Goal: Task Accomplishment & Management: Manage account settings

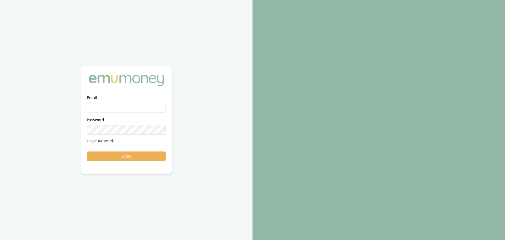
click at [122, 106] on input "Email" at bounding box center [126, 107] width 79 height 9
type input "erin.shield@emumoney.com.au"
click at [123, 156] on button "Login" at bounding box center [126, 155] width 79 height 9
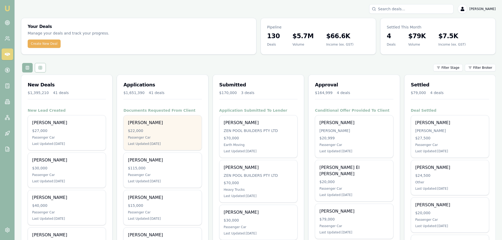
click at [147, 132] on div "$22,000" at bounding box center [162, 130] width 69 height 5
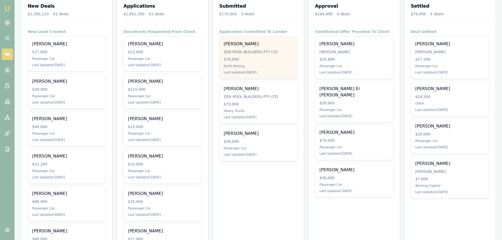
scroll to position [79, 0]
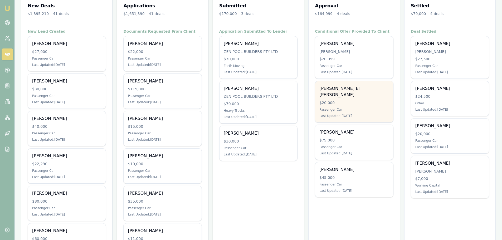
click at [343, 92] on div "Hassan El Abdallah $20,000 Passenger Car Last Updated: 2 days ago" at bounding box center [354, 101] width 78 height 41
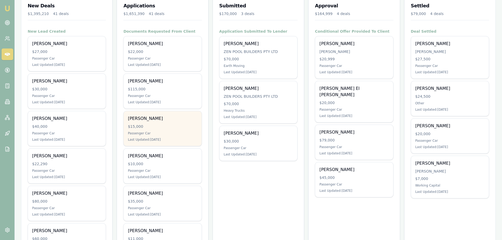
click at [165, 117] on div "WILLIAM THRUPP" at bounding box center [162, 118] width 69 height 6
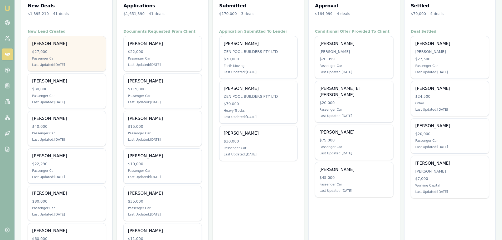
click at [61, 51] on div "$27,000" at bounding box center [66, 51] width 69 height 5
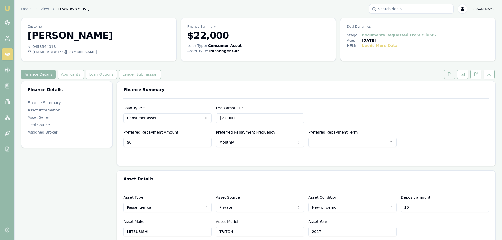
click at [449, 75] on icon at bounding box center [449, 74] width 4 height 4
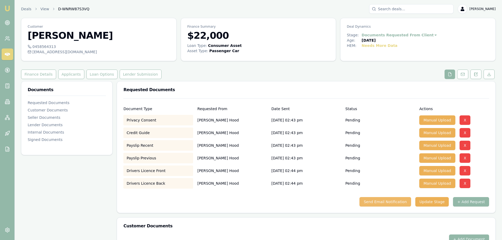
click at [378, 200] on button "Send Email Notification" at bounding box center [384, 201] width 51 height 9
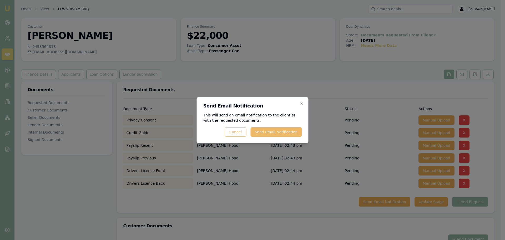
click at [268, 131] on button "Send Email Notification" at bounding box center [276, 131] width 51 height 9
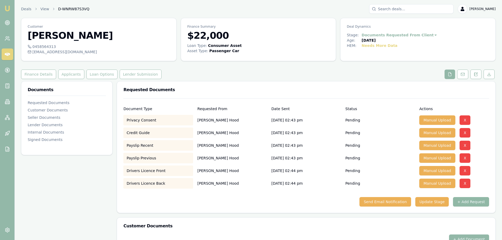
click at [476, 202] on button "+ Add Request" at bounding box center [471, 201] width 36 height 9
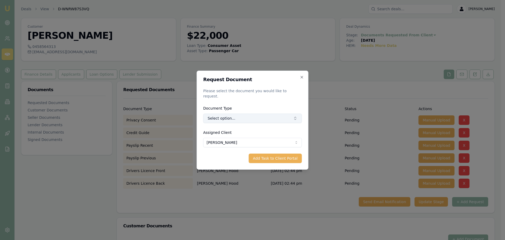
click at [233, 114] on button "Select option..." at bounding box center [253, 117] width 99 height 9
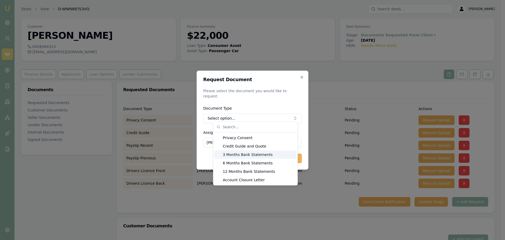
click at [236, 153] on div "3 Months Bank Statements" at bounding box center [256, 154] width 82 height 8
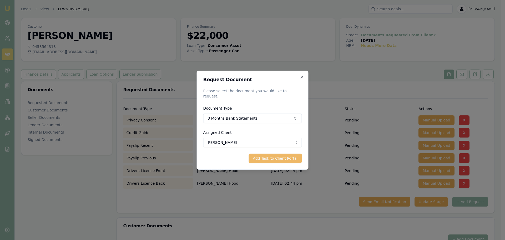
click at [283, 156] on button "Add Task to Client Portal" at bounding box center [275, 157] width 53 height 9
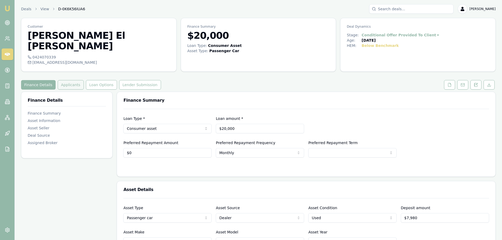
click at [72, 80] on button "Applicants" at bounding box center [71, 84] width 26 height 9
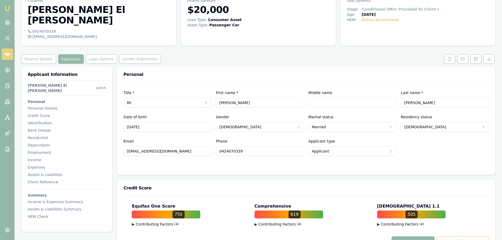
scroll to position [79, 0]
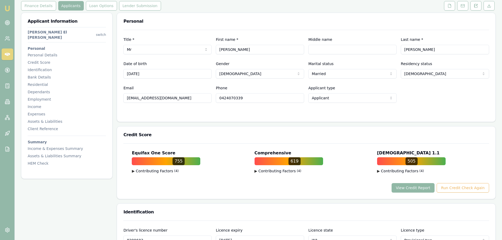
click at [414, 183] on button "View Credit Report" at bounding box center [412, 187] width 43 height 9
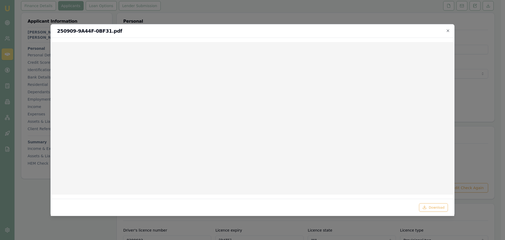
click at [446, 32] on h2 "250909-9A44F-0BF31.pdf" at bounding box center [252, 30] width 391 height 5
click at [448, 30] on icon "button" at bounding box center [448, 30] width 2 height 2
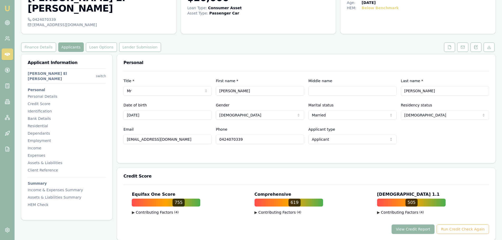
scroll to position [0, 0]
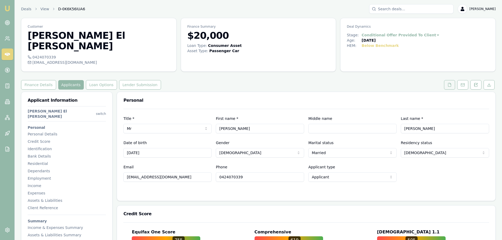
click at [448, 80] on button at bounding box center [449, 84] width 11 height 9
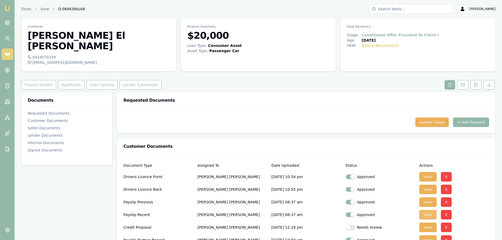
click at [429, 210] on button "View" at bounding box center [427, 214] width 17 height 9
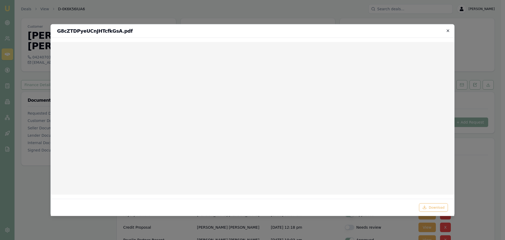
click at [447, 30] on icon "button" at bounding box center [448, 30] width 4 height 4
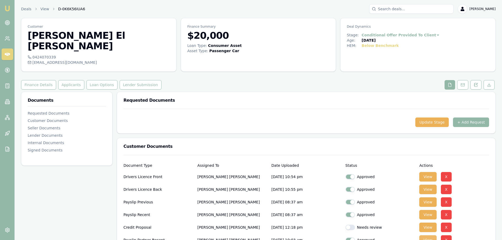
click at [429, 235] on button "View" at bounding box center [427, 239] width 17 height 9
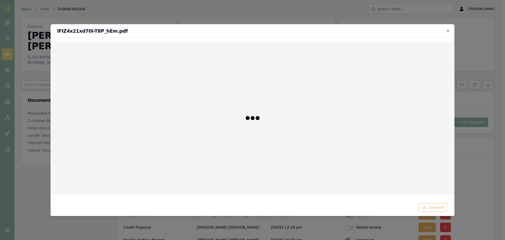
click at [448, 27] on div "lFIZ4x21xd70I-T8P_hEm.pdf" at bounding box center [253, 30] width 404 height 13
click at [448, 31] on icon "button" at bounding box center [448, 30] width 4 height 4
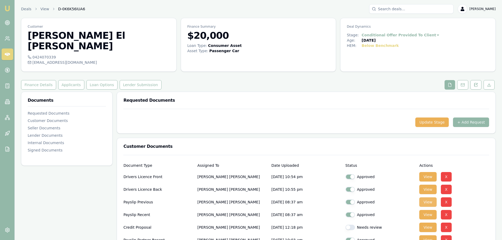
click at [429, 197] on button "View" at bounding box center [427, 201] width 17 height 9
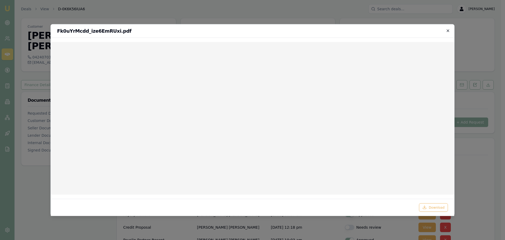
click at [447, 30] on icon "button" at bounding box center [448, 30] width 4 height 4
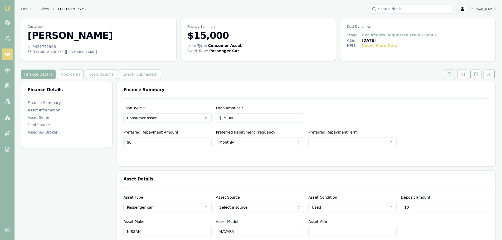
click at [449, 72] on button at bounding box center [449, 74] width 11 height 9
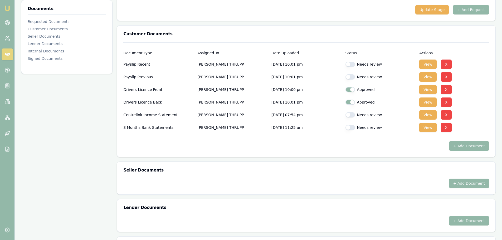
scroll to position [105, 0]
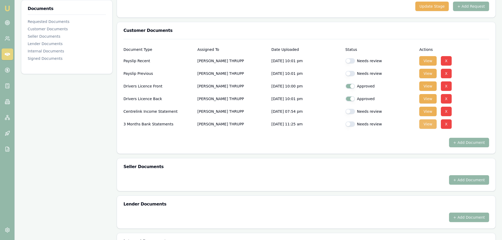
click at [425, 124] on button "View" at bounding box center [427, 123] width 17 height 9
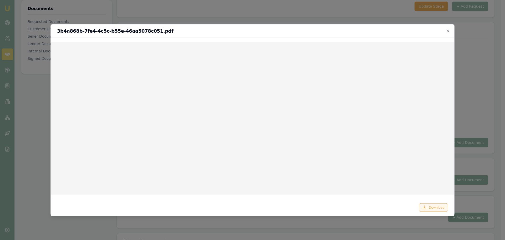
click at [442, 208] on button "Download" at bounding box center [433, 207] width 29 height 8
click at [448, 29] on icon "button" at bounding box center [448, 30] width 4 height 4
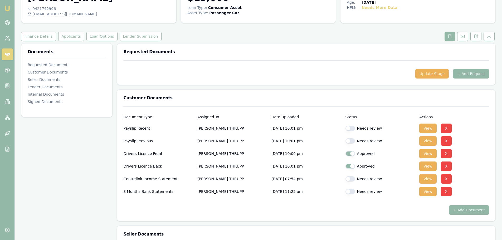
scroll to position [0, 0]
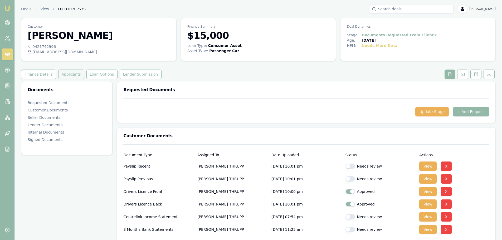
click at [69, 74] on button "Applicants" at bounding box center [71, 74] width 26 height 9
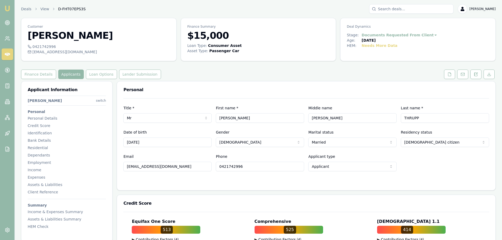
click at [304, 75] on div "Finance Details Applicants Loan Options Lender Submission" at bounding box center [258, 74] width 474 height 9
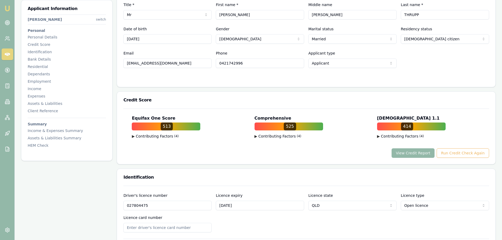
scroll to position [26, 0]
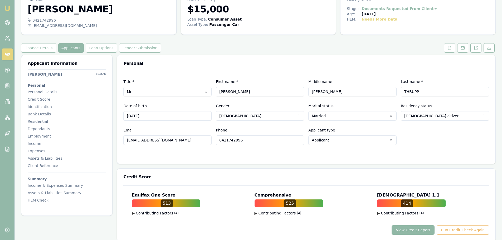
click at [420, 227] on button "View Credit Report" at bounding box center [412, 229] width 43 height 9
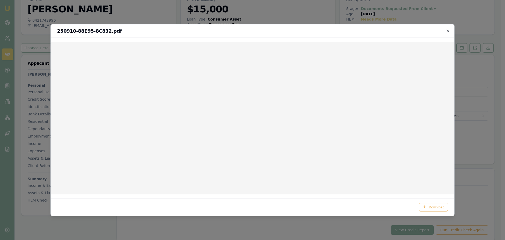
click at [449, 31] on icon "button" at bounding box center [448, 30] width 4 height 4
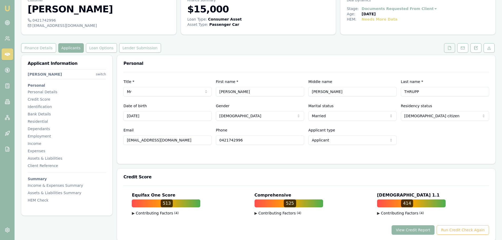
click at [451, 47] on button at bounding box center [449, 47] width 11 height 9
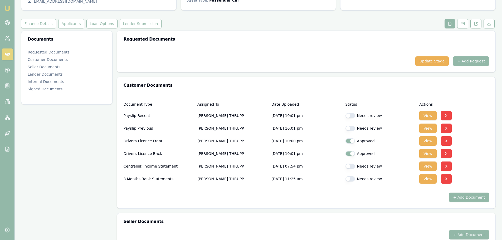
scroll to position [53, 0]
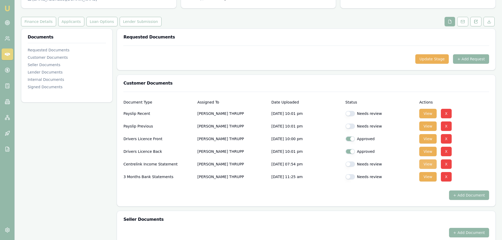
click at [429, 168] on button "View" at bounding box center [427, 163] width 17 height 9
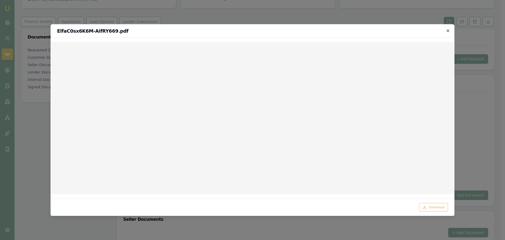
click at [448, 31] on icon "button" at bounding box center [448, 30] width 4 height 4
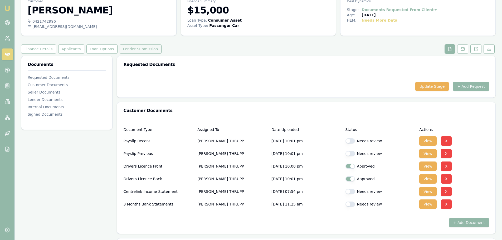
scroll to position [0, 0]
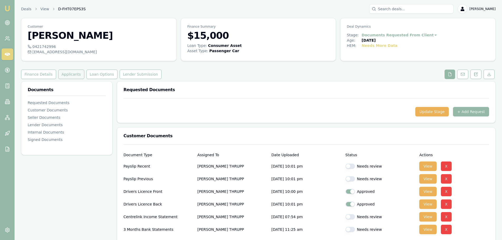
click at [72, 74] on button "Applicants" at bounding box center [71, 74] width 26 height 9
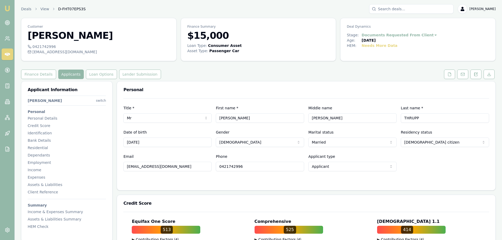
click at [237, 73] on div "Finance Details Applicants Loan Options Lender Submission" at bounding box center [258, 74] width 474 height 9
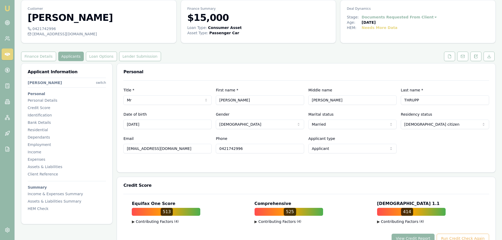
scroll to position [53, 0]
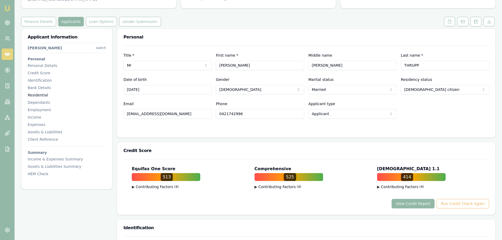
click at [39, 93] on div "Residential" at bounding box center [67, 94] width 78 height 5
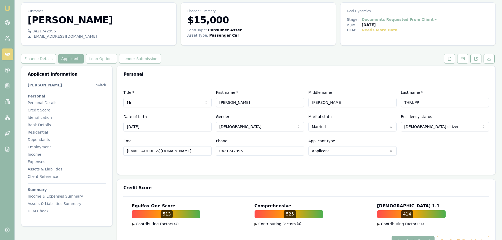
scroll to position [0, 0]
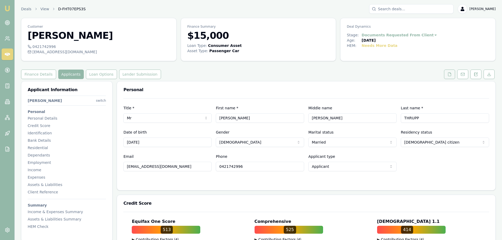
click at [451, 75] on icon at bounding box center [449, 74] width 4 height 4
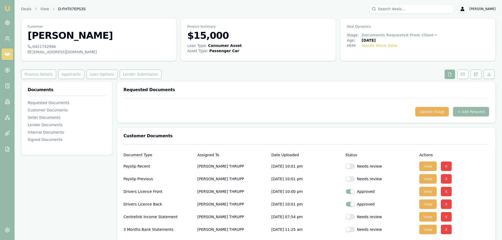
click at [350, 166] on button "button" at bounding box center [349, 165] width 9 height 5
checkbox input "true"
click at [348, 180] on button "button" at bounding box center [349, 178] width 9 height 5
checkbox input "true"
click at [352, 217] on button "button" at bounding box center [349, 216] width 9 height 5
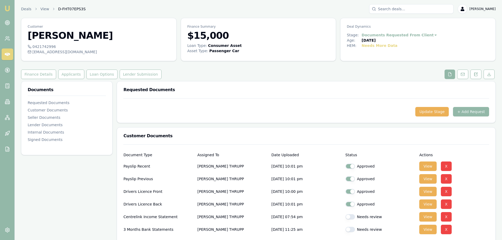
checkbox input "true"
click at [351, 230] on button "button" at bounding box center [349, 229] width 9 height 5
checkbox input "true"
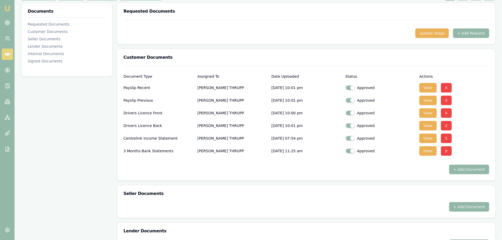
scroll to position [184, 0]
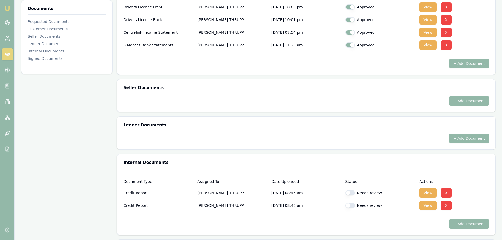
click at [353, 193] on button "button" at bounding box center [349, 192] width 9 height 5
checkbox input "true"
click at [352, 205] on button "button" at bounding box center [349, 205] width 9 height 5
checkbox input "true"
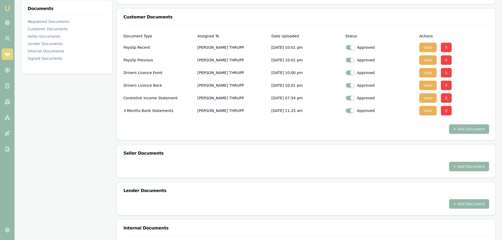
scroll to position [53, 0]
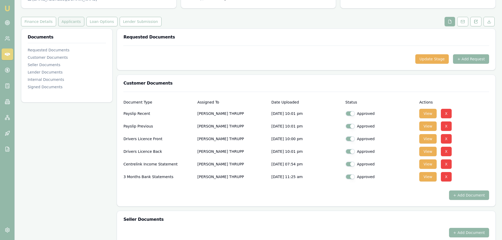
click at [70, 23] on button "Applicants" at bounding box center [71, 21] width 26 height 9
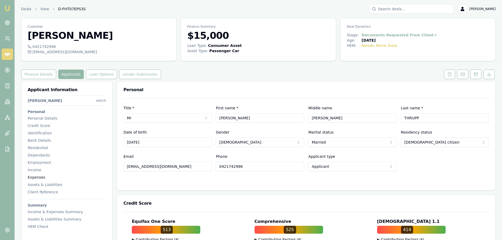
click at [35, 177] on div "Expenses" at bounding box center [67, 177] width 78 height 5
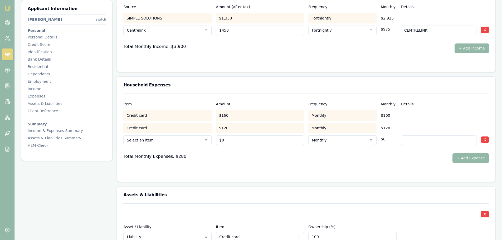
scroll to position [1199, 0]
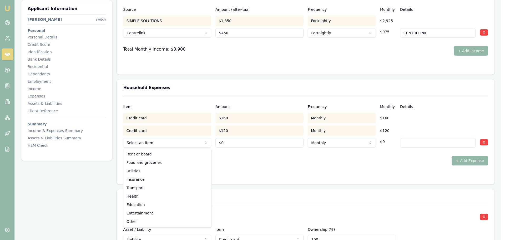
select select "FOOD_AND_GROCERIES"
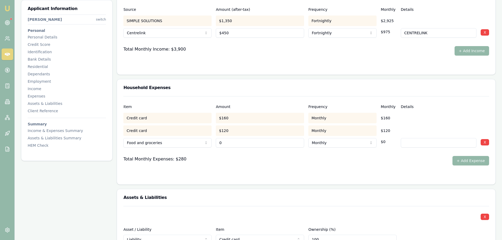
drag, startPoint x: 231, startPoint y: 142, endPoint x: 189, endPoint y: 142, distance: 42.7
click at [194, 142] on div "Food and groceries Rent or board Food and groceries Utilities Insurance Transpo…" at bounding box center [305, 142] width 365 height 12
type input "$100"
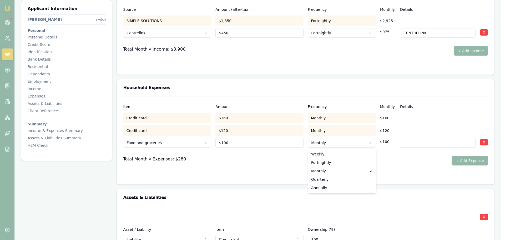
select select "WEEKLY"
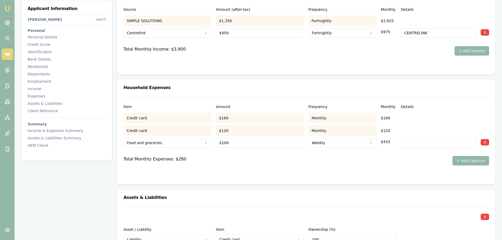
click at [462, 160] on button "+ Add Expense" at bounding box center [470, 160] width 37 height 9
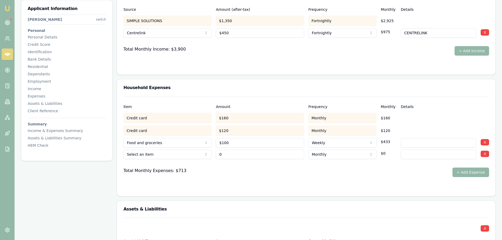
type input "$0"
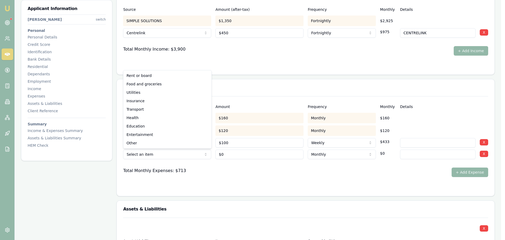
select select "UTILITIES"
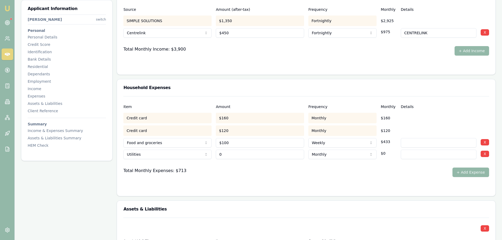
drag, startPoint x: 234, startPoint y: 154, endPoint x: 169, endPoint y: 155, distance: 64.8
click at [169, 155] on div "Utilities Rent or board Food and groceries Utilities Insurance Transport Health…" at bounding box center [305, 153] width 365 height 12
type input "$50"
click at [483, 171] on button "+ Add Expense" at bounding box center [470, 171] width 37 height 9
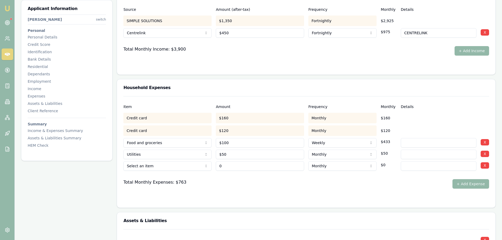
type input "$0"
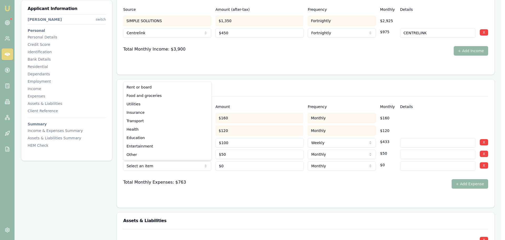
select select "TRANSPORT"
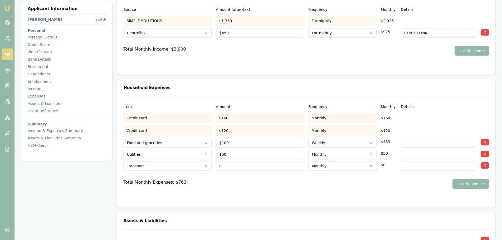
drag, startPoint x: 227, startPoint y: 167, endPoint x: 152, endPoint y: 167, distance: 74.2
click at [152, 167] on div "Transport Rent or board Food and groceries Utilities Insurance Transport Health…" at bounding box center [305, 165] width 365 height 12
type input "$100"
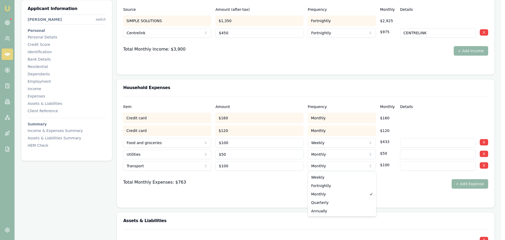
select select "WEEKLY"
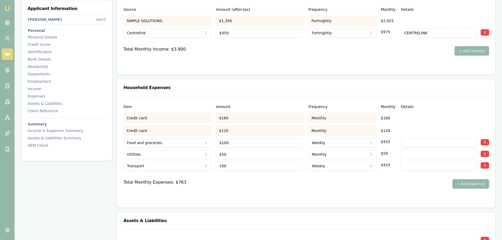
drag, startPoint x: 217, startPoint y: 166, endPoint x: 99, endPoint y: 159, distance: 118.2
type input "$80"
click at [480, 184] on button "+ Add Expense" at bounding box center [470, 183] width 37 height 9
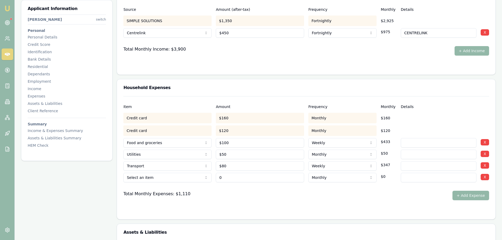
type input "$0"
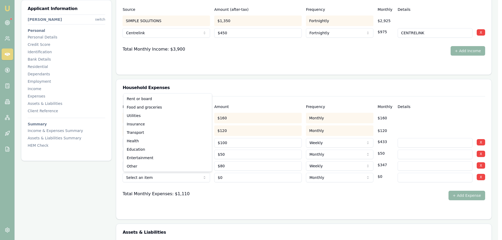
select select "ENTERTAINMENT"
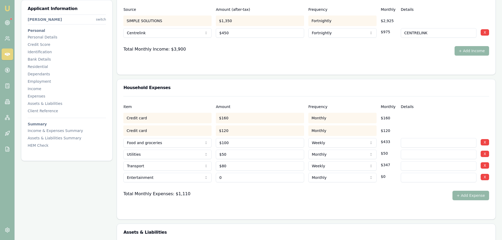
drag, startPoint x: 225, startPoint y: 177, endPoint x: 156, endPoint y: 172, distance: 69.1
click at [172, 175] on div "Entertainment Rent or board Food and groceries Utilities Insurance Transport He…" at bounding box center [305, 177] width 365 height 12
type input "$100"
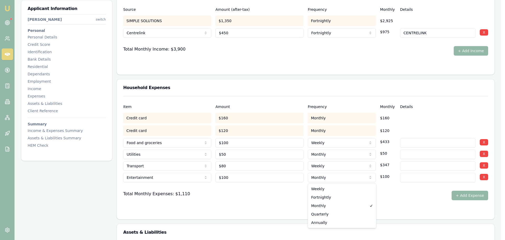
select select "WEEKLY"
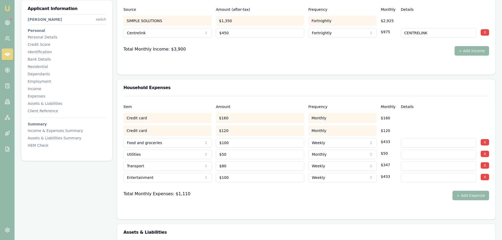
click at [336, 207] on form "Item Amount Frequency Monthly Details Credit card $160 Monthly $160 Credit card…" at bounding box center [305, 154] width 365 height 117
click at [31, 144] on div "HEM Check" at bounding box center [67, 145] width 78 height 5
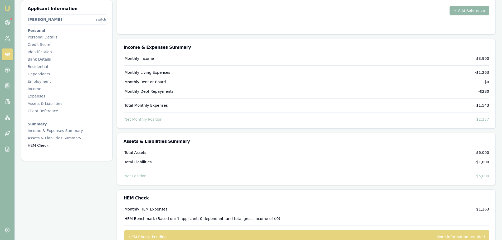
scroll to position [1961, 0]
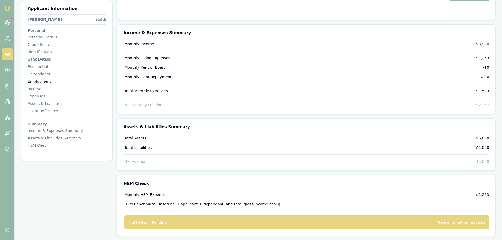
click at [44, 81] on div "Employment" at bounding box center [67, 81] width 78 height 5
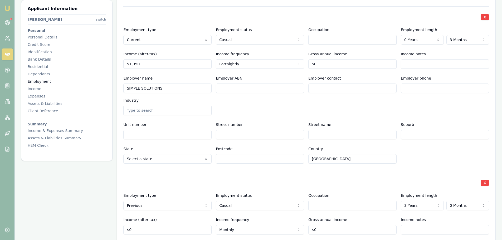
scroll to position [800, 0]
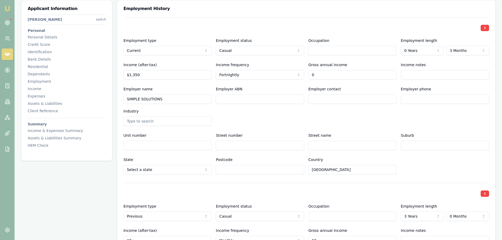
drag, startPoint x: 344, startPoint y: 76, endPoint x: 288, endPoint y: 75, distance: 55.6
click at [288, 75] on div "Income (after-tax) $1,350 Income frequency Fortnightly Weekly Fortnightly Month…" at bounding box center [305, 71] width 365 height 18
click at [289, 113] on div "Employer name SIMPLE SOLUTIONS Employer ABN Employer contact Employer phone Ind…" at bounding box center [305, 106] width 365 height 40
type input "$30,000"
click at [40, 144] on div "HEM Check" at bounding box center [67, 145] width 78 height 5
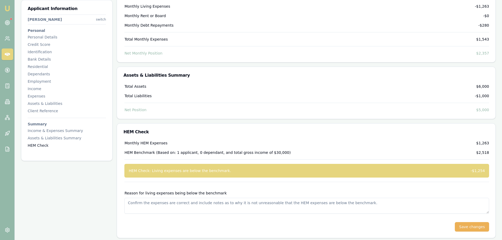
scroll to position [2015, 0]
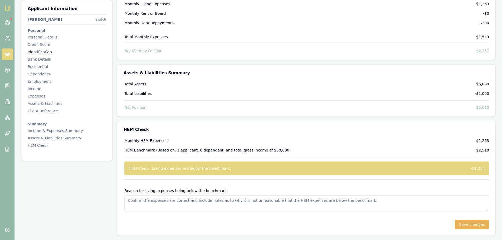
click at [36, 52] on div "Identification" at bounding box center [67, 51] width 78 height 5
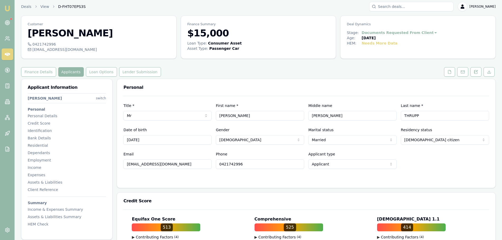
scroll to position [0, 0]
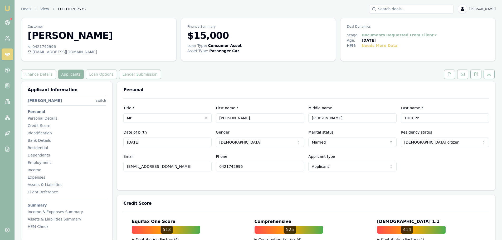
click at [352, 142] on html "Emu Broker Deals View D-FHT07EPS3S Erin Shield Toggle Menu Customer WILLIAM THR…" at bounding box center [251, 120] width 502 height 240
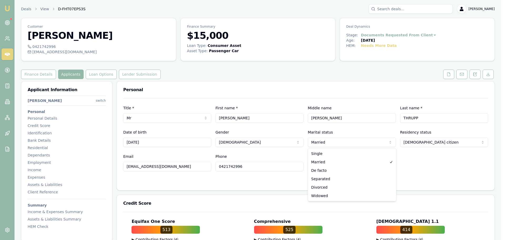
select select "SINGLE"
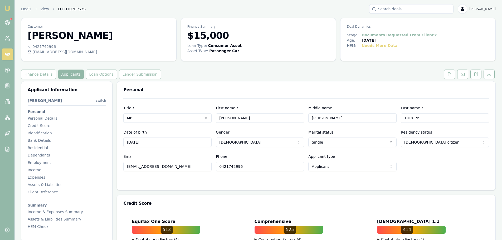
click at [459, 169] on div "Email bilboparkerson@yahoo.com.au Phone 0421742996 Applicant type Applicant App…" at bounding box center [305, 162] width 365 height 18
click at [43, 226] on div "HEM Check" at bounding box center [67, 226] width 78 height 5
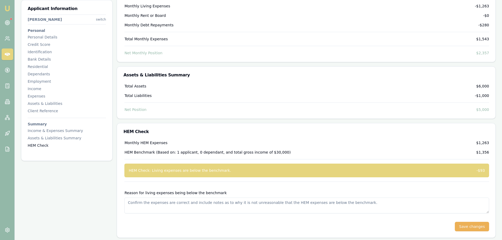
scroll to position [2015, 0]
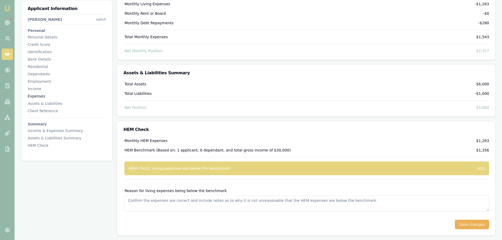
click at [36, 97] on div "Expenses" at bounding box center [67, 95] width 78 height 5
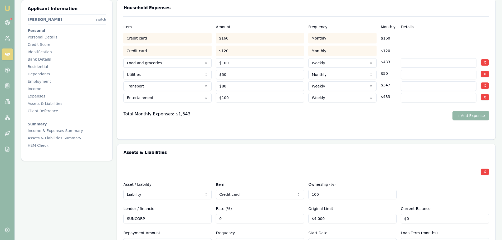
scroll to position [1278, 0]
click at [471, 117] on button "+ Add Expense" at bounding box center [470, 116] width 37 height 9
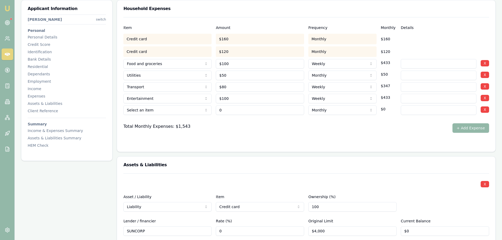
type input "$0"
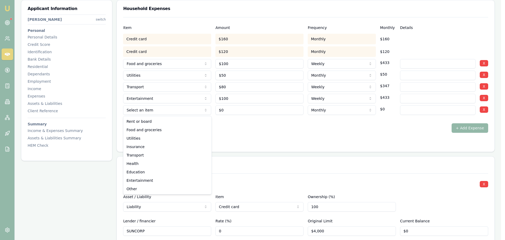
select select "INSURANCE"
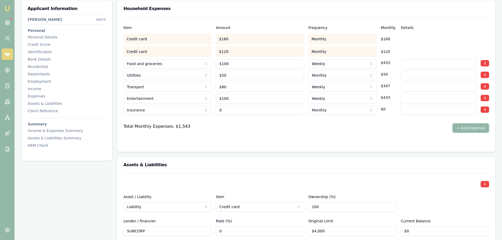
drag, startPoint x: 243, startPoint y: 110, endPoint x: 197, endPoint y: 110, distance: 46.1
click at [197, 110] on div "Insurance Rent or board Food and groceries Utilities Insurance Transport Health…" at bounding box center [305, 109] width 365 height 12
type input "$100"
click at [441, 111] on input at bounding box center [438, 109] width 76 height 9
type input "v"
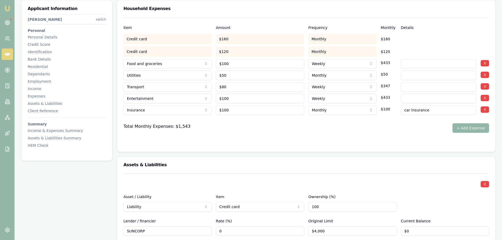
type input "car insurance"
click at [426, 127] on div "Total Monthly Expenses: $1,543 + Add Expense" at bounding box center [305, 127] width 365 height 9
click at [45, 143] on div "HEM Check" at bounding box center [67, 145] width 78 height 5
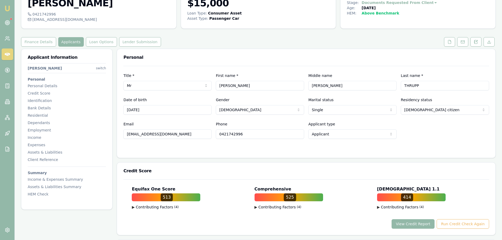
scroll to position [0, 0]
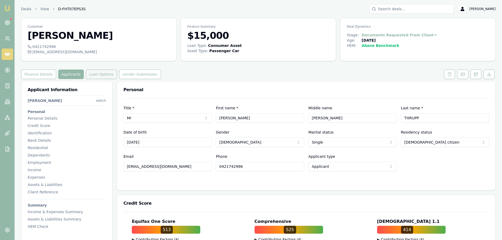
click at [100, 75] on button "Loan Options" at bounding box center [101, 74] width 31 height 9
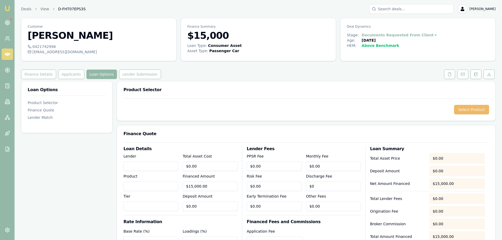
click at [477, 108] on button "Select Product" at bounding box center [471, 109] width 35 height 9
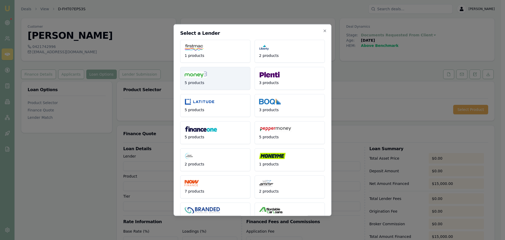
click at [226, 77] on button "5 products" at bounding box center [215, 78] width 70 height 23
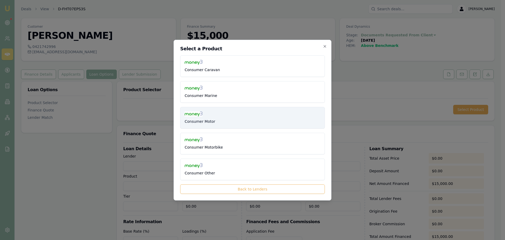
click at [219, 119] on button "Consumer Motor" at bounding box center [252, 118] width 145 height 22
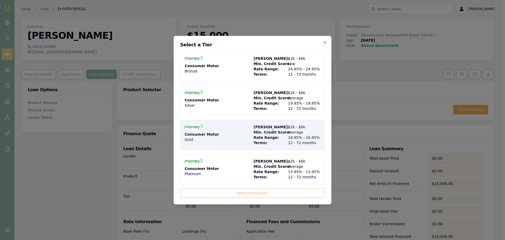
click at [232, 131] on div "Consumer Motor Gold" at bounding box center [218, 134] width 67 height 21
type input "Money3"
type input "Consumer Motor"
type input "Gold"
type input "16.95"
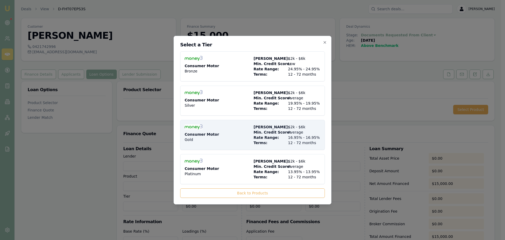
type input "12"
type input "$28.00"
type input "$995.00"
type input "1320"
type input "4"
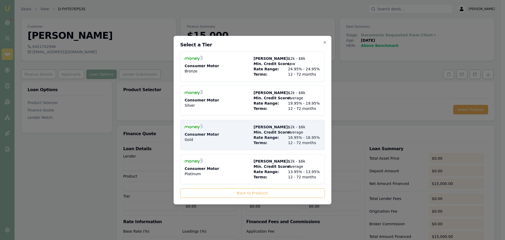
type input "$600.00"
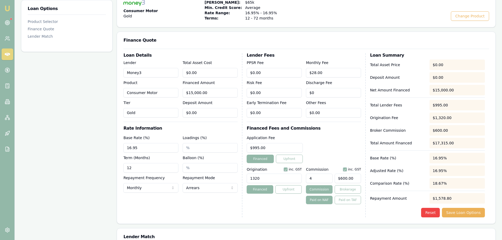
scroll to position [105, 0]
drag, startPoint x: 144, startPoint y: 170, endPoint x: 53, endPoint y: 168, distance: 91.4
click at [65, 169] on div "Loan Options Product Selector Finance Quote Lender Match Product Selector Consu…" at bounding box center [258, 121] width 474 height 290
click at [62, 165] on div "Loan Options Product Selector Finance Quote Lender Match" at bounding box center [66, 121] width 91 height 290
drag, startPoint x: 145, startPoint y: 167, endPoint x: 5, endPoint y: 166, distance: 139.5
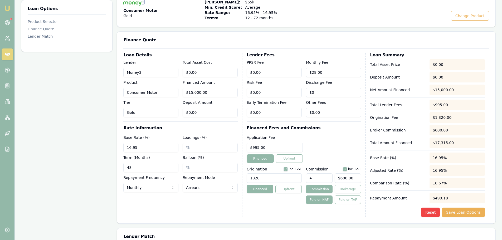
click at [38, 170] on div "Loan Options Product Selector Finance Quote Lender Match Product Selector Consu…" at bounding box center [258, 121] width 474 height 290
type input "60"
click at [62, 157] on div "Loan Options Product Selector Finance Quote Lender Match" at bounding box center [66, 121] width 91 height 290
click at [455, 210] on button "Save Loan Options" at bounding box center [463, 211] width 43 height 9
drag, startPoint x: 123, startPoint y: 167, endPoint x: 57, endPoint y: 166, distance: 65.8
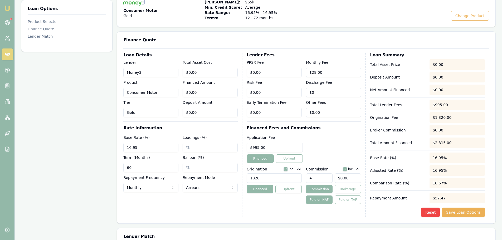
click at [57, 166] on div "Loan Options Product Selector Finance Quote Lender Match Product Selector Consu…" at bounding box center [258, 121] width 474 height 290
type input "48"
click at [399, 215] on div "Reset Save Loan Options" at bounding box center [427, 211] width 115 height 9
click at [477, 214] on button "Save Loan Options" at bounding box center [463, 211] width 43 height 9
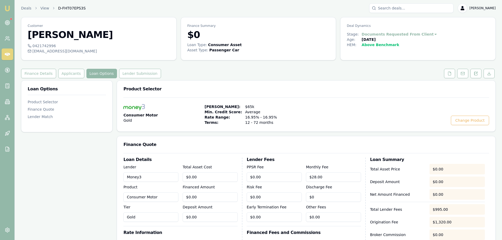
scroll to position [0, 0]
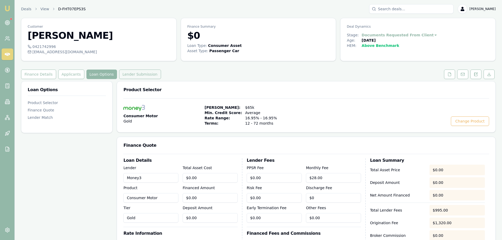
click at [139, 73] on button "Lender Submission" at bounding box center [140, 74] width 42 height 9
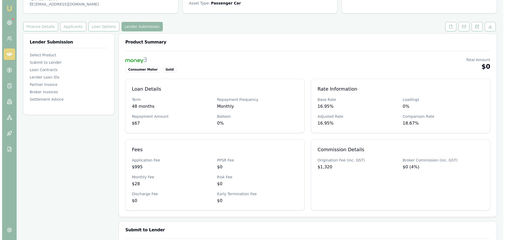
scroll to position [105, 0]
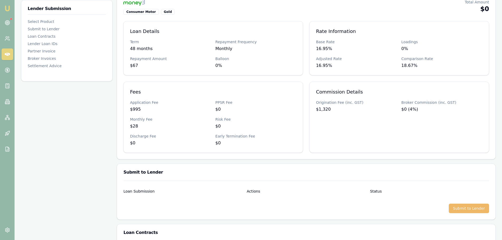
click at [467, 212] on button "Submit to Lender" at bounding box center [468, 208] width 40 height 9
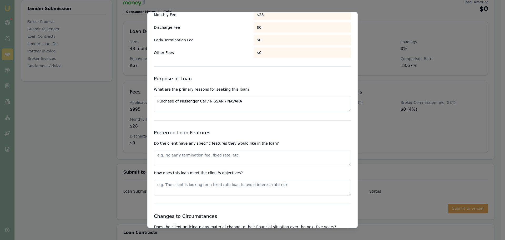
scroll to position [527, 0]
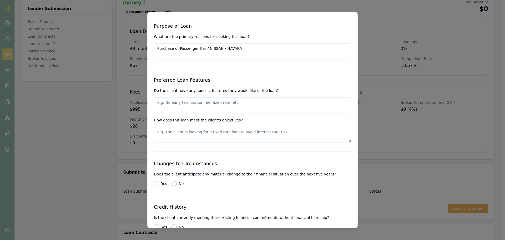
click at [210, 101] on textarea at bounding box center [252, 105] width 197 height 16
type textarea "b"
type textarea "FIXED RATE, PAYOUT LOAN EARLY"
type textarea "FIXED RATE"
click at [274, 160] on h3 "Changes to Circumstances" at bounding box center [252, 163] width 197 height 7
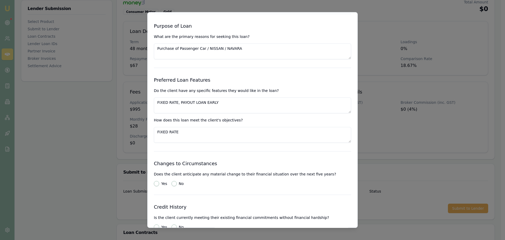
click at [173, 183] on button "No" at bounding box center [174, 183] width 5 height 5
radio input "true"
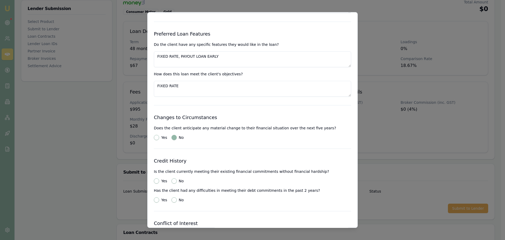
scroll to position [632, 0]
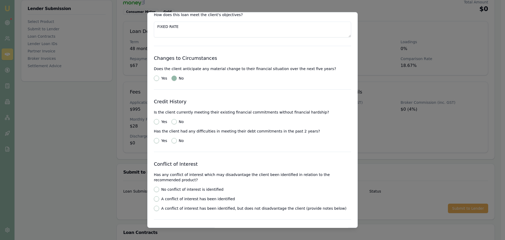
click at [157, 120] on button "Yes" at bounding box center [156, 121] width 5 height 5
radio input "true"
click at [173, 143] on button "No" at bounding box center [174, 140] width 5 height 5
radio input "true"
click at [157, 190] on button "No conflict of interest is identified" at bounding box center [156, 189] width 5 height 5
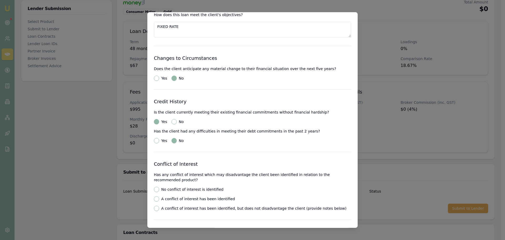
radio input "true"
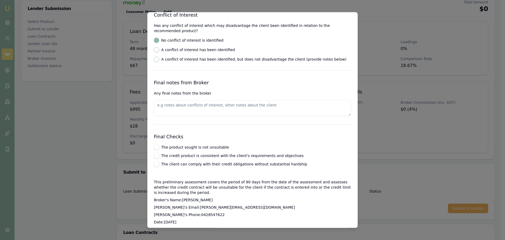
scroll to position [790, 0]
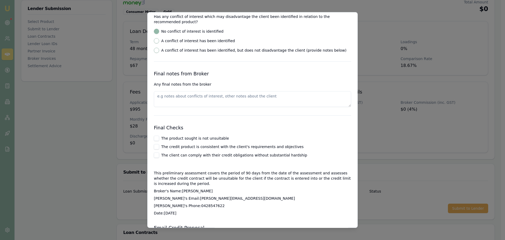
click at [155, 137] on button "The product sought is not unsuitable" at bounding box center [156, 138] width 5 height 5
checkbox input "true"
click at [156, 146] on button "The credit product is consistent with the client's requirements and objectives" at bounding box center [156, 146] width 5 height 5
checkbox input "true"
click at [156, 154] on button "The client can comply with their credit obligations without substantial hardship" at bounding box center [156, 154] width 5 height 5
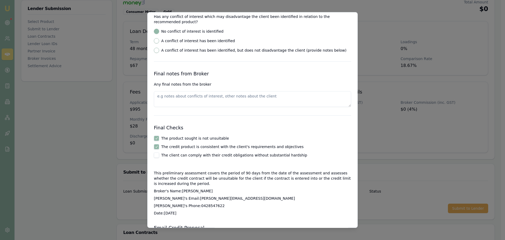
checkbox input "true"
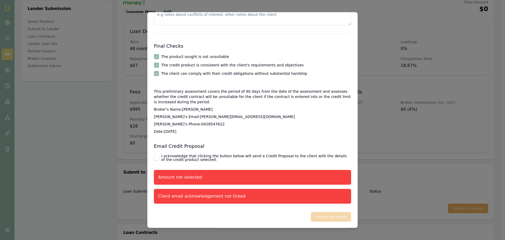
click at [157, 156] on button "I acknowledge that clicking the button below will send a Credit Proposal to the…" at bounding box center [156, 157] width 5 height 5
checkbox input "true"
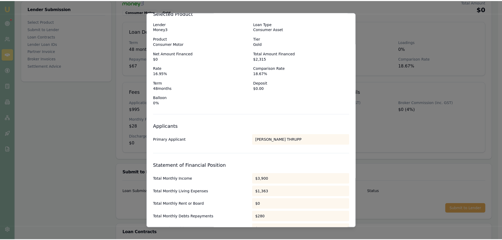
scroll to position [0, 0]
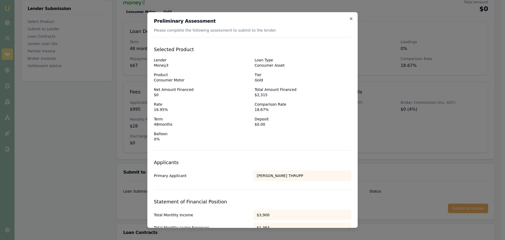
click at [350, 19] on icon "button" at bounding box center [351, 18] width 2 height 2
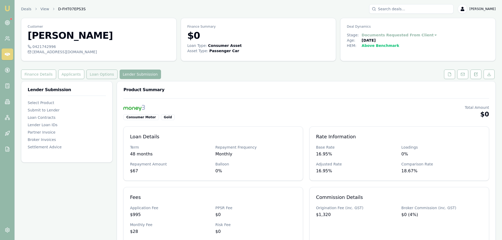
click at [96, 74] on button "Loan Options" at bounding box center [101, 74] width 31 height 9
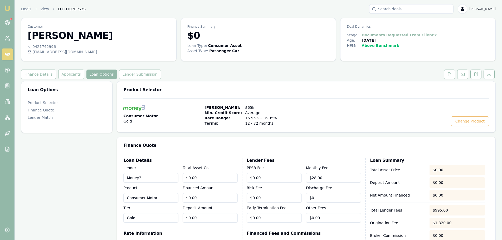
type input "0"
drag, startPoint x: 199, startPoint y: 198, endPoint x: 122, endPoint y: 200, distance: 76.9
click at [126, 201] on div "Lender Money3 Product Consumer Motor Tier Gold Total Asset Cost $0.00 Financed …" at bounding box center [180, 194] width 114 height 58
type input "0"
type input "$0.00"
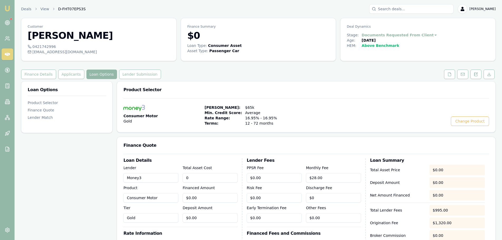
drag, startPoint x: 197, startPoint y: 176, endPoint x: 124, endPoint y: 176, distance: 72.7
click at [134, 176] on div "Lender Money3 Product Consumer Motor Tier Gold Total Asset Cost 0 Financed Amou…" at bounding box center [180, 194] width 114 height 58
type input "1"
type input "$1.00"
type input "$0.04"
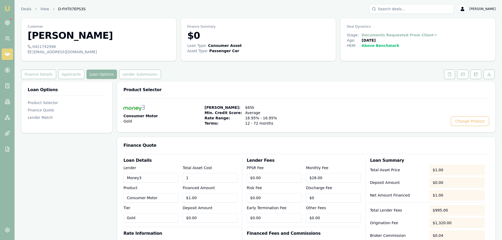
type input "15"
type input "$15.00"
type input "$0.60"
type input "150"
type input "$150.00"
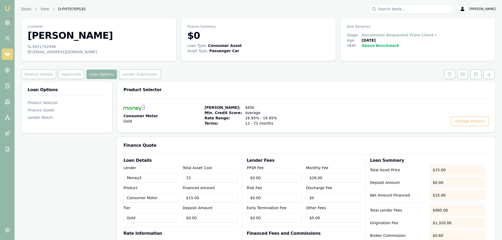
type input "$6.00"
type input "1500"
type input "$1,500.00"
type input "$60.00"
type input "15000"
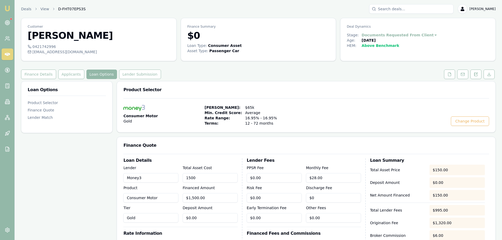
type input "$15,000.00"
type input "$600.00"
type input "$15,000.00"
click at [307, 108] on div "Consumer Motor Gold Max Loan Amount: $65k Min. Credit Score: Average Rate Range…" at bounding box center [305, 115] width 365 height 21
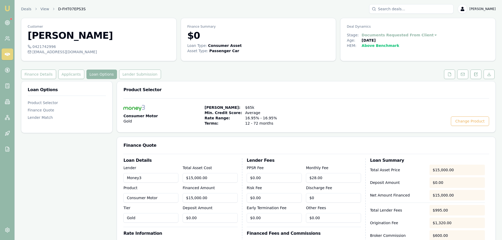
scroll to position [136, 0]
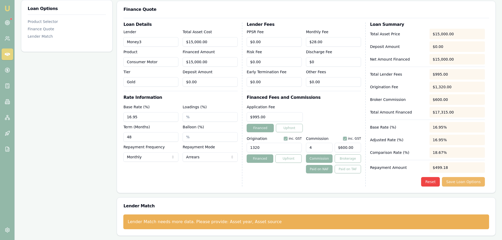
click at [467, 180] on button "Save Loan Options" at bounding box center [463, 181] width 43 height 9
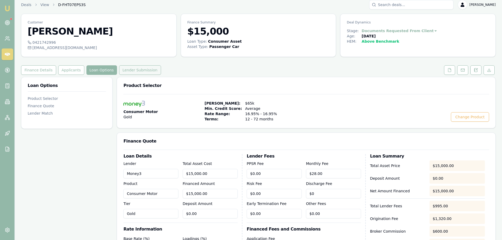
click at [128, 68] on button "Lender Submission" at bounding box center [140, 69] width 42 height 9
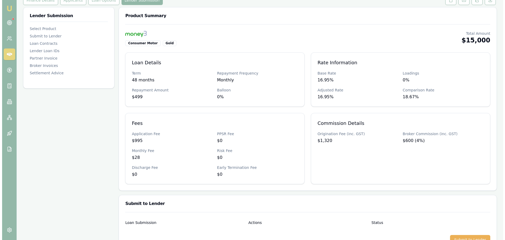
scroll to position [136, 0]
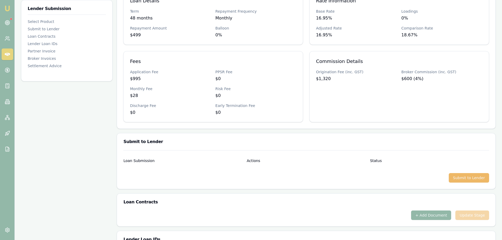
click at [474, 180] on button "Submit to Lender" at bounding box center [468, 177] width 40 height 9
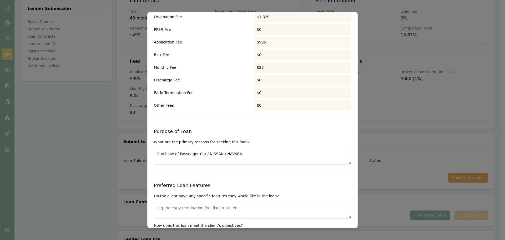
scroll to position [553, 0]
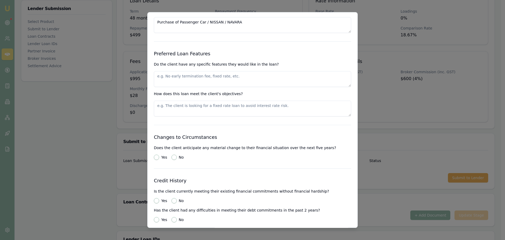
click at [213, 76] on textarea at bounding box center [252, 79] width 197 height 16
type textarea "fixed rate"
click at [175, 157] on button "No" at bounding box center [174, 157] width 5 height 5
radio input "true"
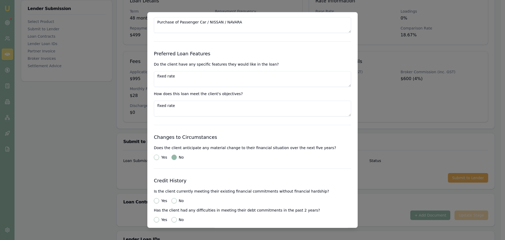
click at [156, 204] on div "Credit History Is the client currently meeting their existing financial commitm…" at bounding box center [252, 199] width 197 height 45
click at [156, 202] on button "Yes" at bounding box center [156, 200] width 5 height 5
radio input "true"
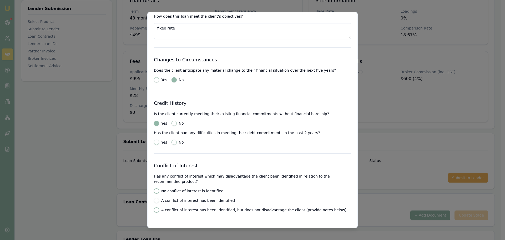
scroll to position [632, 0]
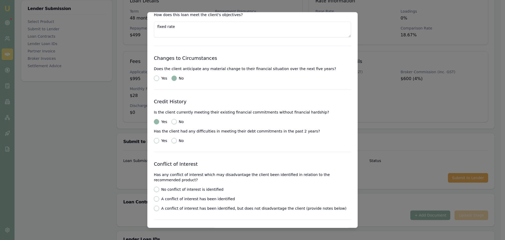
click at [158, 191] on button "No conflict of interest is identified" at bounding box center [156, 189] width 5 height 5
radio input "true"
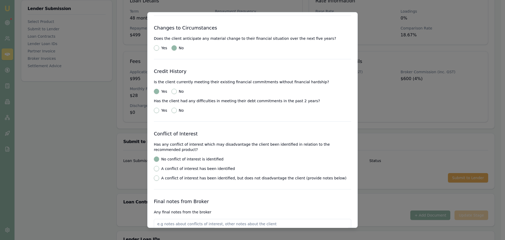
scroll to position [711, 0]
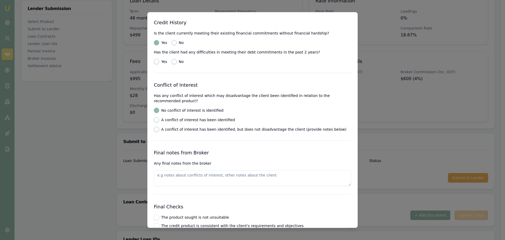
click at [175, 61] on button "No" at bounding box center [174, 61] width 5 height 5
radio input "true"
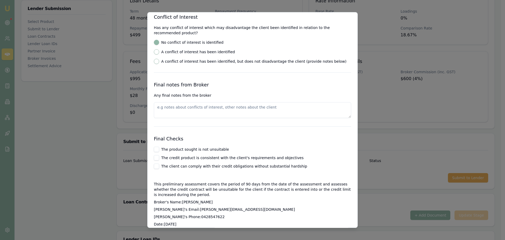
scroll to position [816, 0]
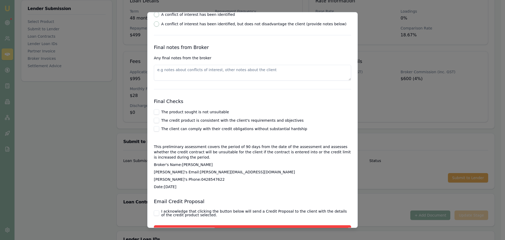
click at [155, 112] on button "The product sought is not unsuitable" at bounding box center [156, 111] width 5 height 5
checkbox input "true"
click at [156, 120] on button "The credit product is consistent with the client's requirements and objectives" at bounding box center [156, 120] width 5 height 5
checkbox input "true"
click at [155, 129] on button "The client can comply with their credit obligations without substantial hardship" at bounding box center [156, 128] width 5 height 5
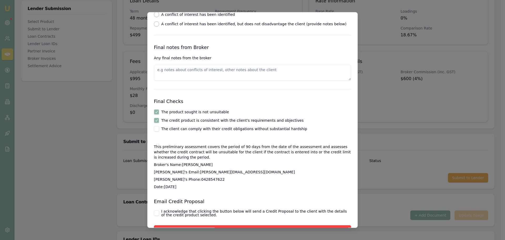
checkbox input "true"
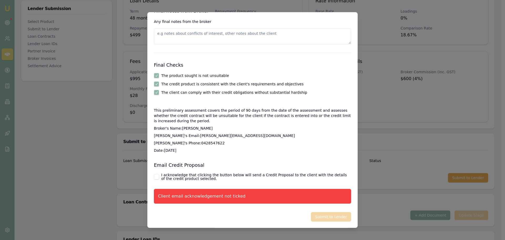
click at [155, 178] on button "I acknowledge that clicking the button below will send a Credit Proposal to the…" at bounding box center [156, 176] width 5 height 5
checkbox input "true"
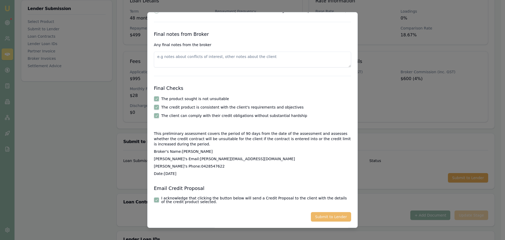
click at [325, 220] on button "Submit to Lender" at bounding box center [331, 216] width 40 height 9
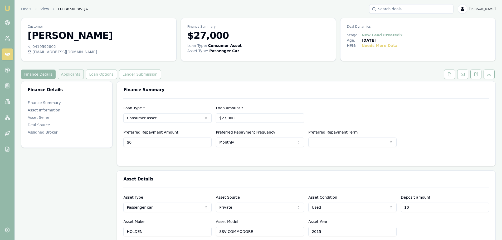
click at [72, 75] on button "Applicants" at bounding box center [71, 74] width 26 height 9
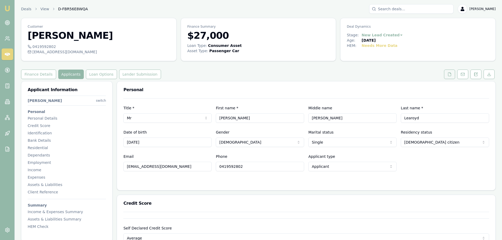
click at [449, 74] on icon at bounding box center [449, 74] width 4 height 4
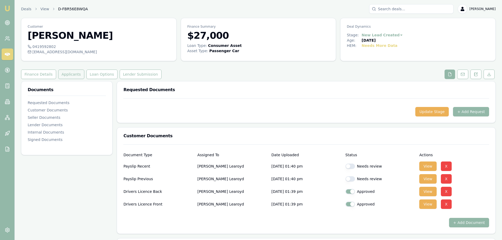
click at [65, 76] on button "Applicants" at bounding box center [71, 74] width 26 height 9
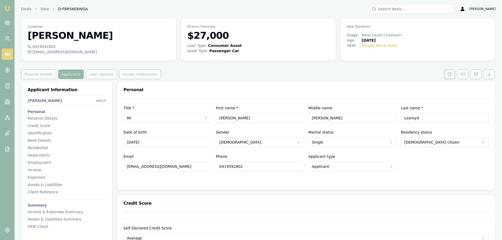
click at [448, 75] on icon at bounding box center [449, 74] width 4 height 4
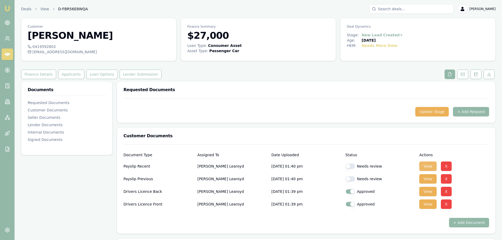
click at [426, 165] on button "View" at bounding box center [427, 165] width 17 height 9
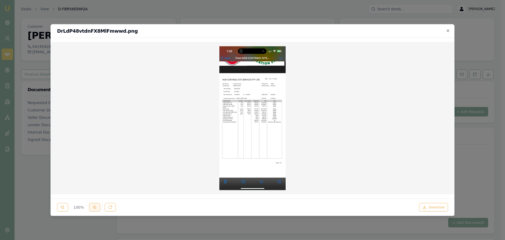
click at [94, 210] on button at bounding box center [94, 207] width 11 height 8
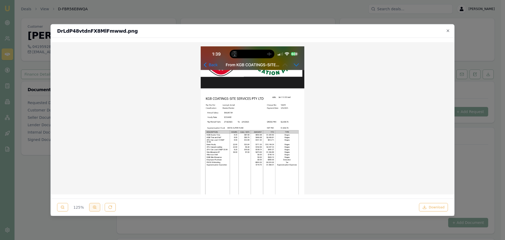
click at [94, 210] on button at bounding box center [94, 207] width 11 height 8
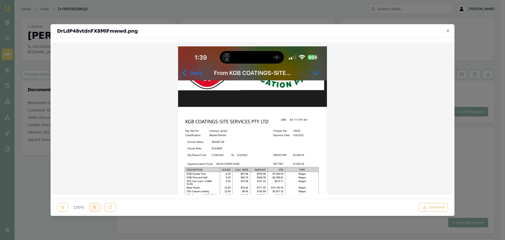
click at [94, 210] on button at bounding box center [94, 207] width 11 height 8
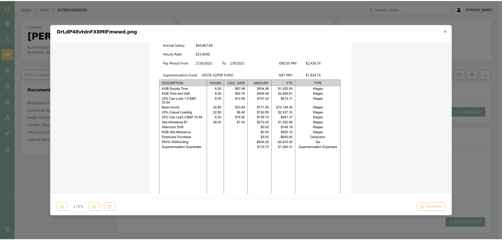
scroll to position [132, 0]
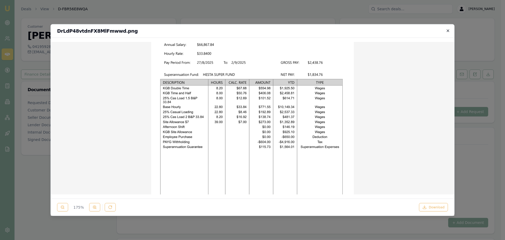
click at [447, 30] on icon "button" at bounding box center [448, 30] width 4 height 4
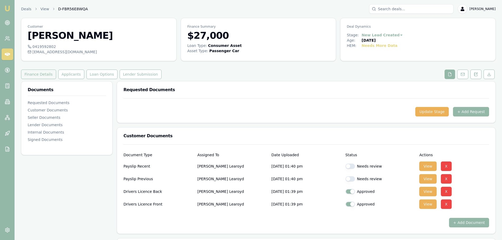
click at [34, 79] on button "Finance Details" at bounding box center [38, 74] width 35 height 9
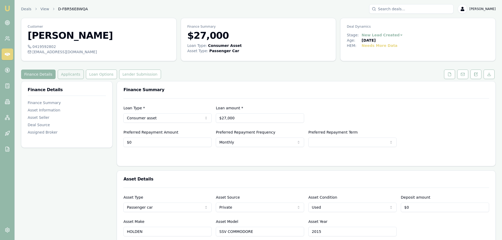
click at [66, 78] on button "Applicants" at bounding box center [71, 74] width 26 height 9
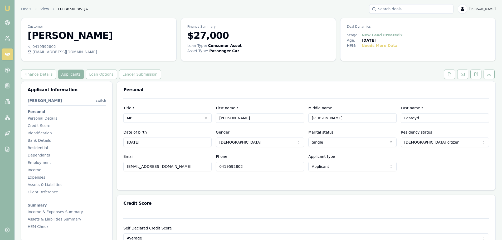
click at [278, 91] on h3 "Personal" at bounding box center [305, 90] width 365 height 4
click at [188, 93] on div "Personal" at bounding box center [306, 89] width 378 height 17
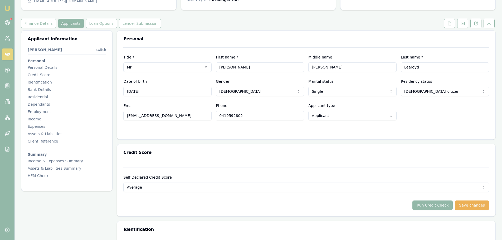
scroll to position [53, 0]
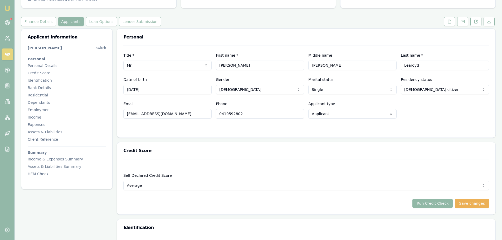
click at [444, 207] on button "Run Credit Check" at bounding box center [432, 203] width 40 height 9
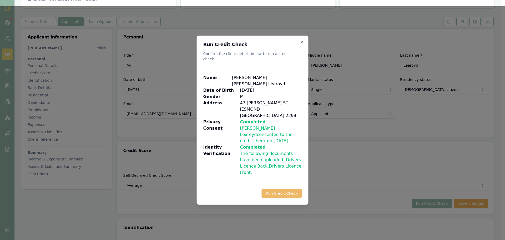
click at [280, 189] on button "Run Credit Check" at bounding box center [282, 193] width 40 height 9
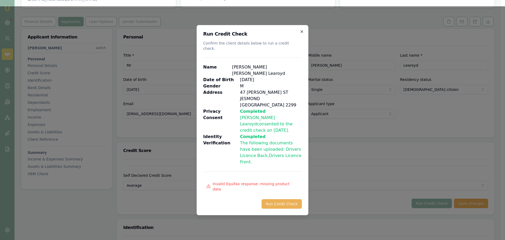
click at [302, 34] on icon "button" at bounding box center [302, 31] width 4 height 4
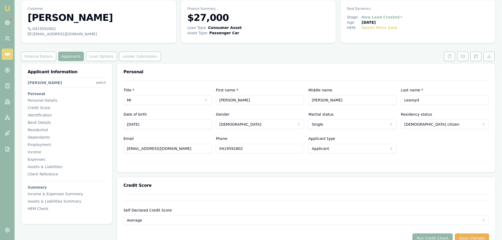
scroll to position [0, 0]
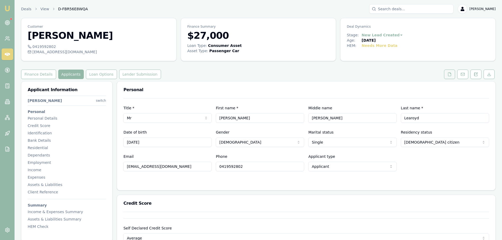
click at [449, 76] on icon at bounding box center [449, 73] width 3 height 3
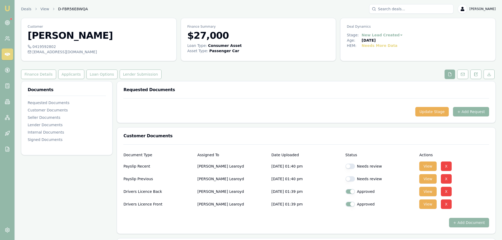
click at [476, 110] on button "+ Add Request" at bounding box center [471, 111] width 36 height 9
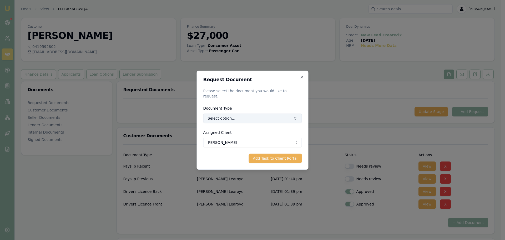
click at [237, 116] on button "Select option..." at bounding box center [253, 117] width 99 height 9
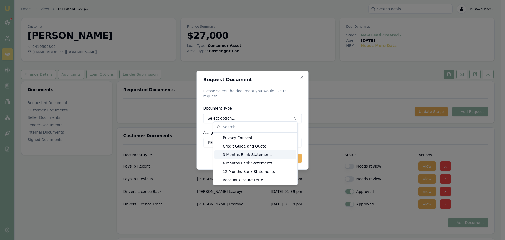
click at [243, 155] on div "3 Months Bank Statements" at bounding box center [256, 154] width 82 height 8
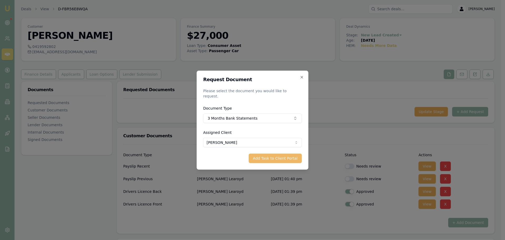
click at [271, 153] on button "Add Task to Client Portal" at bounding box center [275, 157] width 53 height 9
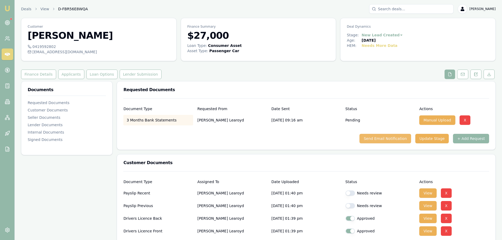
click at [401, 137] on button "Send Email Notification" at bounding box center [384, 138] width 51 height 9
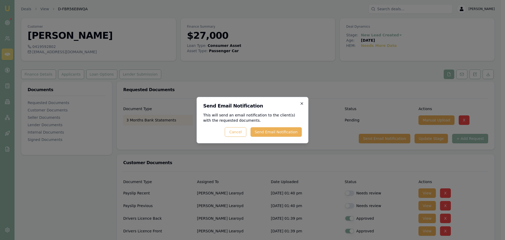
click at [302, 104] on icon "button" at bounding box center [302, 103] width 4 height 4
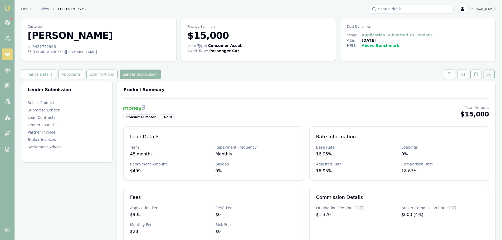
click at [489, 73] on icon at bounding box center [489, 74] width 4 height 4
click at [449, 73] on icon at bounding box center [449, 74] width 4 height 4
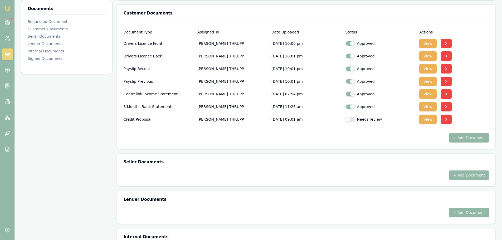
scroll to position [132, 0]
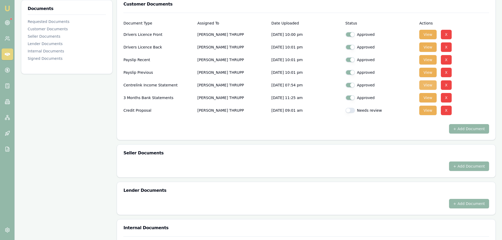
click at [424, 85] on button "View" at bounding box center [427, 84] width 17 height 9
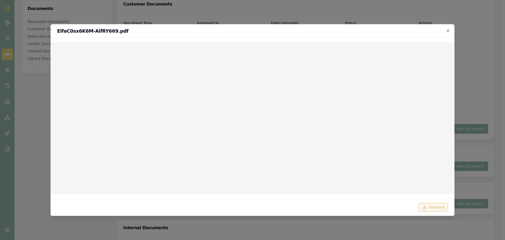
click at [441, 207] on button "Download" at bounding box center [433, 207] width 29 height 8
click at [449, 29] on icon "button" at bounding box center [448, 30] width 4 height 4
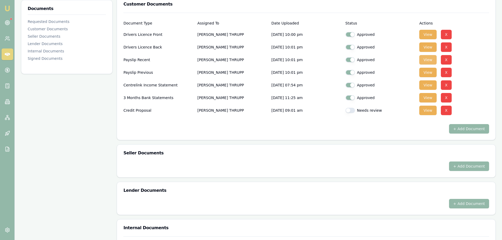
click at [429, 59] on button "View" at bounding box center [427, 59] width 17 height 9
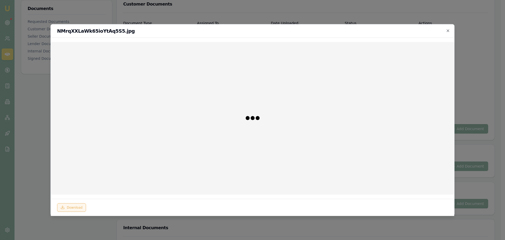
click at [76, 207] on button "Download" at bounding box center [71, 207] width 29 height 8
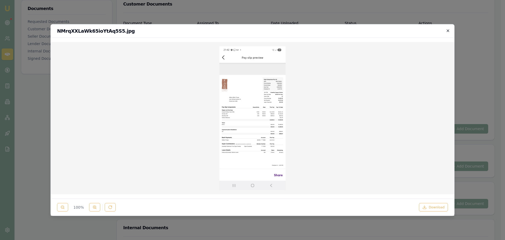
click at [449, 29] on icon "button" at bounding box center [448, 30] width 2 height 2
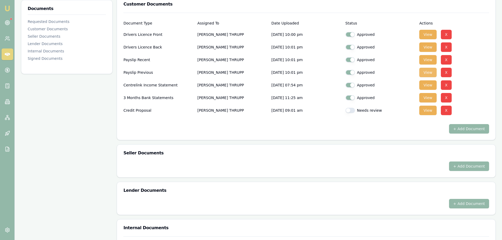
click at [424, 70] on button "View" at bounding box center [427, 72] width 17 height 9
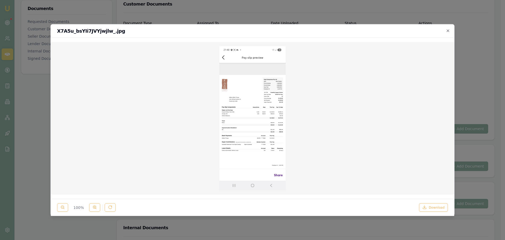
click at [78, 207] on span "100 %" at bounding box center [78, 207] width 17 height 5
click at [430, 204] on button "Download" at bounding box center [433, 207] width 29 height 8
click at [449, 30] on icon "button" at bounding box center [448, 30] width 4 height 4
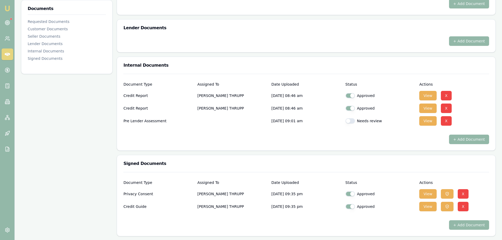
scroll to position [295, 0]
click at [429, 191] on button "View" at bounding box center [427, 193] width 17 height 9
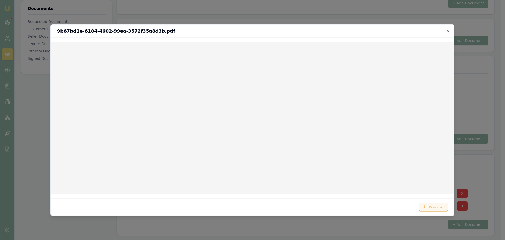
click at [435, 207] on button "Download" at bounding box center [433, 207] width 29 height 8
click at [446, 30] on icon "button" at bounding box center [448, 30] width 4 height 4
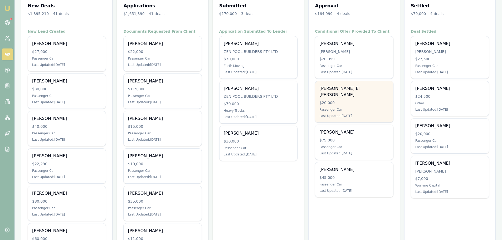
click at [346, 107] on div "Passenger Car" at bounding box center [353, 109] width 69 height 4
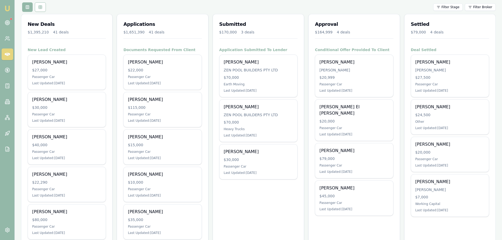
scroll to position [53, 0]
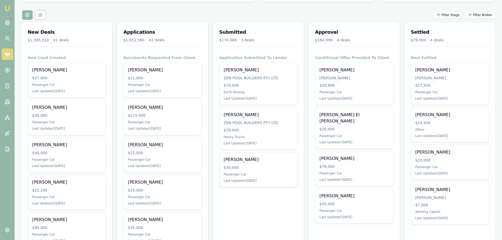
click at [348, 15] on div "Filter Stage Filter Broker" at bounding box center [258, 14] width 474 height 9
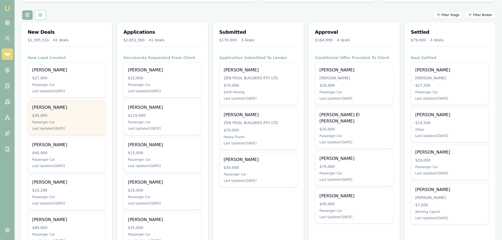
click at [86, 115] on div "$30,000" at bounding box center [66, 115] width 69 height 5
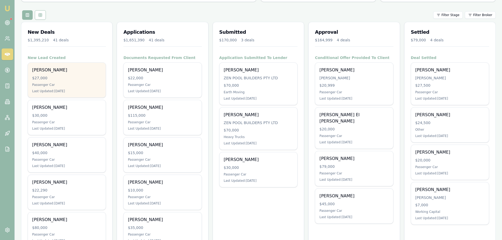
click at [76, 70] on div "[PERSON_NAME]" at bounding box center [66, 70] width 69 height 6
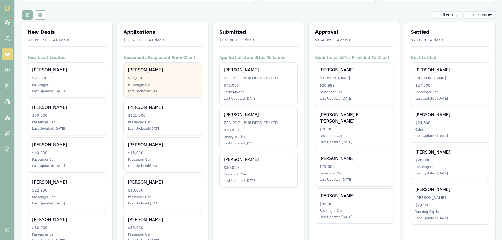
click at [162, 73] on div "[PERSON_NAME] $22,000 Passenger Car Last Updated: [DATE]" at bounding box center [162, 80] width 78 height 35
click at [146, 88] on div "[PERSON_NAME] $22,000 Passenger Car Last Updated: [DATE]" at bounding box center [162, 80] width 78 height 35
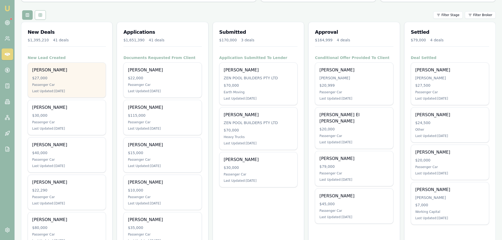
click at [57, 81] on div "[PERSON_NAME] $27,000 Passenger Car Last Updated: [DATE]" at bounding box center [67, 80] width 78 height 35
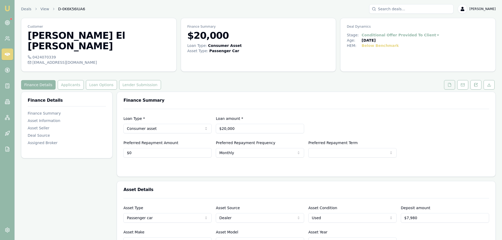
click at [448, 83] on icon at bounding box center [449, 85] width 4 height 4
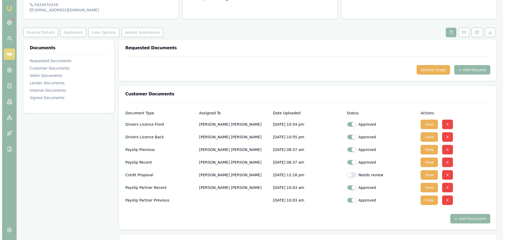
scroll to position [53, 0]
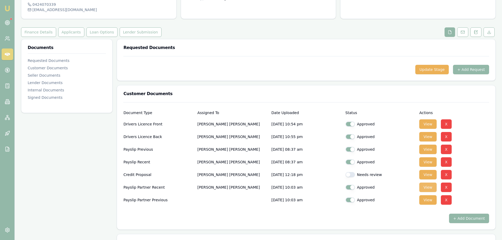
click at [429, 182] on button "View" at bounding box center [427, 186] width 17 height 9
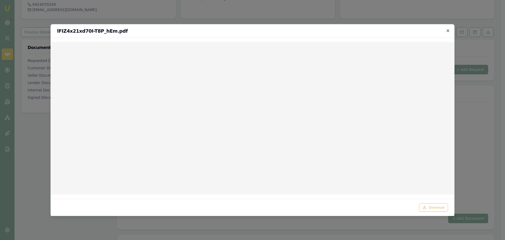
click at [448, 29] on icon "button" at bounding box center [448, 30] width 4 height 4
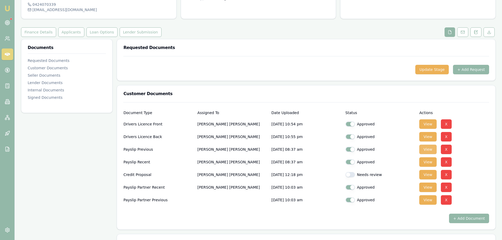
click at [429, 145] on button "View" at bounding box center [427, 149] width 17 height 9
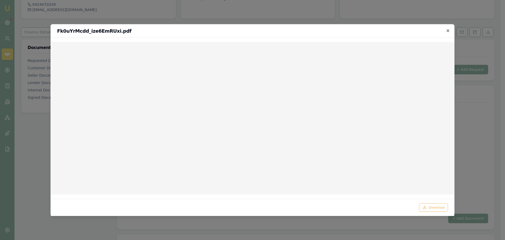
click at [447, 31] on icon "button" at bounding box center [448, 30] width 4 height 4
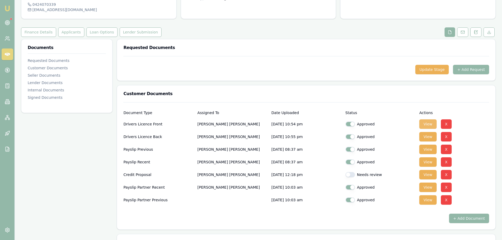
click at [425, 119] on button "View" at bounding box center [427, 123] width 17 height 9
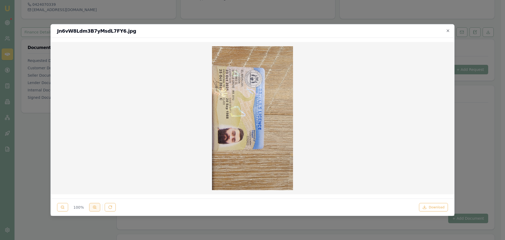
click at [92, 209] on button at bounding box center [94, 207] width 11 height 8
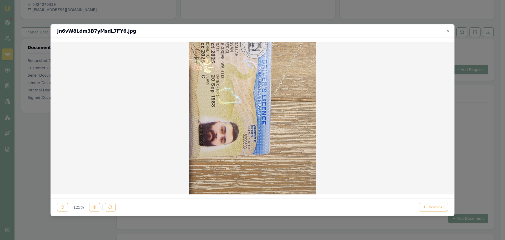
scroll to position [26, 0]
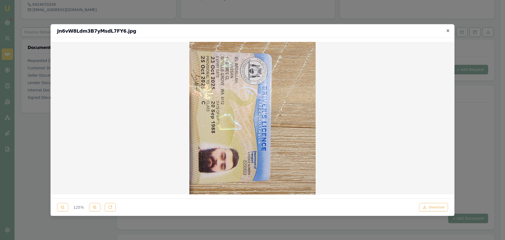
click at [448, 29] on icon "button" at bounding box center [448, 30] width 4 height 4
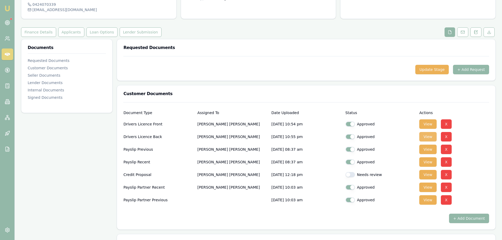
click at [430, 132] on button "View" at bounding box center [427, 136] width 17 height 9
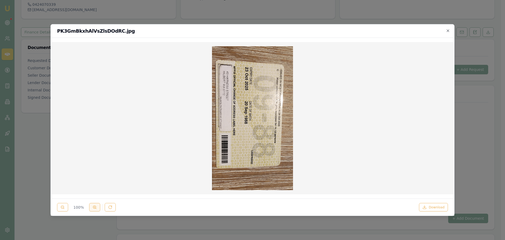
click at [92, 209] on button at bounding box center [94, 207] width 11 height 8
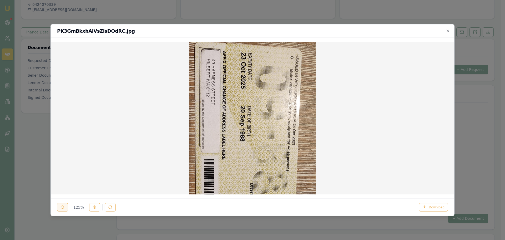
click at [65, 207] on icon at bounding box center [63, 207] width 4 height 4
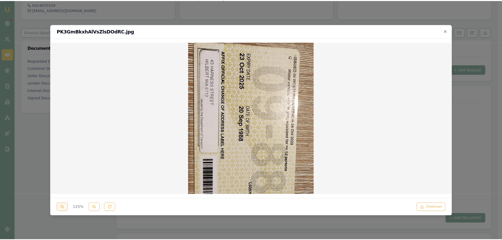
scroll to position [0, 0]
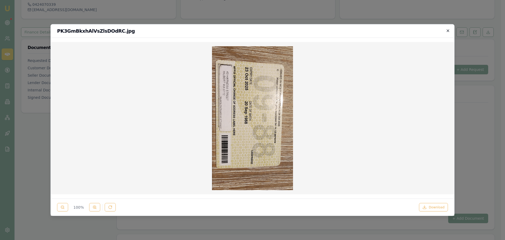
click at [449, 30] on icon "button" at bounding box center [448, 30] width 4 height 4
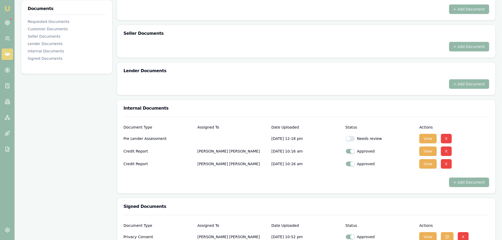
scroll to position [290, 0]
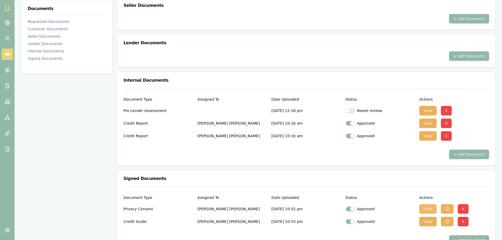
click at [427, 204] on button "View" at bounding box center [427, 208] width 17 height 9
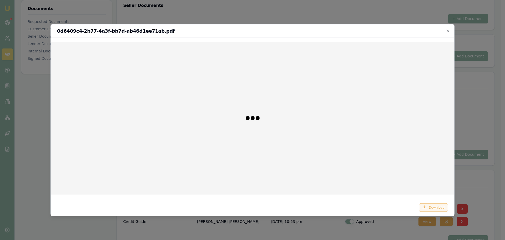
click at [440, 207] on button "Download" at bounding box center [433, 207] width 29 height 8
click at [447, 30] on icon "button" at bounding box center [448, 30] width 4 height 4
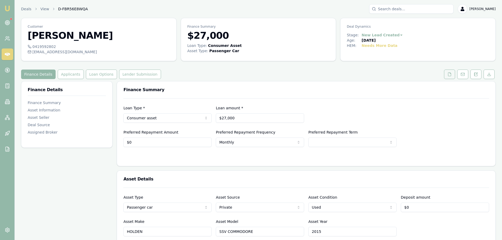
click at [451, 76] on icon at bounding box center [449, 74] width 4 height 4
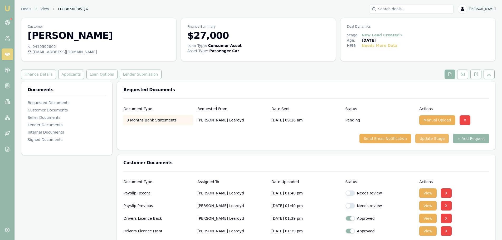
click at [442, 141] on button "Update Stage" at bounding box center [432, 138] width 34 height 9
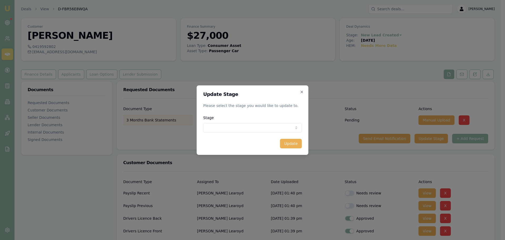
click at [236, 126] on body "Emu Broker Deals View D-FBR56E8WQA Erin Shield Toggle Menu Customer Jarrad Lear…" at bounding box center [251, 120] width 502 height 240
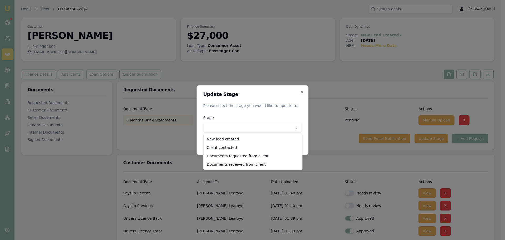
select select "DOCUMENTS_REQUESTED_FROM_CLIENT"
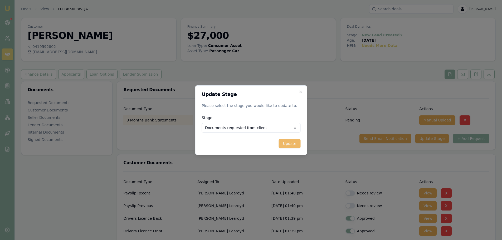
click at [290, 145] on button "Update" at bounding box center [289, 143] width 22 height 9
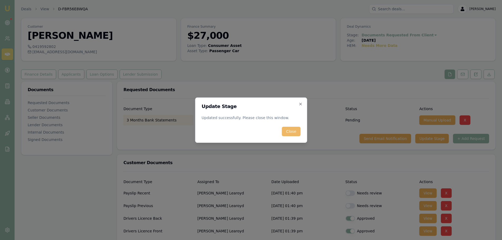
click at [296, 134] on button "Close" at bounding box center [291, 131] width 18 height 9
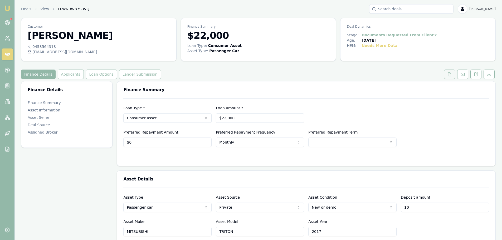
click at [451, 73] on icon at bounding box center [449, 74] width 4 height 4
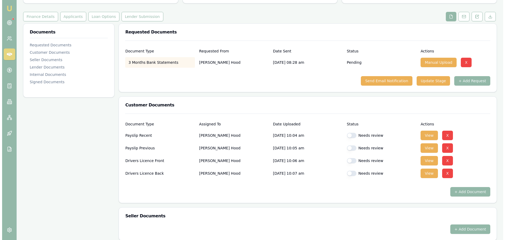
scroll to position [79, 0]
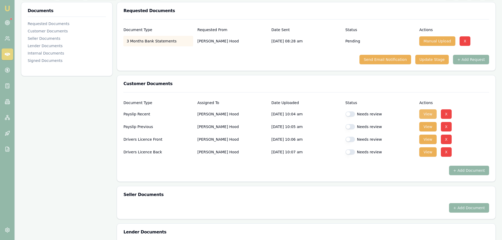
click at [423, 114] on button "View" at bounding box center [427, 113] width 17 height 9
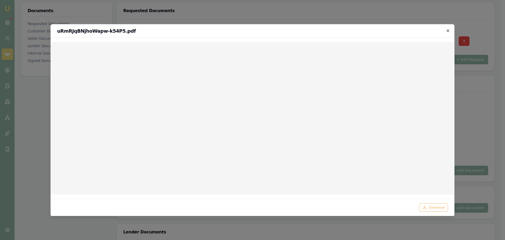
click at [448, 29] on icon "button" at bounding box center [448, 30] width 4 height 4
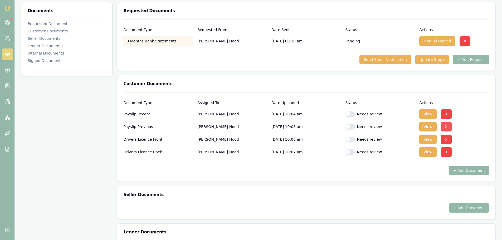
click at [445, 126] on button "X" at bounding box center [445, 126] width 11 height 9
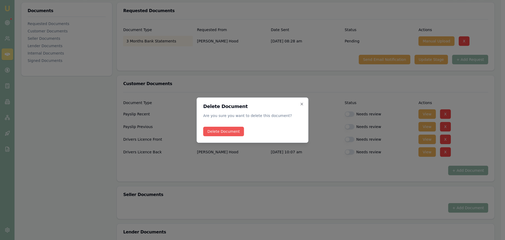
click at [222, 132] on button "Delete Document" at bounding box center [224, 131] width 41 height 9
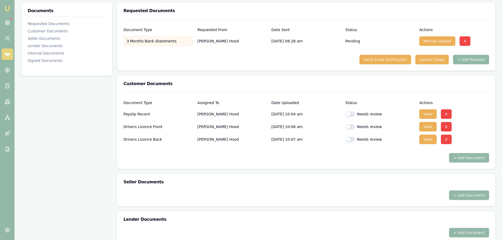
click at [467, 61] on button "+ Add Request" at bounding box center [471, 59] width 36 height 9
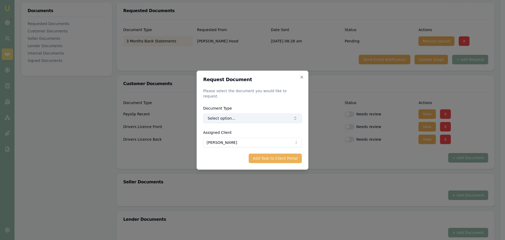
click at [247, 117] on button "Select option..." at bounding box center [253, 117] width 99 height 9
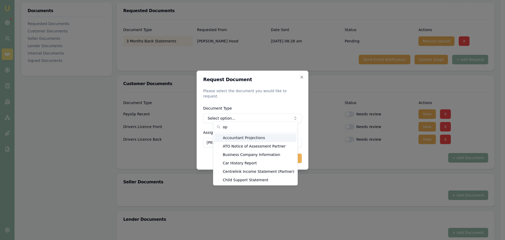
type input "o"
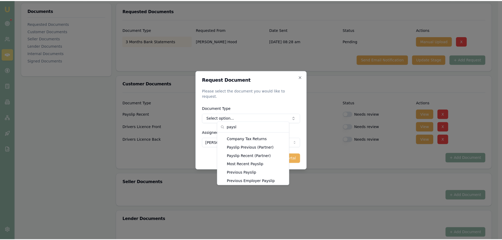
scroll to position [0, 0]
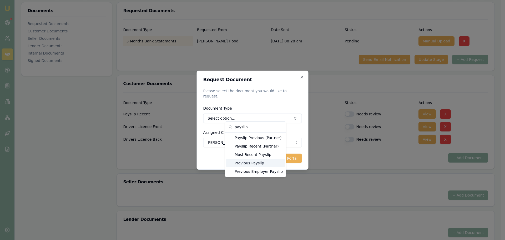
type input "payslip"
click at [261, 163] on div "Previous Payslip" at bounding box center [255, 163] width 59 height 8
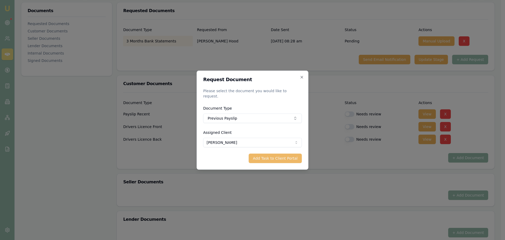
click at [274, 156] on button "Add Task to Client Portal" at bounding box center [275, 157] width 53 height 9
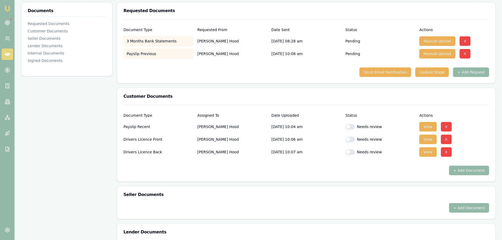
click at [351, 139] on button "button" at bounding box center [349, 139] width 9 height 5
checkbox input "true"
click at [353, 150] on button "button" at bounding box center [349, 151] width 9 height 5
checkbox input "true"
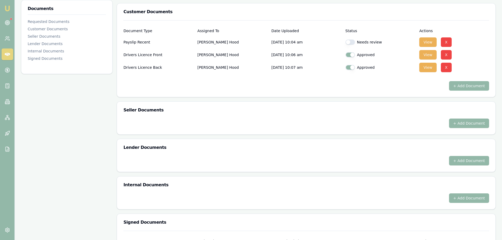
scroll to position [223, 0]
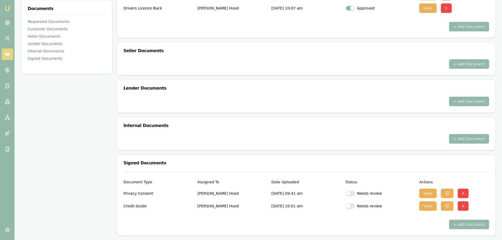
click at [352, 193] on button "button" at bounding box center [349, 193] width 9 height 5
checkbox input "true"
click at [350, 205] on button "button" at bounding box center [349, 205] width 9 height 5
checkbox input "true"
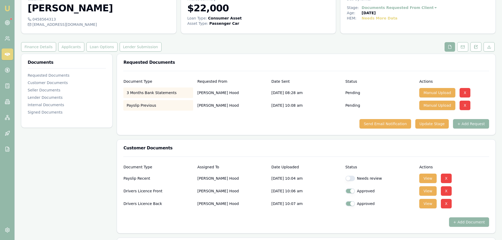
scroll to position [0, 0]
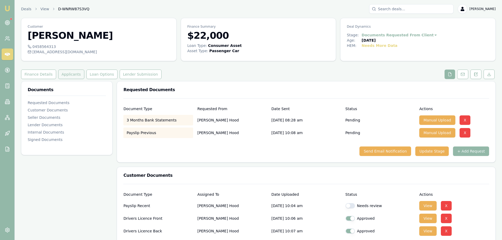
click at [58, 75] on button "Applicants" at bounding box center [71, 74] width 26 height 9
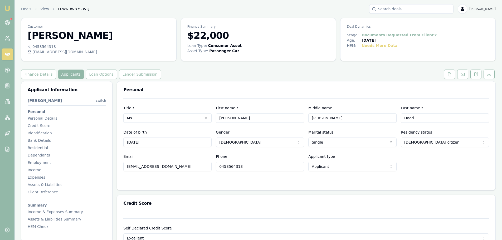
click at [414, 167] on div "Email [EMAIL_ADDRESS][DOMAIN_NAME] Phone [PHONE_NUMBER] Applicant type Applican…" at bounding box center [305, 162] width 365 height 18
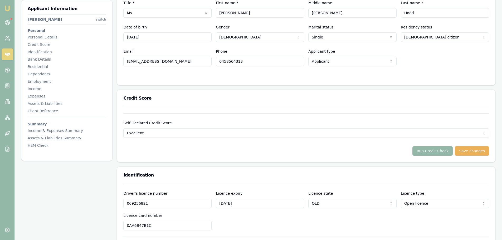
scroll to position [105, 0]
click at [439, 152] on button "Run Credit Check" at bounding box center [432, 150] width 40 height 9
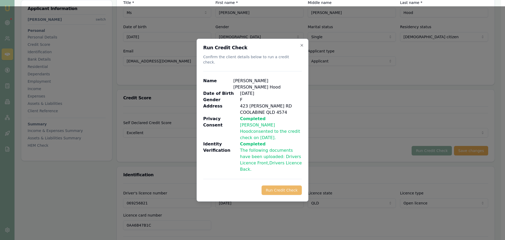
click at [274, 185] on button "Run Credit Check" at bounding box center [282, 189] width 40 height 9
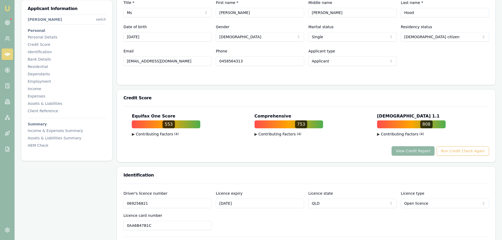
click at [407, 152] on button "View Credit Report" at bounding box center [412, 150] width 43 height 9
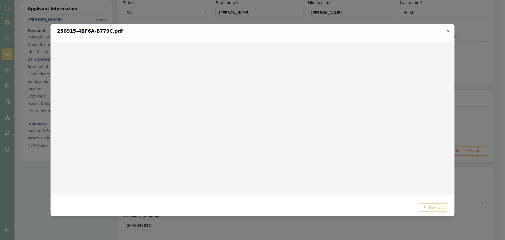
click at [448, 30] on icon "button" at bounding box center [448, 30] width 2 height 2
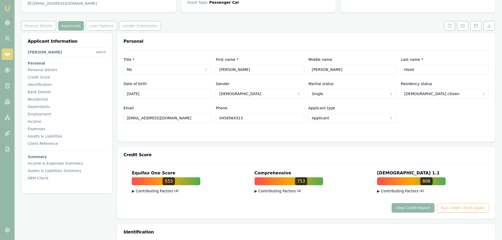
scroll to position [0, 0]
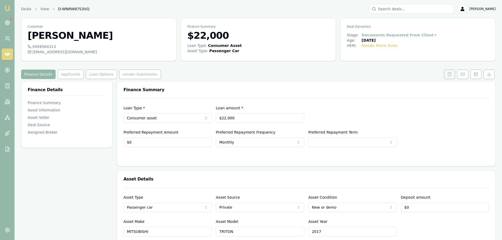
drag, startPoint x: 451, startPoint y: 74, endPoint x: 450, endPoint y: 78, distance: 4.0
click at [451, 74] on icon at bounding box center [449, 74] width 4 height 4
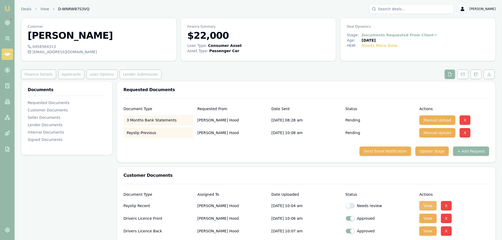
click at [425, 204] on button "View" at bounding box center [427, 205] width 17 height 9
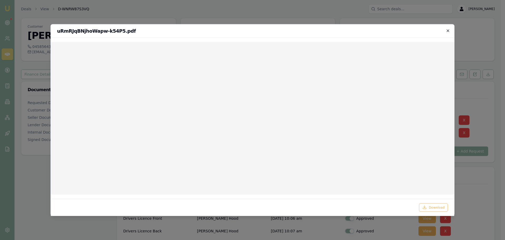
click at [448, 31] on icon "button" at bounding box center [448, 30] width 2 height 2
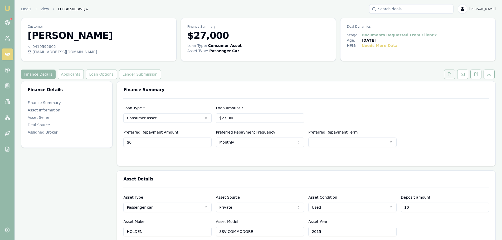
click at [450, 75] on icon at bounding box center [449, 74] width 4 height 4
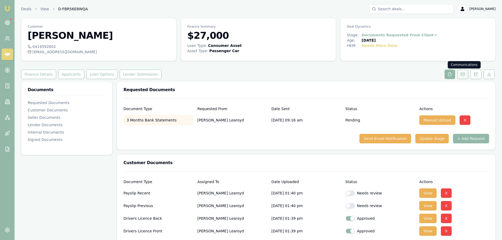
click at [460, 76] on rect at bounding box center [461, 74] width 3 height 3
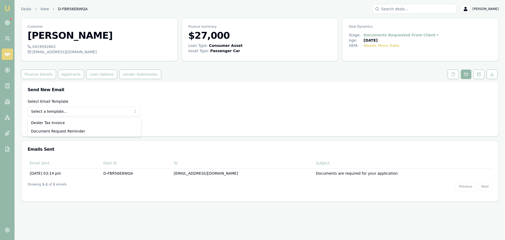
click at [105, 110] on html "Emu Broker Deals View D-FBR56E8WQA Erin Shield Toggle Menu Customer Jarrad Lear…" at bounding box center [252, 120] width 505 height 240
select select "document-request-reminder"
click at [45, 127] on button "Use Email Template" at bounding box center [50, 124] width 45 height 9
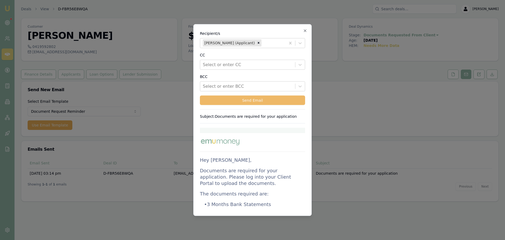
click at [256, 101] on button "Send Email" at bounding box center [252, 99] width 105 height 9
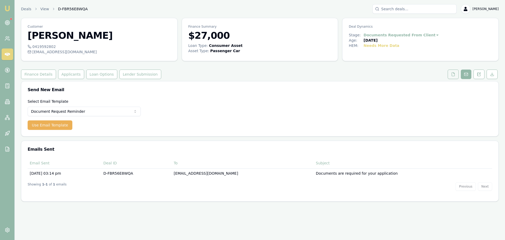
click at [452, 76] on icon at bounding box center [454, 74] width 4 height 4
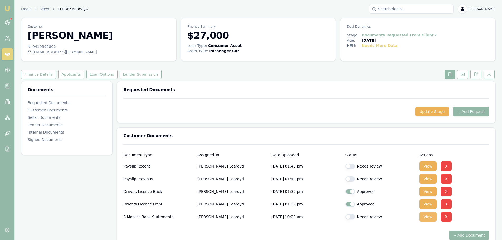
click at [424, 217] on button "View" at bounding box center [427, 216] width 17 height 9
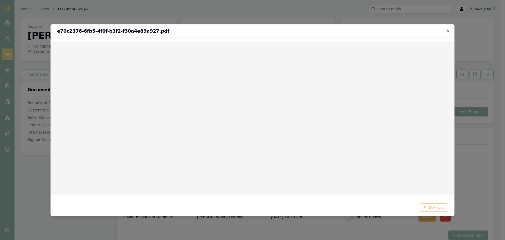
click at [447, 32] on icon "button" at bounding box center [448, 30] width 4 height 4
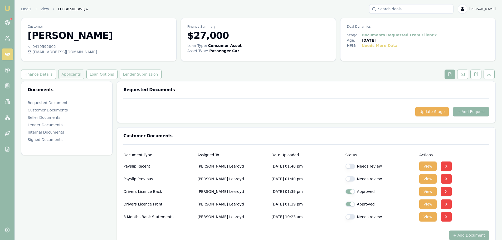
click at [62, 74] on button "Applicants" at bounding box center [71, 74] width 26 height 9
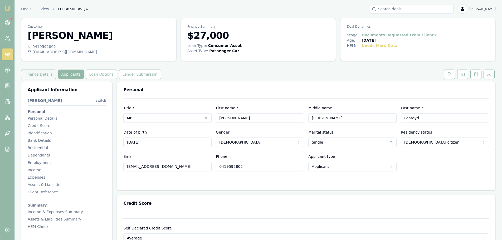
click at [34, 71] on button "Finance Details" at bounding box center [38, 74] width 35 height 9
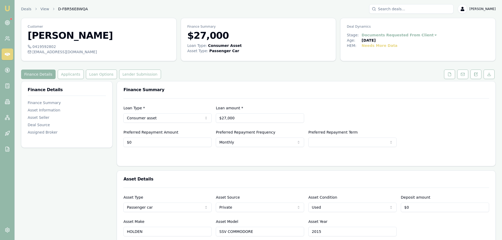
click at [376, 77] on div "Finance Details Applicants Loan Options Lender Submission" at bounding box center [258, 74] width 474 height 9
click at [60, 77] on button "Applicants" at bounding box center [71, 74] width 26 height 9
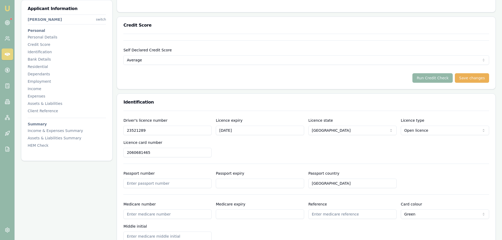
scroll to position [26, 0]
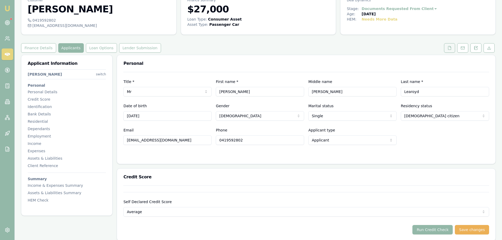
click at [449, 46] on icon at bounding box center [449, 48] width 4 height 4
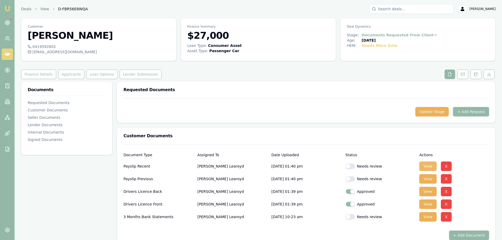
click at [427, 165] on button "View" at bounding box center [427, 165] width 17 height 9
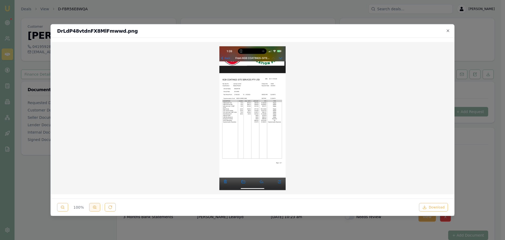
click at [93, 206] on icon at bounding box center [95, 207] width 4 height 4
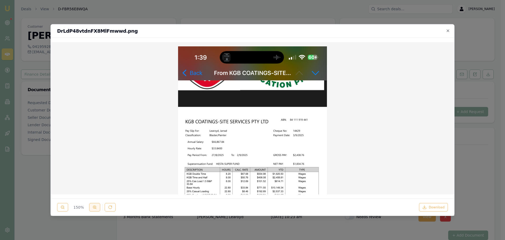
click at [93, 206] on icon at bounding box center [95, 207] width 4 height 4
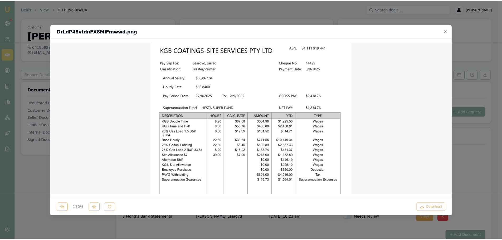
scroll to position [105, 0]
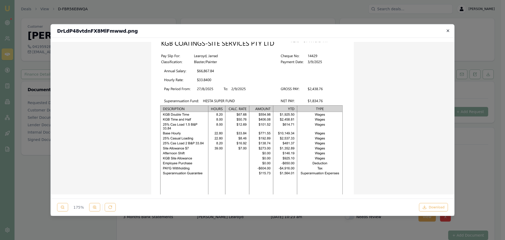
click at [449, 30] on icon "button" at bounding box center [448, 30] width 2 height 2
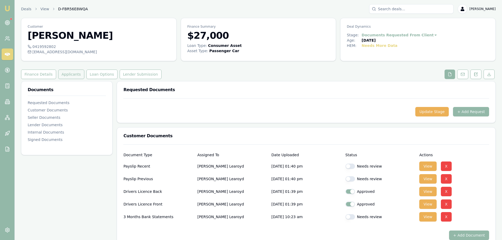
click at [69, 73] on button "Applicants" at bounding box center [71, 74] width 26 height 9
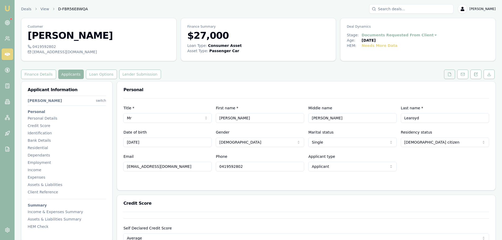
click at [448, 75] on icon at bounding box center [449, 74] width 4 height 4
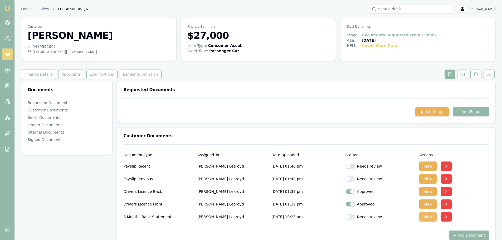
click at [425, 218] on button "View" at bounding box center [427, 216] width 17 height 9
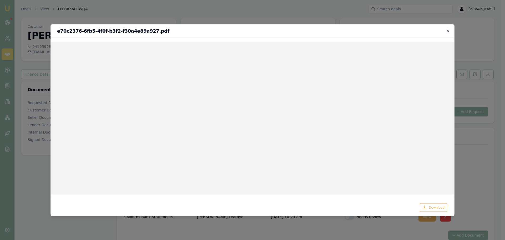
click at [449, 28] on icon "button" at bounding box center [448, 30] width 4 height 4
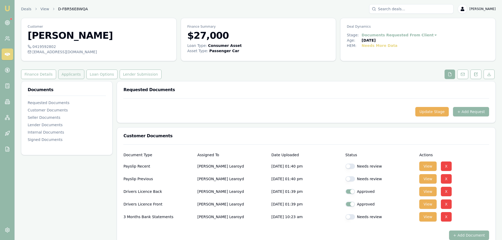
click at [70, 75] on button "Applicants" at bounding box center [71, 74] width 26 height 9
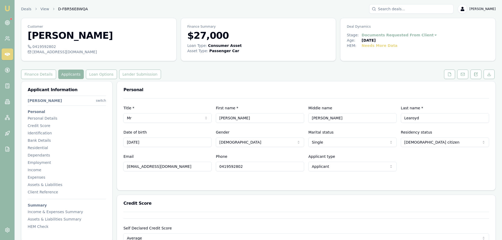
drag, startPoint x: 184, startPoint y: 166, endPoint x: 94, endPoint y: 166, distance: 89.5
click at [449, 74] on icon at bounding box center [449, 74] width 4 height 4
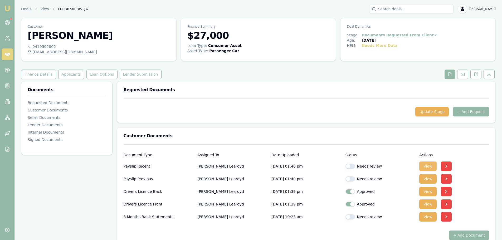
click at [428, 167] on button "View" at bounding box center [427, 165] width 17 height 9
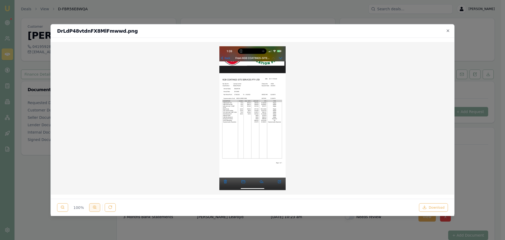
click at [96, 209] on line at bounding box center [96, 208] width 1 height 1
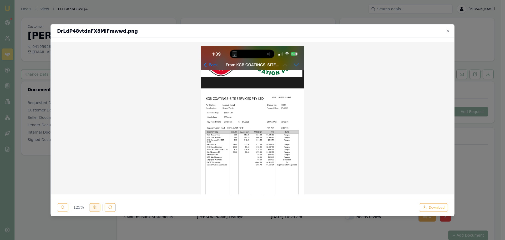
click at [96, 209] on line at bounding box center [96, 208] width 1 height 1
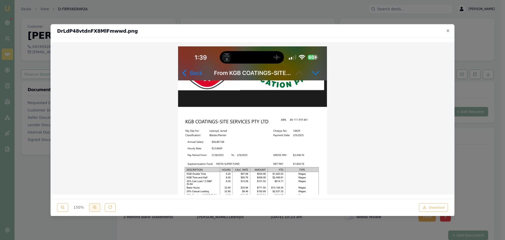
click at [96, 209] on line at bounding box center [96, 208] width 1 height 1
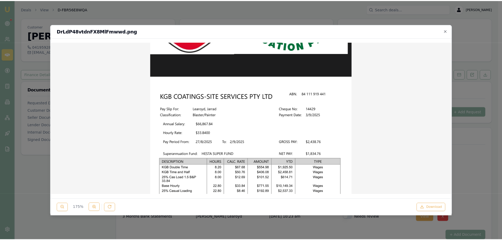
scroll to position [79, 0]
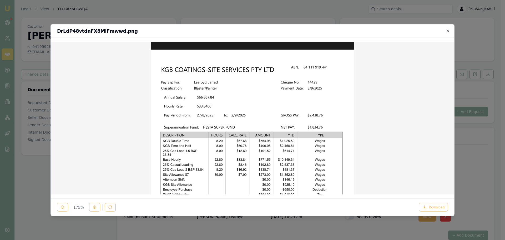
click at [448, 30] on icon "button" at bounding box center [448, 30] width 4 height 4
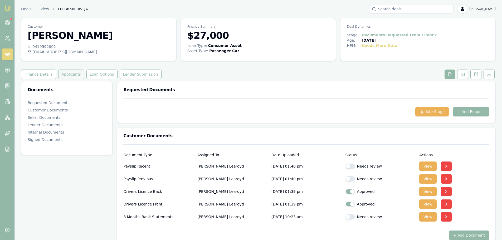
click at [80, 74] on button "Applicants" at bounding box center [71, 74] width 26 height 9
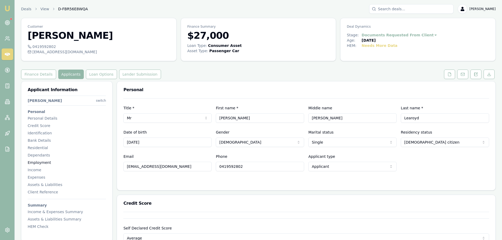
click at [51, 163] on div "Employment" at bounding box center [67, 162] width 78 height 5
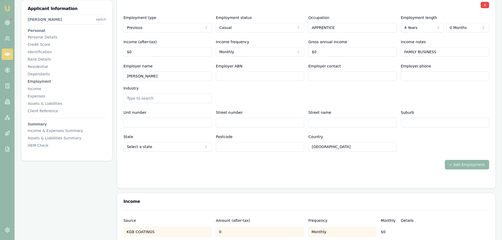
scroll to position [917, 0]
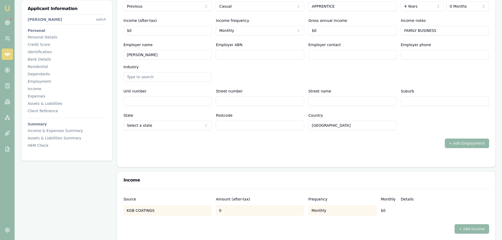
click at [417, 54] on input "Employer phone" at bounding box center [444, 54] width 88 height 9
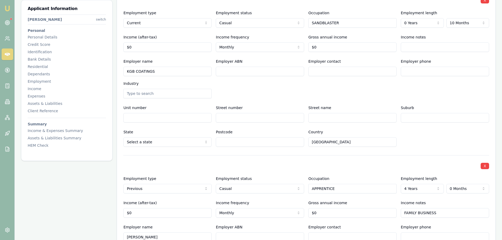
scroll to position [732, 0]
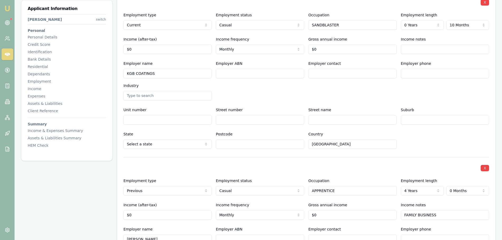
click at [427, 74] on input "Employer phone" at bounding box center [444, 73] width 88 height 9
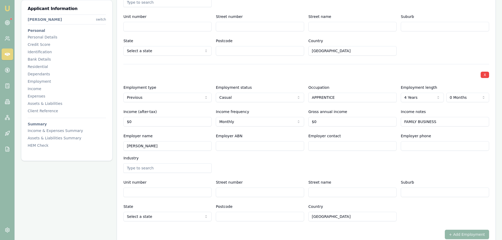
scroll to position [838, 0]
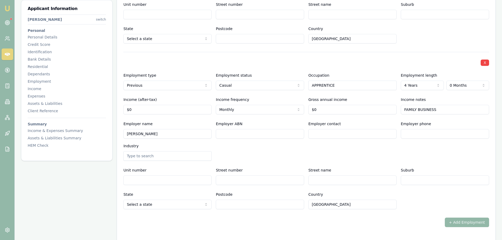
type input "0249 436 911"
click at [52, 104] on div "Assets & Liabilities" at bounding box center [67, 103] width 78 height 5
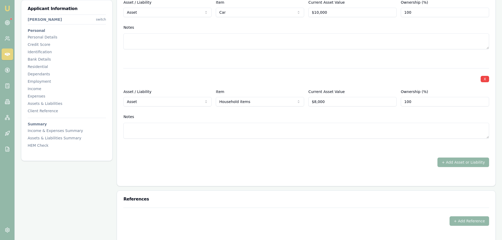
scroll to position [1413, 0]
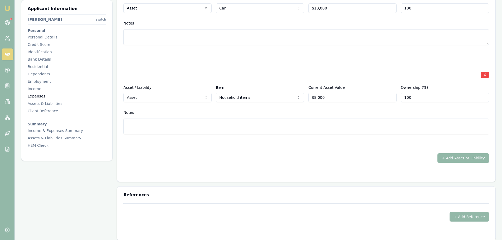
click at [43, 97] on div "Expenses" at bounding box center [67, 95] width 78 height 5
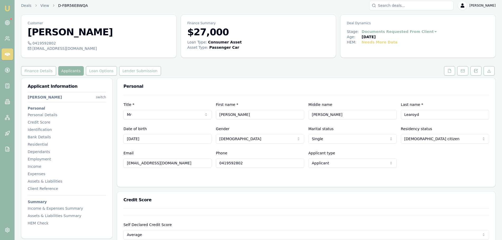
scroll to position [0, 0]
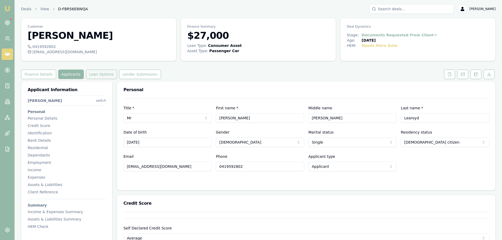
click at [93, 73] on button "Loan Options" at bounding box center [101, 74] width 31 height 9
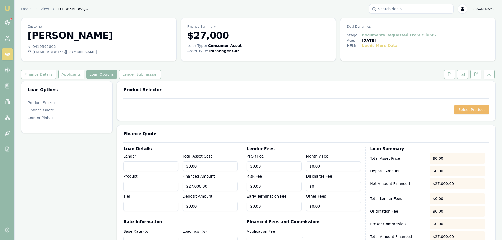
click at [463, 107] on button "Select Product" at bounding box center [471, 109] width 35 height 9
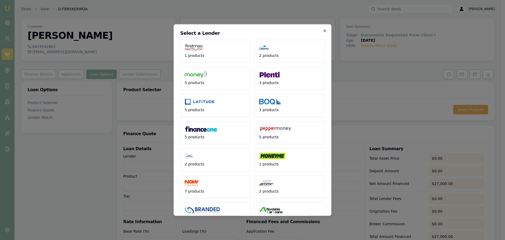
click at [324, 30] on icon "button" at bounding box center [325, 30] width 2 height 2
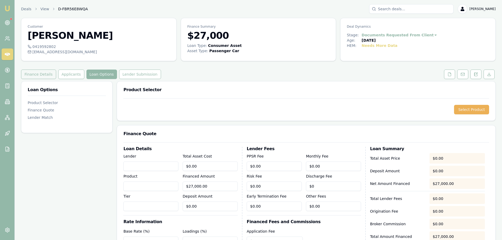
click at [49, 73] on button "Finance Details" at bounding box center [38, 74] width 35 height 9
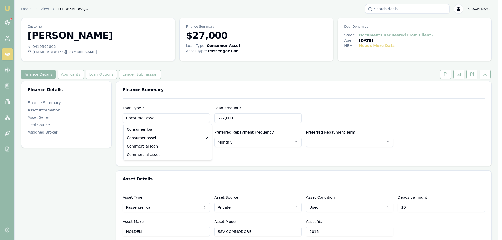
click at [174, 119] on html "Emu Broker Deals View D-FBR56E8WQA Erin Shield Toggle Menu Customer Jarrad Lear…" at bounding box center [251, 120] width 502 height 240
select select "CONSUMER_LOAN"
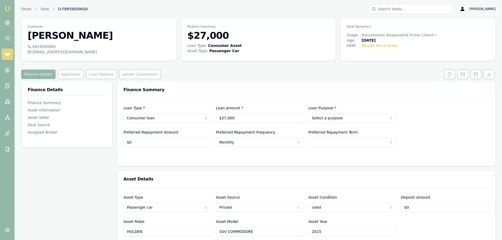
click at [349, 117] on html "Emu Broker Deals View D-FBR56E8WQA Erin Shield Toggle Menu Customer Jarrad Lear…" at bounding box center [251, 120] width 502 height 240
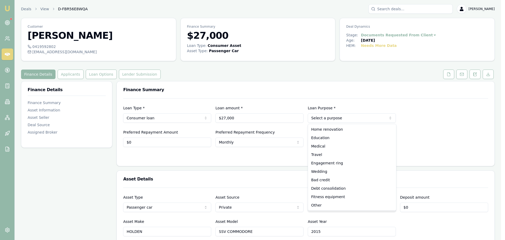
select select "OTHER"
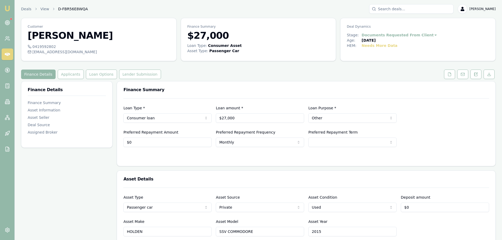
click at [231, 82] on div "Finance Summary" at bounding box center [306, 89] width 378 height 17
select select "60"
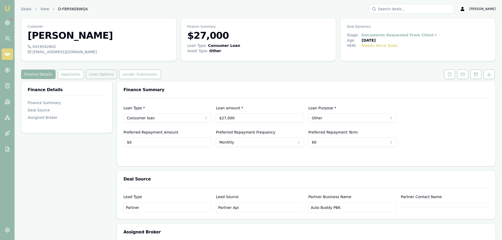
click at [100, 74] on button "Loan Options" at bounding box center [101, 74] width 31 height 9
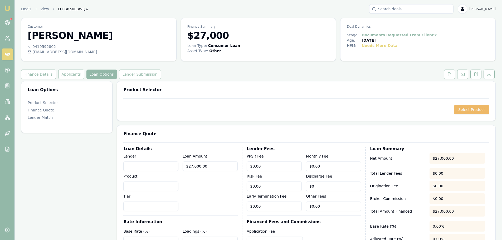
click at [474, 109] on button "Select Product" at bounding box center [471, 109] width 35 height 9
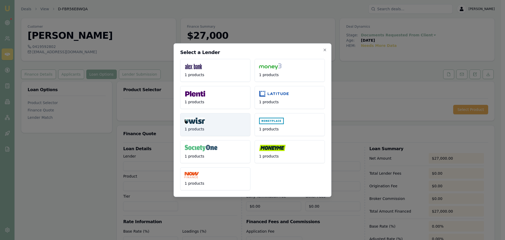
click at [225, 116] on button "1 products" at bounding box center [215, 124] width 70 height 23
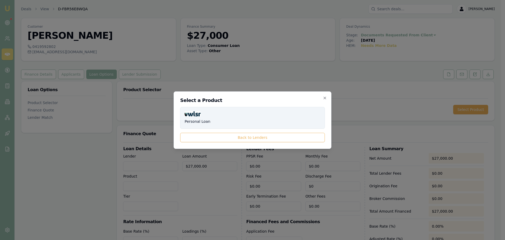
click at [279, 115] on button "Personal Loan" at bounding box center [252, 118] width 145 height 22
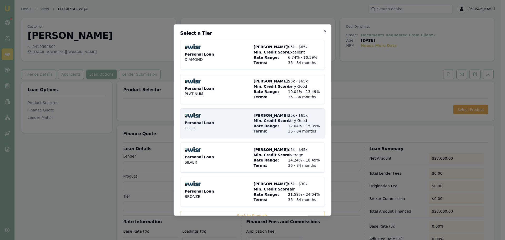
click at [242, 121] on div "Personal Loan GOLD" at bounding box center [218, 122] width 67 height 21
type input "WISR"
type input "Personal Loan"
type input "GOLD"
type input "12.04"
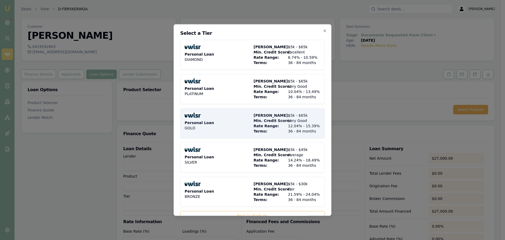
type input "36"
type input "$525.00"
type input "2500"
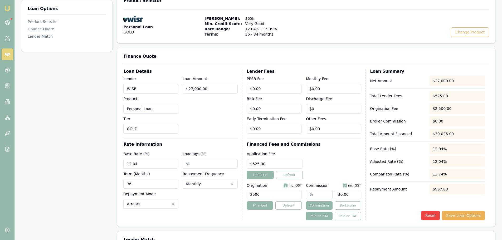
scroll to position [105, 0]
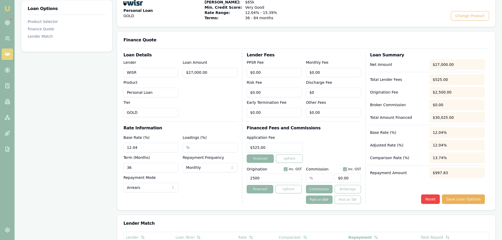
drag, startPoint x: 156, startPoint y: 148, endPoint x: -31, endPoint y: 145, distance: 186.9
click at [0, 135] on html "Emu Broker Deals View D-FBR56E8WQA Erin Shield Toggle Menu Customer Jarrad Lear…" at bounding box center [251, 15] width 502 height 240
type input "15.99%"
drag, startPoint x: 135, startPoint y: 168, endPoint x: 112, endPoint y: 167, distance: 23.5
click at [112, 167] on div "Loan Options Product Selector Finance Quote Lender Match Product Selector Perso…" at bounding box center [258, 170] width 474 height 388
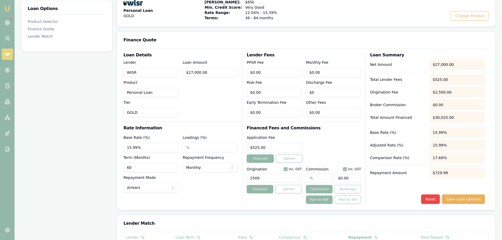
type input "60"
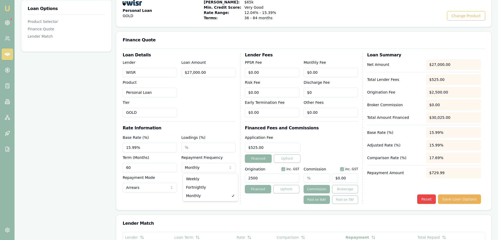
click at [207, 135] on html "Emu Broker Deals View D-FBR56E8WQA Erin Shield Toggle Menu Customer Jarrad Lear…" at bounding box center [251, 15] width 502 height 240
select select "FORTNIGHTLY"
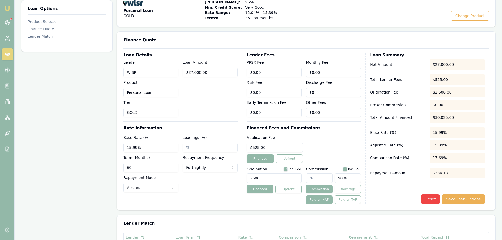
drag, startPoint x: 269, startPoint y: 180, endPoint x: 214, endPoint y: 178, distance: 54.3
click at [219, 178] on div "Loan Details Lender WISR Product Personal Loan Tier GOLD Loan Amount $27,000.00…" at bounding box center [305, 128] width 365 height 151
type input "1500.00"
click at [329, 140] on div "Application Fee $525.00 Financed Upfront" at bounding box center [303, 148] width 114 height 28
click at [331, 141] on div "Application Fee $525.00 Financed Upfront" at bounding box center [303, 148] width 114 height 28
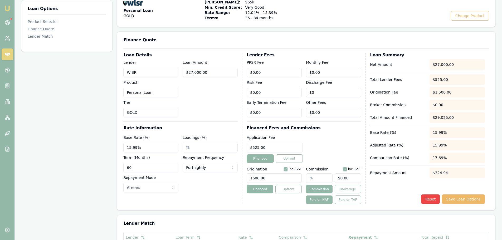
click at [470, 200] on button "Save Loan Options" at bounding box center [463, 198] width 43 height 9
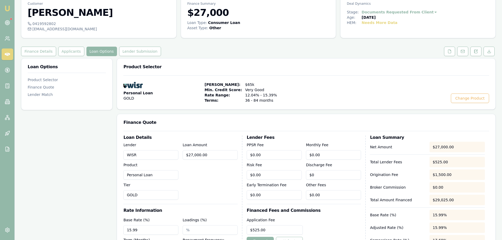
scroll to position [0, 0]
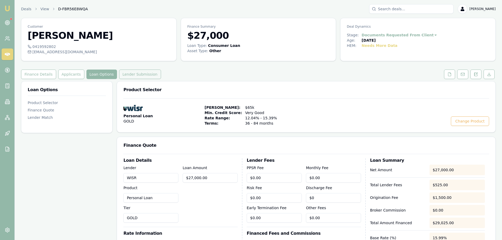
click at [145, 73] on button "Lender Submission" at bounding box center [140, 74] width 42 height 9
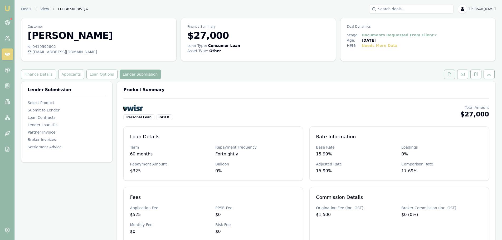
click at [451, 73] on button at bounding box center [449, 74] width 11 height 9
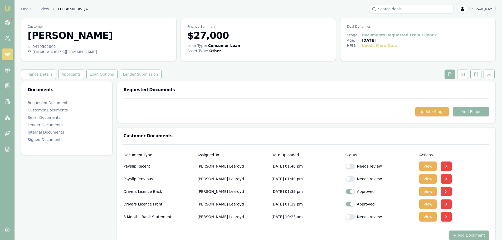
click at [295, 71] on div "Finance Details Applicants Loan Options Lender Submission" at bounding box center [258, 74] width 474 height 9
click at [350, 165] on button "button" at bounding box center [349, 165] width 9 height 5
checkbox input "true"
click at [351, 179] on button "button" at bounding box center [349, 178] width 9 height 5
checkbox input "true"
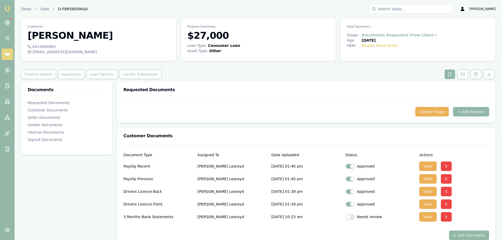
click at [350, 216] on button "button" at bounding box center [349, 216] width 9 height 5
checkbox input "true"
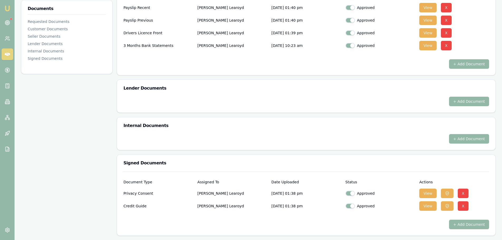
scroll to position [39, 0]
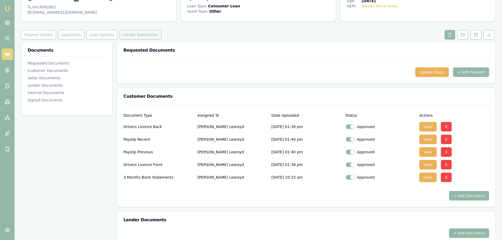
click at [136, 35] on button "Lender Submission" at bounding box center [141, 34] width 42 height 9
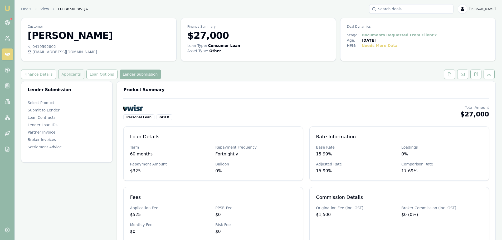
click at [74, 73] on button "Applicants" at bounding box center [71, 74] width 26 height 9
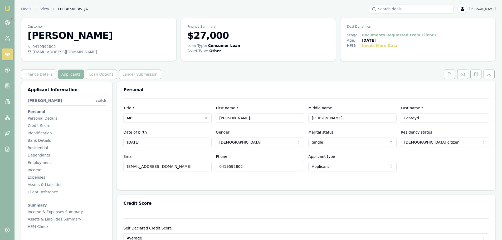
click at [281, 72] on div "Finance Details Applicants Loan Options Lender Submission" at bounding box center [258, 74] width 474 height 9
click at [138, 75] on button "Lender Submission" at bounding box center [140, 74] width 42 height 9
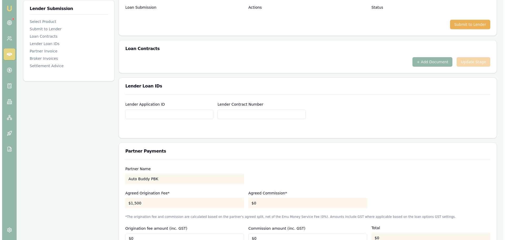
scroll to position [290, 0]
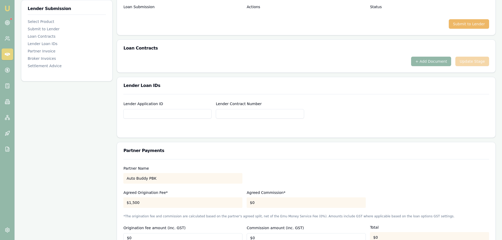
click at [479, 23] on button "Submit to Lender" at bounding box center [468, 23] width 40 height 9
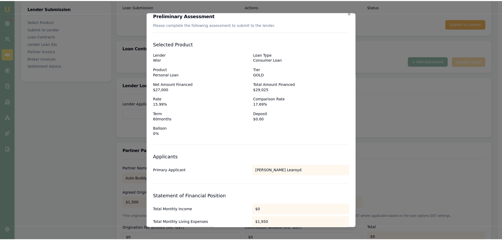
scroll to position [0, 0]
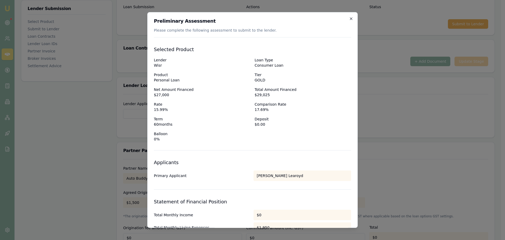
click at [349, 17] on icon "button" at bounding box center [351, 19] width 4 height 4
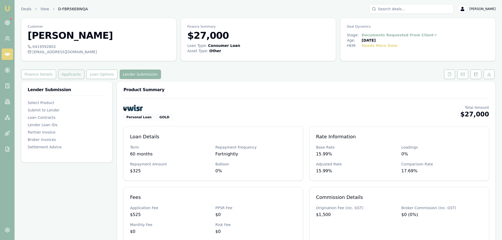
click at [60, 72] on button "Applicants" at bounding box center [71, 74] width 26 height 9
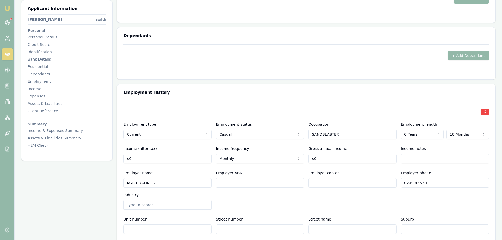
scroll to position [632, 0]
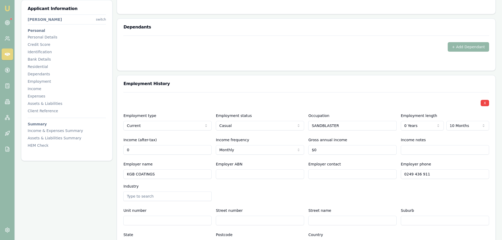
drag, startPoint x: 156, startPoint y: 149, endPoint x: 28, endPoint y: 155, distance: 128.1
type input "$6,495"
drag, startPoint x: 319, startPoint y: 146, endPoint x: 206, endPoint y: 157, distance: 113.8
click at [206, 157] on div "X Employment type Current Current Previous Employment status Casual Full time P…" at bounding box center [305, 170] width 365 height 157
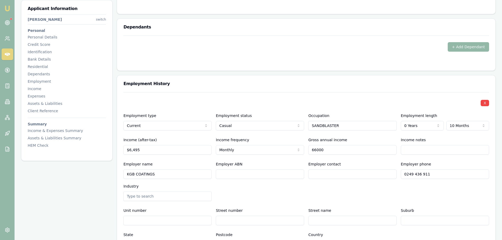
type input "$66,000"
click at [297, 190] on div "Employer name KGB COATINGS Employer ABN Employer contact Employer phone 0249 43…" at bounding box center [305, 181] width 365 height 40
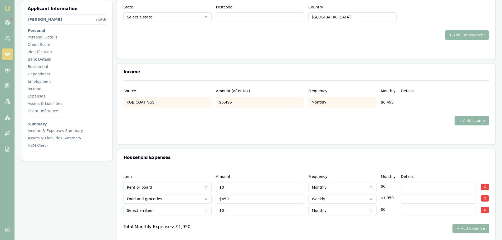
scroll to position [1106, 0]
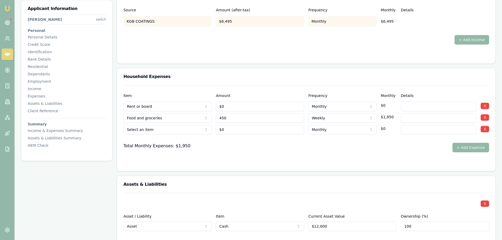
drag, startPoint x: 230, startPoint y: 116, endPoint x: 158, endPoint y: 118, distance: 72.7
click at [165, 121] on div "Food and groceries Rent or board Food and groceries Utilities Insurance Transpo…" at bounding box center [305, 117] width 365 height 12
type input "$800"
select select "MONTHLY"
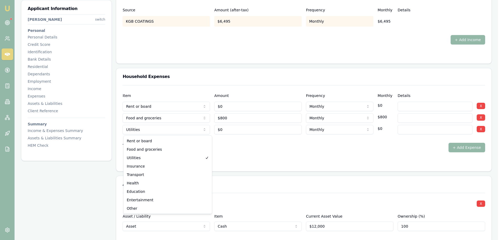
select select "TRANSPORT"
drag, startPoint x: 136, startPoint y: 175, endPoint x: 201, endPoint y: 145, distance: 70.9
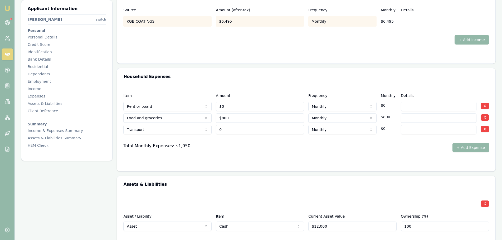
drag, startPoint x: 239, startPoint y: 128, endPoint x: 201, endPoint y: 128, distance: 38.2
click at [203, 128] on div "Transport Rent or board Food and groceries Utilities Insurance Transport Health…" at bounding box center [305, 129] width 365 height 12
type input "$300"
click at [480, 146] on button "+ Add Expense" at bounding box center [470, 147] width 37 height 9
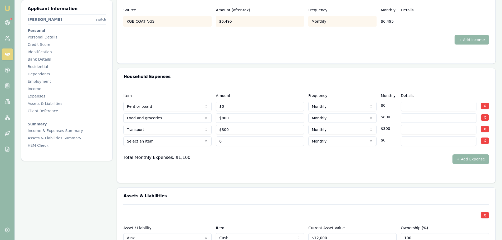
type input "$0"
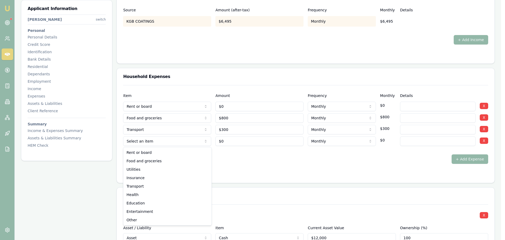
select select "INSURANCE"
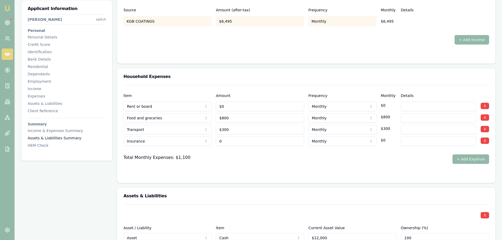
drag, startPoint x: 242, startPoint y: 143, endPoint x: 86, endPoint y: 138, distance: 156.5
click at [185, 143] on div "Insurance Rent or board Food and groceries Utilities Insurance Transport Health…" at bounding box center [305, 140] width 365 height 12
type input "$100"
click at [413, 140] on input at bounding box center [438, 140] width 76 height 9
type input "car insurance"
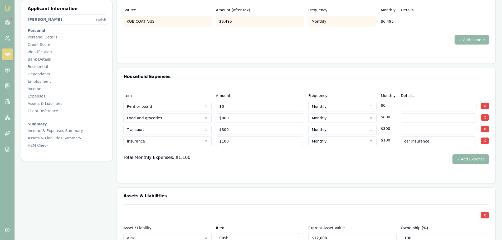
click at [462, 160] on button "+ Add Expense" at bounding box center [470, 158] width 37 height 9
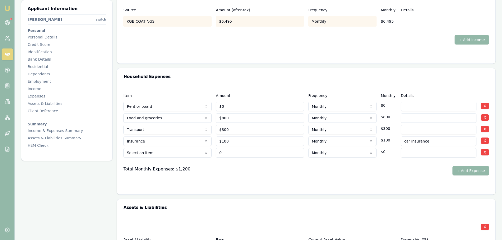
type input "$0"
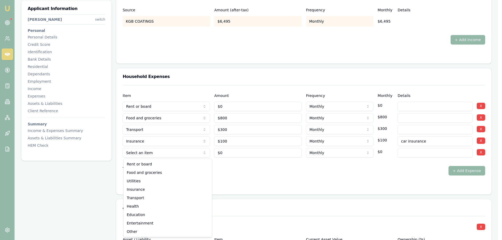
select select "ENTERTAINMENT"
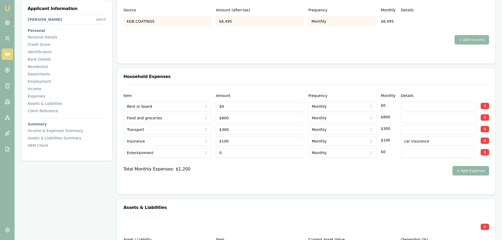
drag, startPoint x: 230, startPoint y: 150, endPoint x: 177, endPoint y: 147, distance: 53.0
click at [192, 150] on div "Entertainment Rent or board Food and groceries Utilities Insurance Transport He…" at bounding box center [305, 152] width 365 height 12
type input "$400"
click at [236, 171] on div "Total Monthly Expenses: $1,200 + Add Expense" at bounding box center [305, 170] width 365 height 9
click at [471, 173] on button "+ Add Expense" at bounding box center [470, 170] width 37 height 9
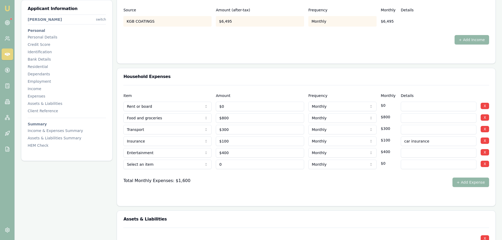
type input "$0"
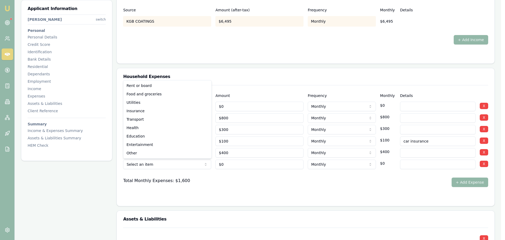
select select "UTILITIES"
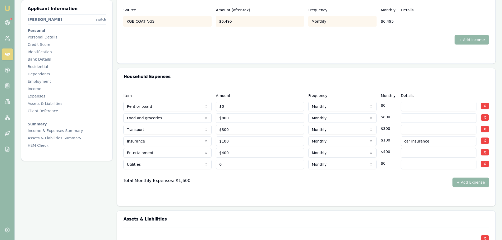
drag, startPoint x: 236, startPoint y: 167, endPoint x: 129, endPoint y: 162, distance: 107.5
click at [143, 166] on div "Utilities Rent or board Food and groceries Utilities Insurance Transport Health…" at bounding box center [305, 163] width 365 height 12
type input "$100"
type input "PHONE BILL"
click at [229, 196] on div at bounding box center [305, 197] width 365 height 4
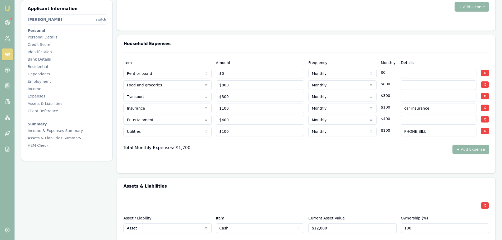
scroll to position [1211, 0]
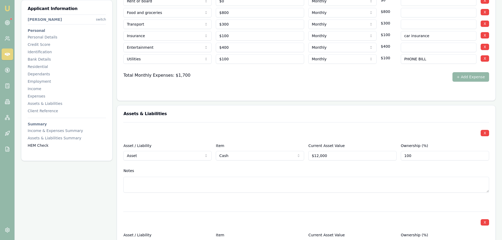
click at [30, 145] on div "HEM Check" at bounding box center [67, 145] width 78 height 5
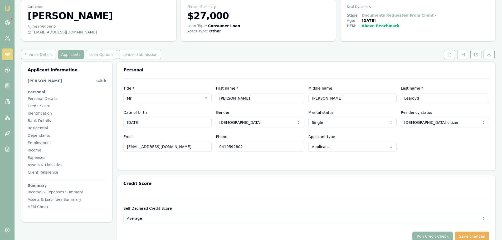
scroll to position [0, 0]
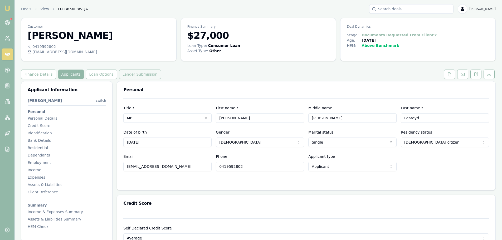
click at [123, 73] on button "Lender Submission" at bounding box center [140, 74] width 42 height 9
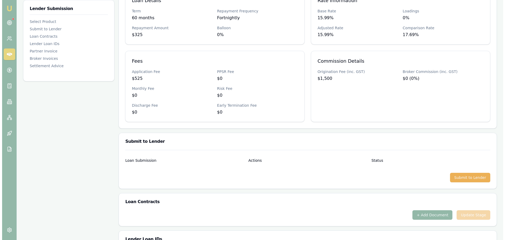
scroll to position [184, 0]
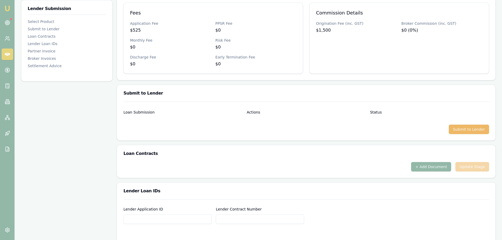
click at [464, 126] on button "Submit to Lender" at bounding box center [468, 129] width 40 height 9
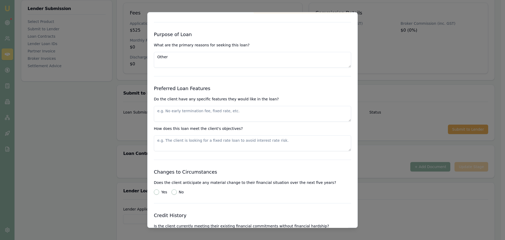
scroll to position [527, 0]
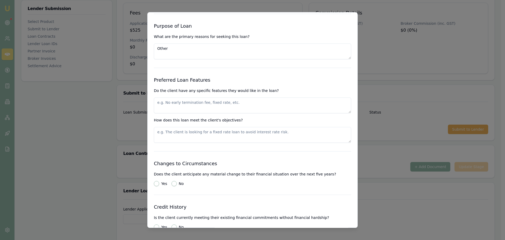
click at [243, 103] on textarea at bounding box center [252, 105] width 197 height 16
type textarea "FIXED RATE, NO PAYOUT FEES"
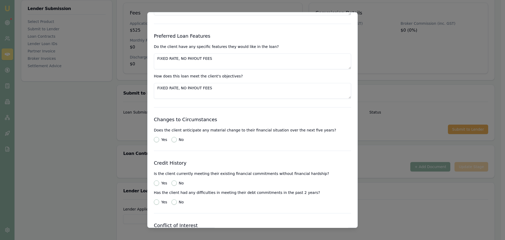
scroll to position [632, 0]
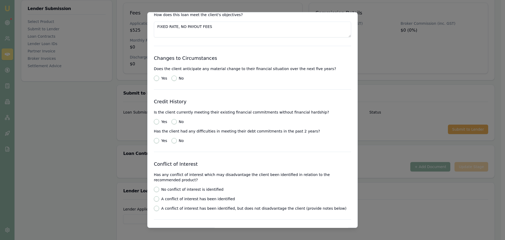
type textarea "FIXED RATE, NO PAYOUT FEES"
click at [174, 78] on button "No" at bounding box center [174, 78] width 5 height 5
radio input "true"
click at [156, 122] on button "Yes" at bounding box center [156, 121] width 5 height 5
radio input "true"
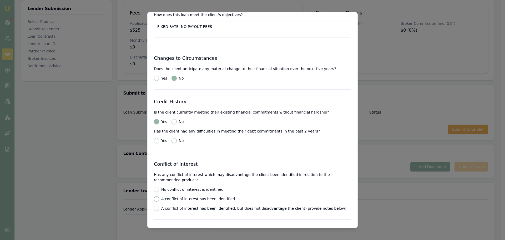
click at [175, 141] on button "No" at bounding box center [174, 140] width 5 height 5
radio input "true"
click at [156, 190] on button "No conflict of interest is identified" at bounding box center [156, 189] width 5 height 5
radio input "true"
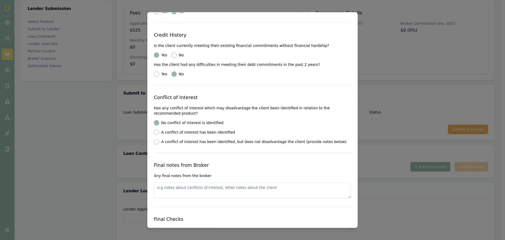
scroll to position [764, 0]
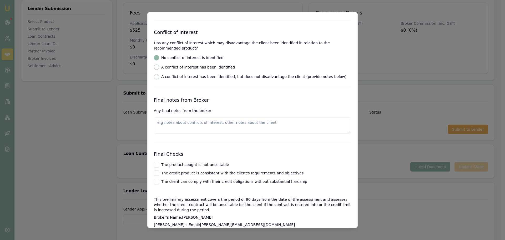
click at [156, 163] on button "The product sought is not unsuitable" at bounding box center [156, 164] width 5 height 5
checkbox input "true"
click at [156, 173] on button "The credit product is consistent with the client's requirements and objectives" at bounding box center [156, 172] width 5 height 5
checkbox input "true"
click at [157, 179] on button "The client can comply with their credit obligations without substantial hardship" at bounding box center [156, 181] width 5 height 5
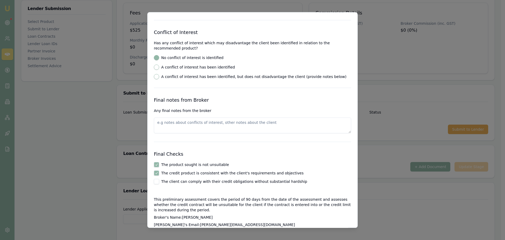
checkbox input "true"
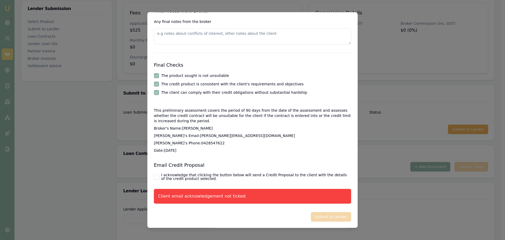
click at [157, 176] on button "I acknowledge that clicking the button below will send a Credit Proposal to the…" at bounding box center [156, 176] width 5 height 5
checkbox input "true"
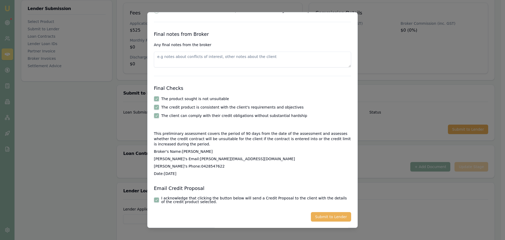
scroll to position [829, 0]
click at [336, 218] on button "Submit to Lender" at bounding box center [331, 216] width 40 height 9
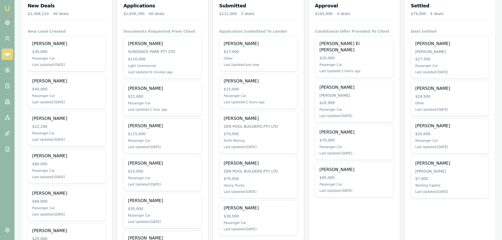
scroll to position [105, 0]
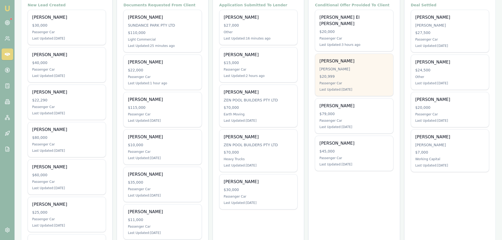
click at [338, 54] on div "[PERSON_NAME] [PERSON_NAME] $20,999 Passenger Car Last Updated: [DATE]" at bounding box center [354, 75] width 78 height 42
click at [334, 74] on div "[PERSON_NAME] [PERSON_NAME] $20,999 Passenger Car Last Updated: [DATE]" at bounding box center [354, 75] width 78 height 42
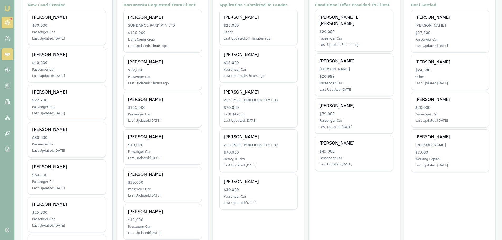
click at [10, 20] on div at bounding box center [8, 23] width 12 height 12
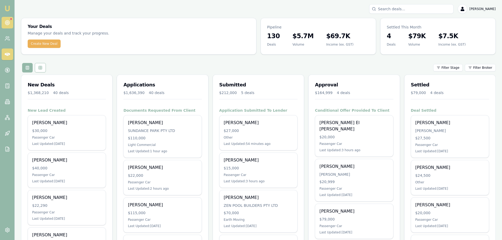
click at [8, 22] on icon at bounding box center [7, 22] width 5 height 5
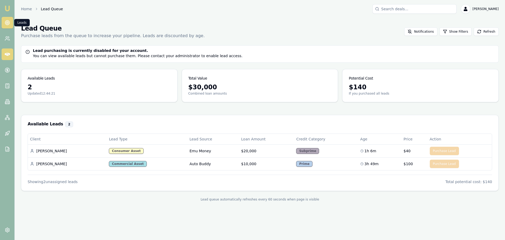
click at [7, 52] on icon at bounding box center [7, 54] width 5 height 5
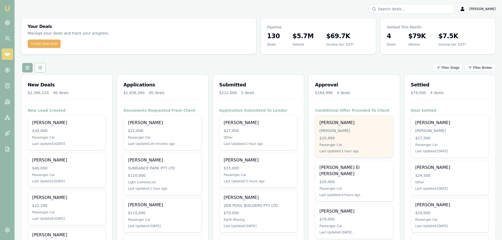
click at [343, 133] on div "[PERSON_NAME] [PERSON_NAME] $20,999 Passenger Car Last Updated: 1 hour ago" at bounding box center [354, 136] width 78 height 42
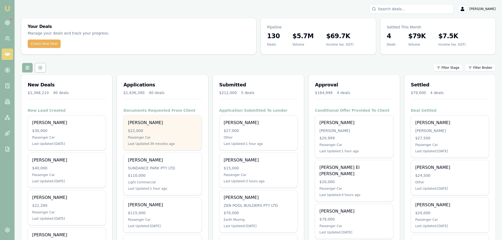
click at [175, 133] on div "$22,000" at bounding box center [162, 130] width 69 height 5
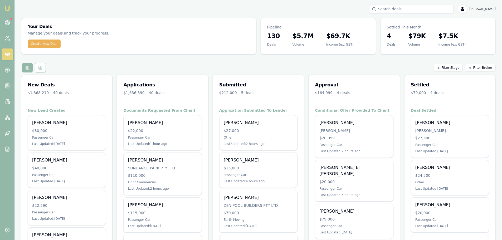
click at [146, 65] on div "Filter Stage Filter Broker" at bounding box center [258, 67] width 474 height 9
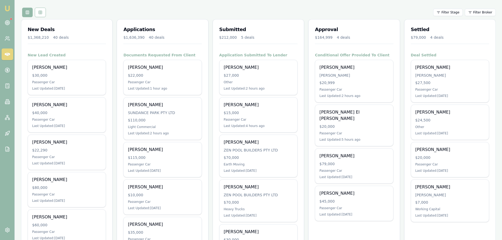
scroll to position [79, 0]
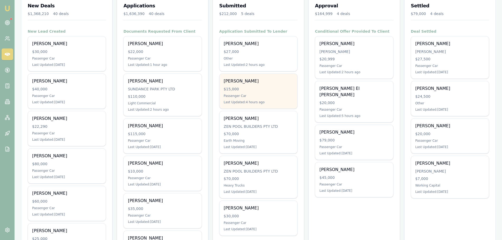
click at [235, 96] on div "Passenger Car" at bounding box center [258, 96] width 69 height 4
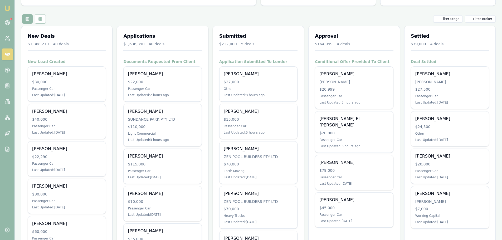
scroll to position [0, 0]
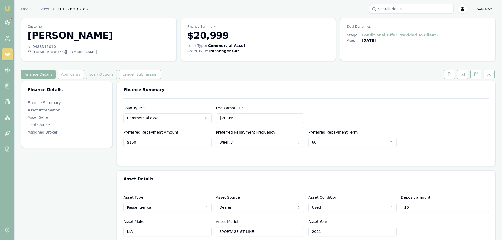
click at [98, 76] on button "Loan Options" at bounding box center [101, 74] width 31 height 9
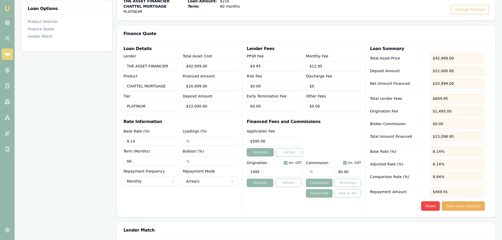
scroll to position [132, 0]
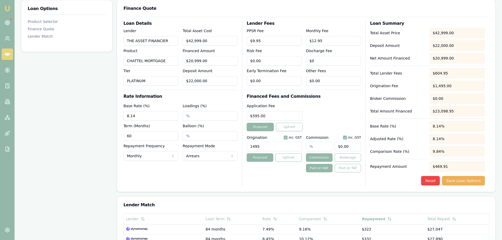
click at [320, 147] on input "text" at bounding box center [319, 146] width 26 height 9
type input "0"
click at [331, 112] on div "Application Fee $595.00 Financed Upfront" at bounding box center [303, 117] width 114 height 28
click at [482, 182] on button "Save Loan Options" at bounding box center [463, 180] width 43 height 9
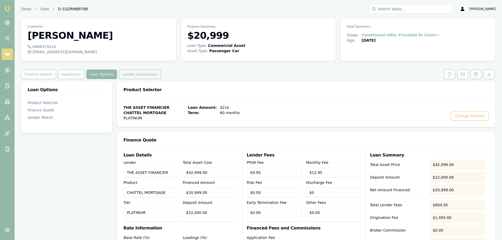
click at [138, 73] on button "Lender Submission" at bounding box center [140, 74] width 42 height 9
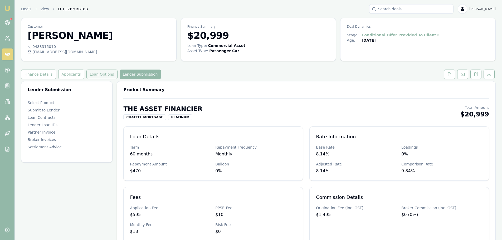
click at [104, 72] on button "Loan Options" at bounding box center [101, 74] width 31 height 9
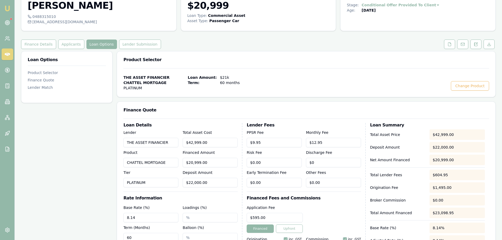
scroll to position [26, 0]
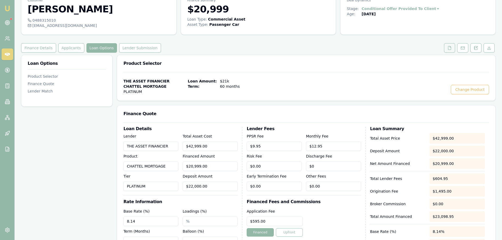
click at [450, 49] on icon at bounding box center [449, 47] width 3 height 3
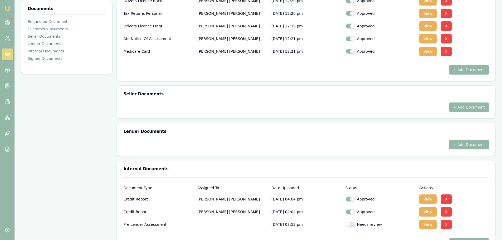
scroll to position [184, 0]
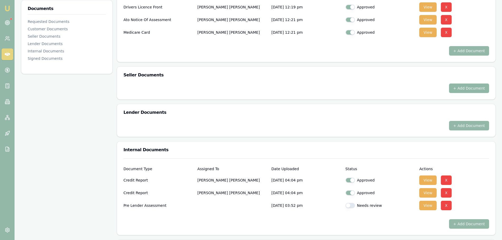
click at [457, 87] on button "+ Add Document" at bounding box center [469, 87] width 40 height 9
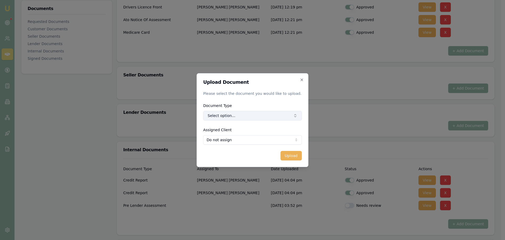
click at [212, 116] on button "Select option..." at bounding box center [253, 115] width 99 height 9
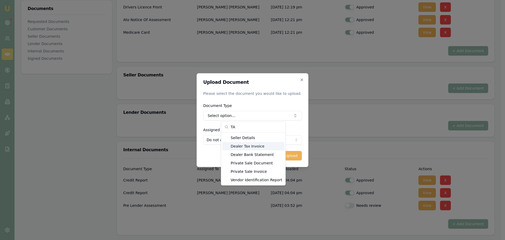
type input "TA"
click at [239, 146] on div "Dealer Tax Invoice" at bounding box center [253, 146] width 62 height 8
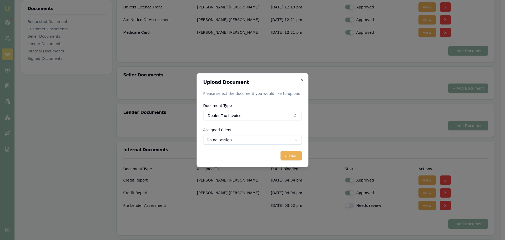
select select "U-6IMKZMP4KU"
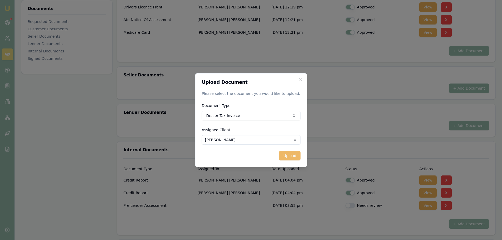
click at [288, 156] on button "Upload" at bounding box center [289, 155] width 21 height 9
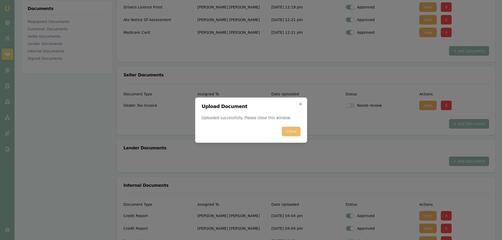
click at [295, 130] on button "Close" at bounding box center [291, 131] width 18 height 9
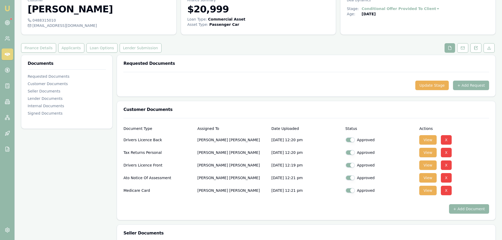
scroll to position [0, 0]
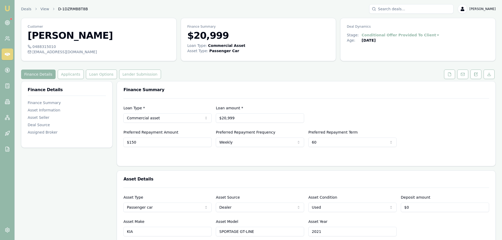
click at [302, 89] on h3 "Finance Summary" at bounding box center [305, 90] width 365 height 4
click at [453, 75] on button at bounding box center [449, 74] width 11 height 9
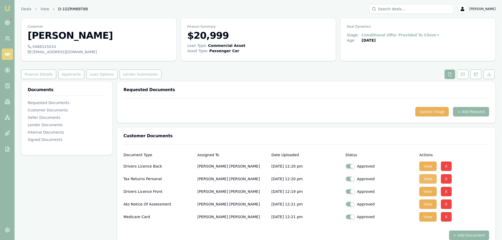
click at [430, 176] on button "View" at bounding box center [427, 178] width 17 height 9
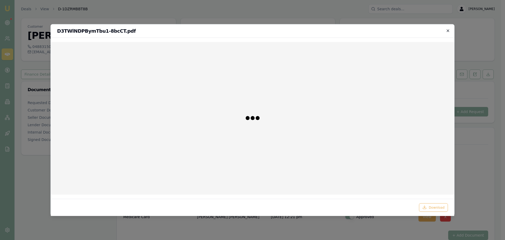
click at [447, 32] on icon "button" at bounding box center [448, 30] width 2 height 2
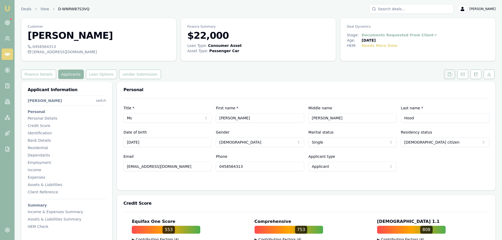
click at [448, 73] on icon at bounding box center [449, 73] width 3 height 3
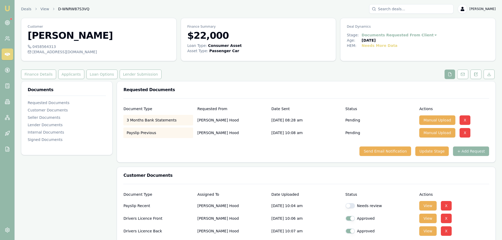
click at [310, 69] on div "Customer [PERSON_NAME] 0458564313 [EMAIL_ADDRESS][DOMAIN_NAME] Finance Summary …" at bounding box center [258, 238] width 474 height 440
click at [64, 74] on button "Applicants" at bounding box center [71, 74] width 26 height 9
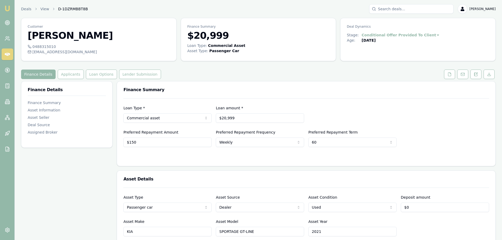
click at [324, 82] on div "Finance Summary" at bounding box center [306, 89] width 378 height 17
click at [71, 75] on button "Applicants" at bounding box center [71, 74] width 26 height 9
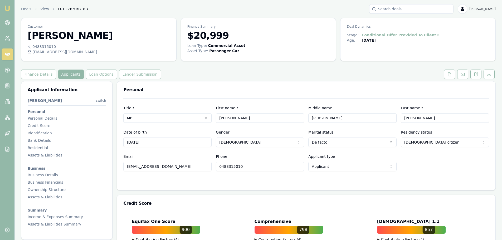
scroll to position [158, 0]
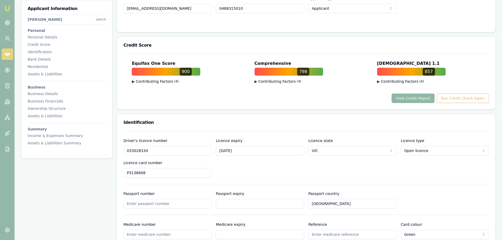
click at [418, 96] on button "View Credit Report" at bounding box center [412, 97] width 43 height 9
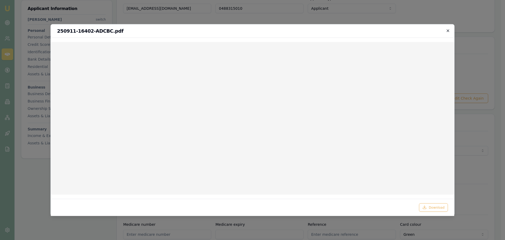
click at [448, 30] on icon "button" at bounding box center [448, 30] width 4 height 4
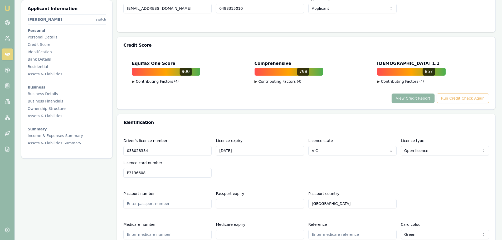
click at [408, 99] on button "View Credit Report" at bounding box center [412, 97] width 43 height 9
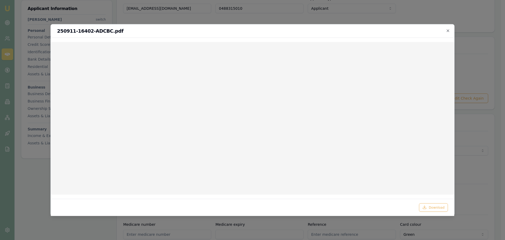
click at [445, 32] on h2 "250911-16402-ADCBC.pdf" at bounding box center [252, 30] width 391 height 5
click at [448, 30] on icon "button" at bounding box center [448, 30] width 4 height 4
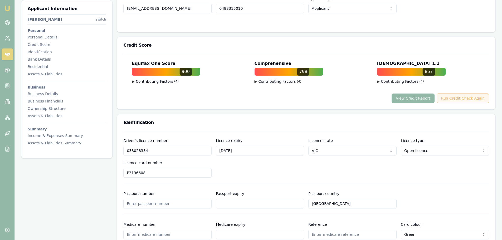
click at [460, 95] on button "Run Credit Check Again" at bounding box center [462, 97] width 52 height 9
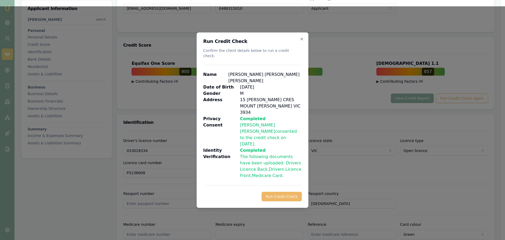
click at [290, 192] on button "Run Credit Check" at bounding box center [282, 196] width 40 height 9
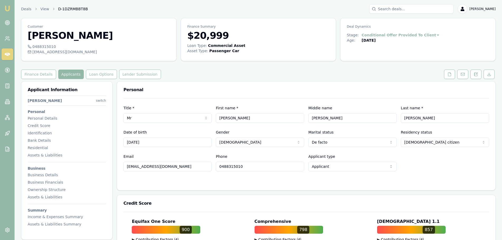
scroll to position [132, 0]
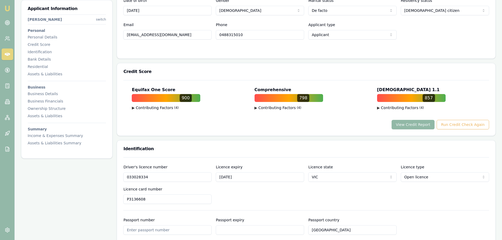
click at [416, 122] on button "View Credit Report" at bounding box center [412, 124] width 43 height 9
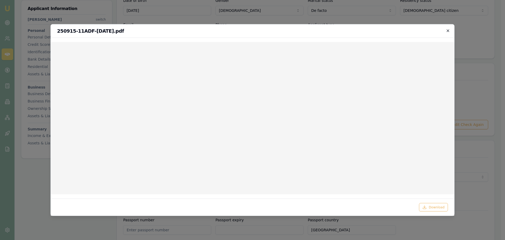
click at [449, 32] on icon "button" at bounding box center [448, 30] width 4 height 4
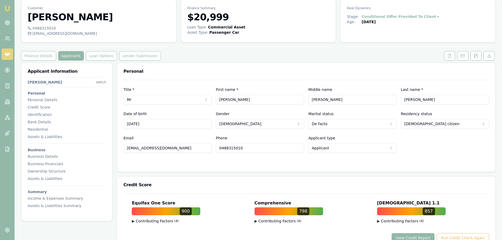
scroll to position [0, 0]
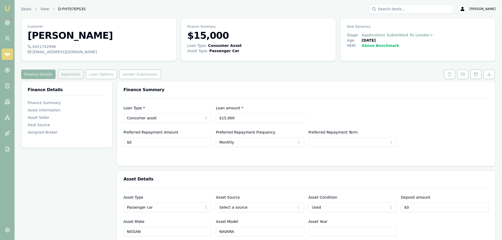
click at [58, 71] on button "Applicants" at bounding box center [71, 74] width 26 height 9
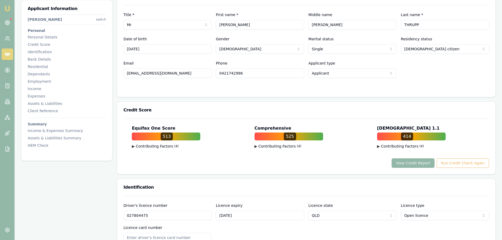
scroll to position [105, 0]
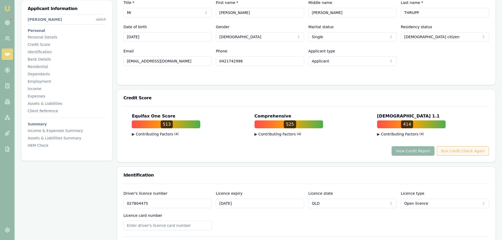
click at [445, 148] on button "Run Credit Check Again" at bounding box center [462, 150] width 52 height 9
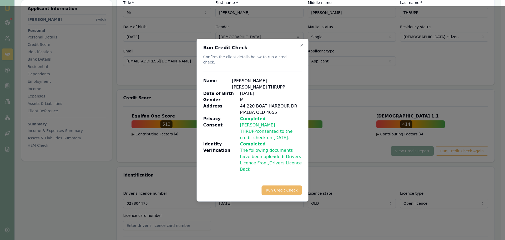
click at [293, 185] on button "Run Credit Check" at bounding box center [282, 189] width 40 height 9
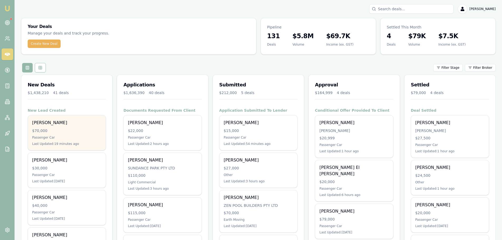
click at [77, 127] on div "[PERSON_NAME] $70,000 Passenger Car Last Updated: 19 minutes ago" at bounding box center [67, 132] width 78 height 35
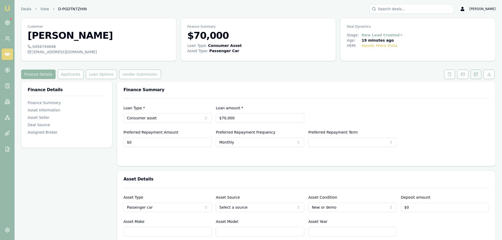
click at [474, 74] on icon at bounding box center [474, 74] width 1 height 0
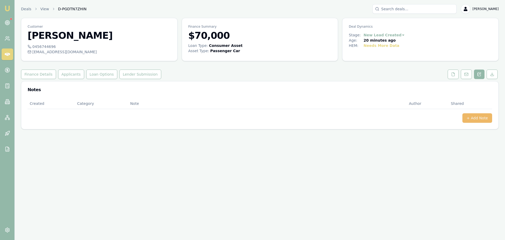
click at [480, 119] on button "+ Add Note" at bounding box center [478, 117] width 30 height 9
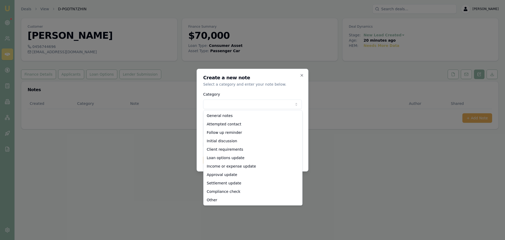
click at [215, 103] on body "Emu Broker Deals View D-PGDTN7ZHIN [PERSON_NAME] Toggle Menu Customer [PERSON_N…" at bounding box center [252, 120] width 505 height 240
select select "ATTEMPTED_CONTACT"
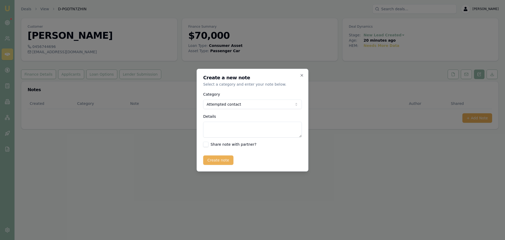
click at [228, 131] on textarea "Details" at bounding box center [253, 130] width 99 height 16
type textarea "sent intro text"
click at [225, 160] on button "Create note" at bounding box center [219, 159] width 30 height 9
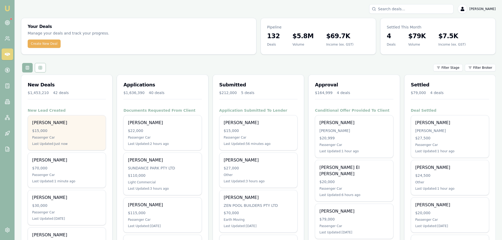
click at [91, 138] on div "Passenger Car" at bounding box center [66, 137] width 69 height 4
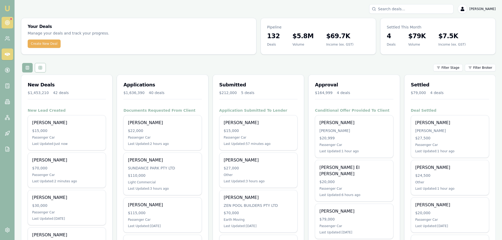
click at [10, 22] on link at bounding box center [8, 23] width 12 height 12
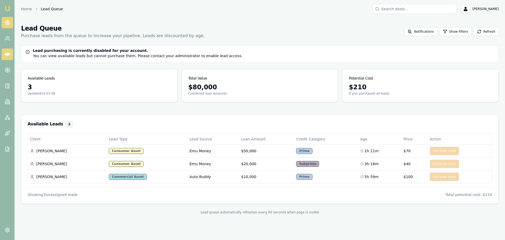
click at [7, 54] on icon at bounding box center [7, 54] width 5 height 5
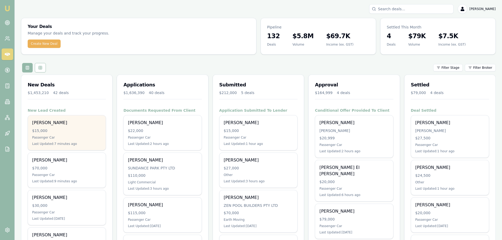
click at [60, 126] on div "[PERSON_NAME]" at bounding box center [66, 123] width 69 height 6
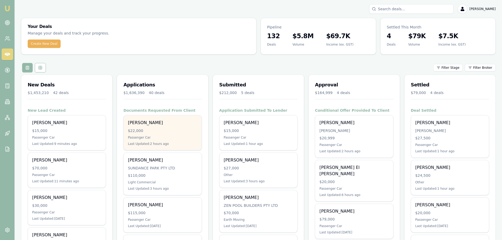
click at [179, 123] on div "[PERSON_NAME]" at bounding box center [162, 123] width 69 height 6
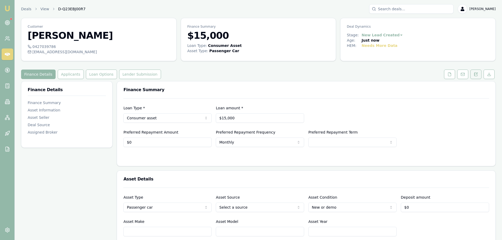
click at [479, 74] on button at bounding box center [475, 74] width 11 height 9
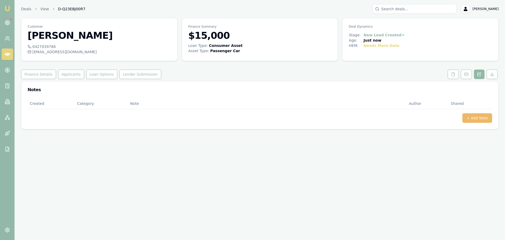
click at [469, 121] on button "+ Add Note" at bounding box center [478, 117] width 30 height 9
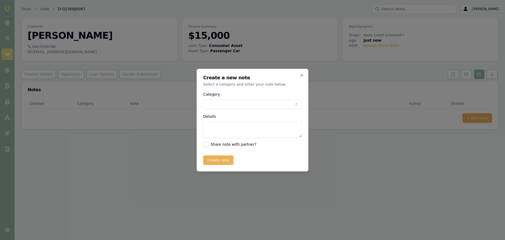
click at [229, 99] on div "Category General notes Attempted contact Follow up reminder Initial discussion …" at bounding box center [253, 100] width 99 height 18
click at [225, 105] on body "Emu Broker Deals View D-Q23EBJ00R7 [PERSON_NAME] Toggle Menu Customer [PERSON_N…" at bounding box center [252, 120] width 505 height 240
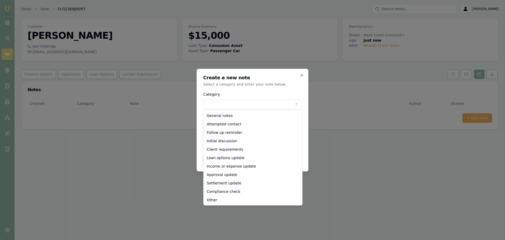
select select "ATTEMPTED_CONTACT"
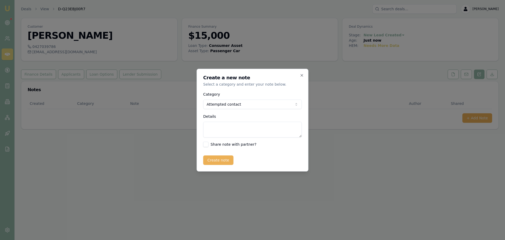
click at [222, 127] on textarea "Details" at bounding box center [253, 130] width 99 height 16
type textarea "sent intro text"
click at [216, 160] on button "Create note" at bounding box center [219, 159] width 30 height 9
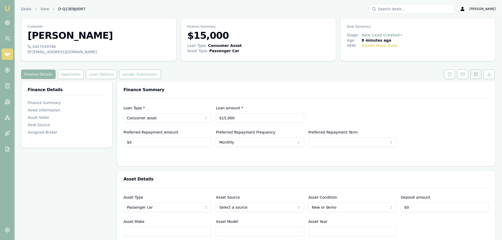
click at [476, 73] on icon at bounding box center [475, 74] width 4 height 4
click at [70, 72] on button "Applicants" at bounding box center [71, 74] width 26 height 9
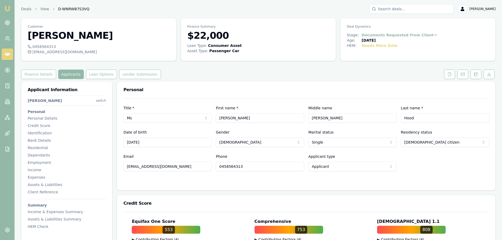
click at [333, 74] on div "Finance Details Applicants Loan Options Lender Submission" at bounding box center [258, 74] width 474 height 9
click at [38, 71] on button "Finance Details" at bounding box center [38, 74] width 35 height 9
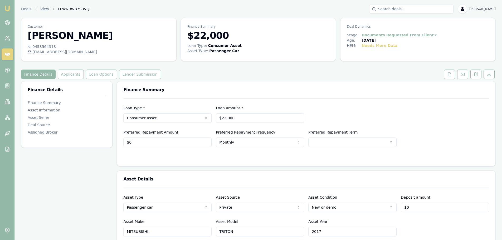
click at [377, 206] on html "Emu Broker Deals View D-WNRW87S3VQ [PERSON_NAME] Shield Toggle Menu Customer [P…" at bounding box center [251, 120] width 502 height 240
select select "USED"
click at [399, 223] on div "Asset Make MITSUBISHI Asset Model TRITON Asset Year 2017" at bounding box center [305, 227] width 365 height 18
click at [103, 71] on button "Loan Options" at bounding box center [101, 74] width 31 height 9
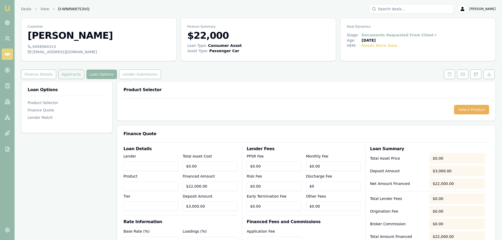
click at [71, 75] on button "Applicants" at bounding box center [71, 74] width 26 height 9
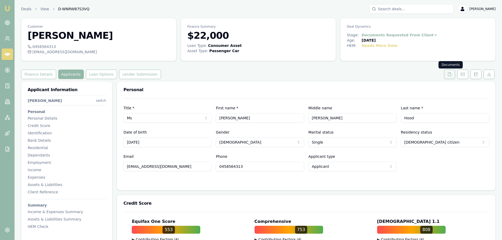
click at [451, 73] on icon at bounding box center [449, 73] width 3 height 3
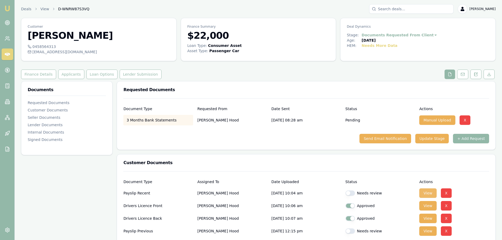
click at [429, 193] on button "View" at bounding box center [427, 192] width 17 height 9
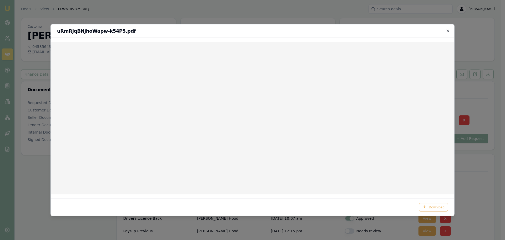
click at [446, 30] on icon "button" at bounding box center [448, 30] width 4 height 4
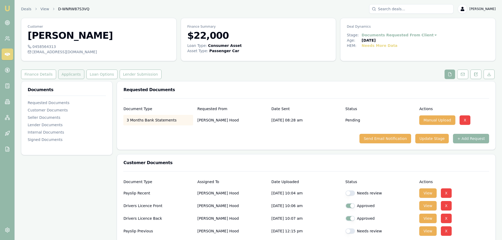
click at [66, 76] on button "Applicants" at bounding box center [71, 74] width 26 height 9
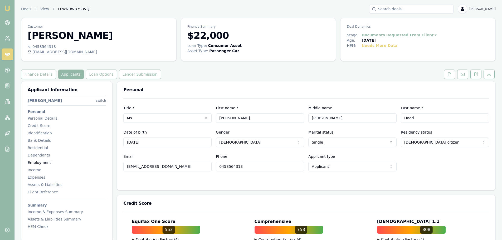
click at [45, 162] on div "Employment" at bounding box center [67, 162] width 78 height 5
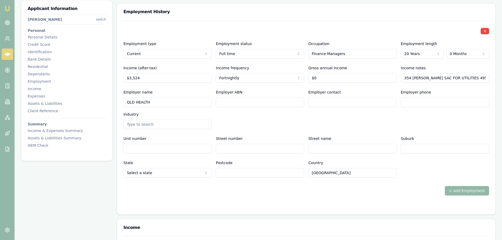
scroll to position [731, 0]
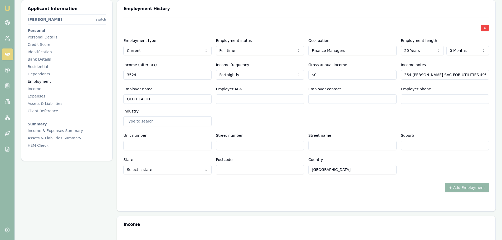
drag, startPoint x: 150, startPoint y: 72, endPoint x: 95, endPoint y: 80, distance: 55.3
type input "$4,134"
click at [346, 124] on div "Employer name QLD HEALTH Employer ABN Employer contact Employer phone Industry" at bounding box center [305, 106] width 365 height 40
click at [299, 189] on div "+ Add Employment" at bounding box center [305, 187] width 365 height 9
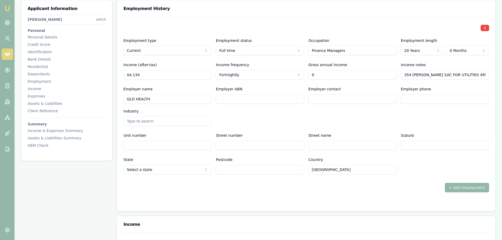
drag, startPoint x: 349, startPoint y: 76, endPoint x: 132, endPoint y: 78, distance: 216.7
click at [141, 80] on div "X Employment type Current Current Previous Employment status Full time Full tim…" at bounding box center [305, 95] width 365 height 157
type input "$160,000"
click at [374, 116] on div "Employer name QLD HEALTH Employer ABN Employer contact Employer phone Industry" at bounding box center [305, 106] width 365 height 40
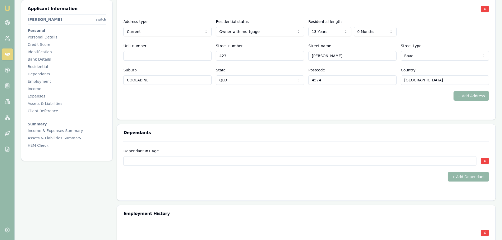
scroll to position [632, 0]
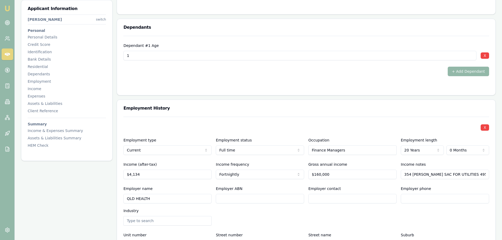
click at [289, 76] on form "Dependant #1 Age 1 X + Add Dependant" at bounding box center [305, 62] width 365 height 53
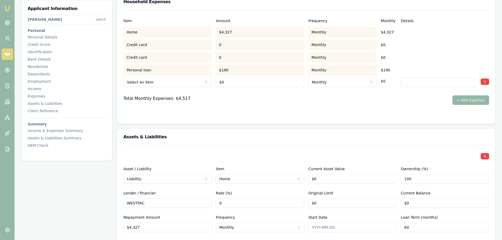
scroll to position [1053, 0]
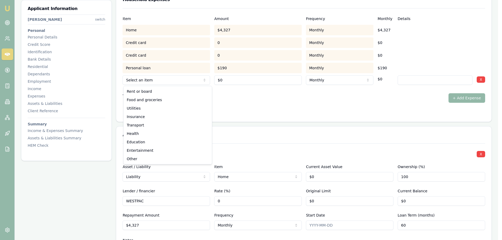
select select "FOOD_AND_GROCERIES"
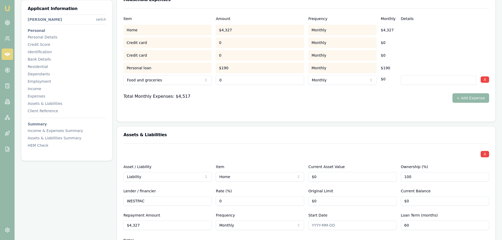
drag, startPoint x: 276, startPoint y: 78, endPoint x: 131, endPoint y: 79, distance: 145.1
click at [186, 78] on div "Food and groceries Rent or board Food and groceries Utilities Insurance Transpo…" at bounding box center [305, 79] width 365 height 12
type input "$300"
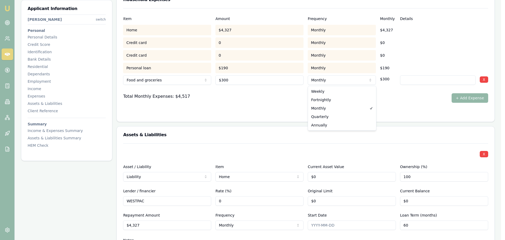
select select "FORTNIGHTLY"
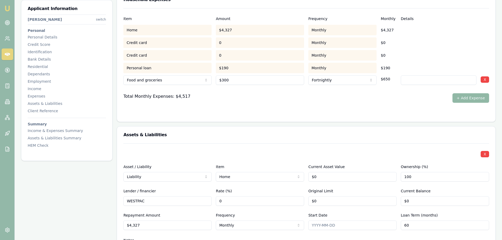
click at [470, 99] on button "+ Add Expense" at bounding box center [470, 97] width 37 height 9
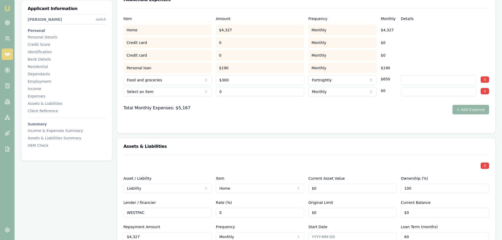
type input "$0"
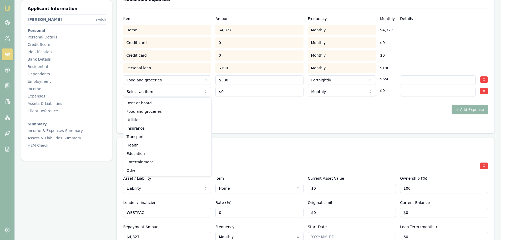
select select "UTILITIES"
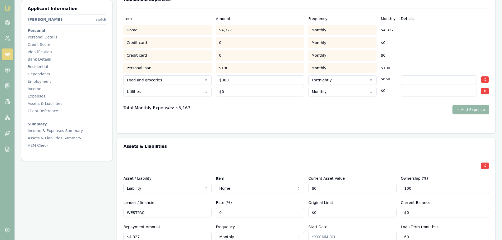
click at [427, 92] on input at bounding box center [438, 91] width 76 height 9
type input "e"
type input "ELECTRICITY, GAS"
drag, startPoint x: 266, startPoint y: 89, endPoint x: 133, endPoint y: 94, distance: 132.8
click at [152, 96] on div "Utilities Rent or board Food and groceries Utilities Insurance Transport Health…" at bounding box center [305, 91] width 365 height 12
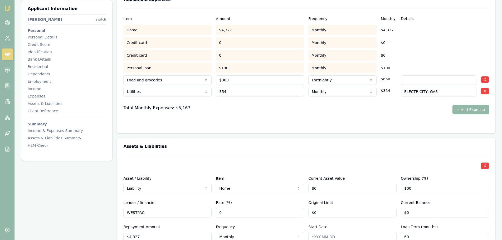
type input "$354"
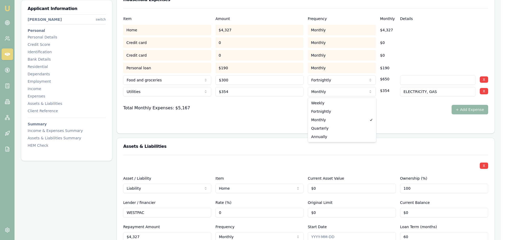
select select "FORTNIGHTLY"
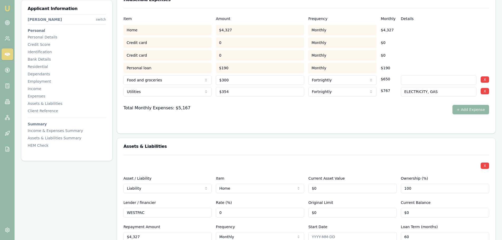
click at [476, 109] on button "+ Add Expense" at bounding box center [470, 109] width 37 height 9
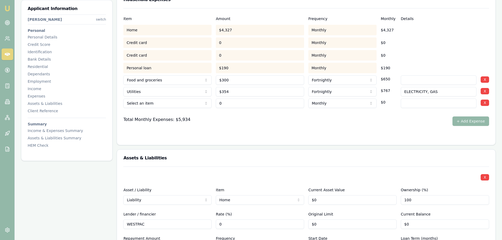
type input "$0"
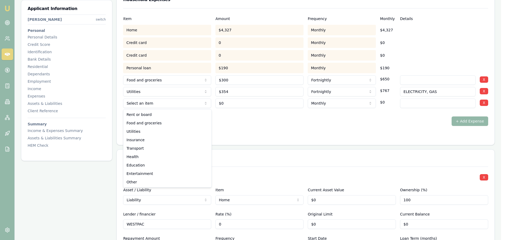
select select "UTILITIES"
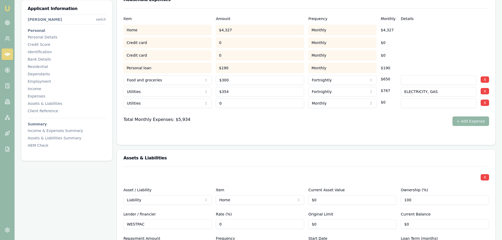
drag, startPoint x: 232, startPoint y: 105, endPoint x: 169, endPoint y: 103, distance: 63.2
click at [205, 103] on div "Utilities Rent or board Food and groceries Utilities Insurance Transport Health…" at bounding box center [305, 102] width 365 height 12
type input "$200"
type input "PHONE AND INTERNET"
click at [469, 122] on button "+ Add Expense" at bounding box center [470, 120] width 37 height 9
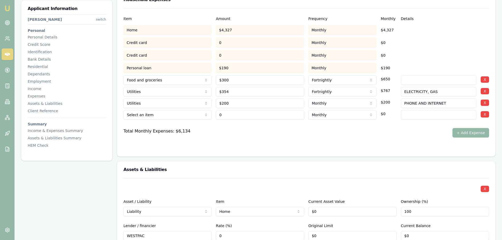
type input "$0"
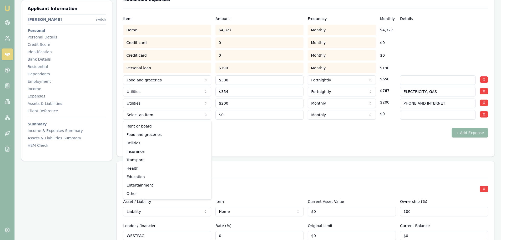
select select "INSURANCE"
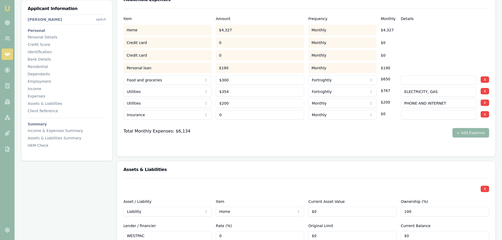
drag, startPoint x: 253, startPoint y: 111, endPoint x: 185, endPoint y: 111, distance: 67.9
click at [189, 111] on div "Insurance Rent or board Food and groceries Utilities Insurance Transport Health…" at bounding box center [305, 114] width 365 height 12
click at [254, 115] on input "0" at bounding box center [260, 114] width 88 height 9
drag, startPoint x: 247, startPoint y: 115, endPoint x: 194, endPoint y: 114, distance: 54.0
click at [203, 115] on div "Insurance Rent or board Food and groceries Utilities Insurance Transport Health…" at bounding box center [305, 114] width 365 height 12
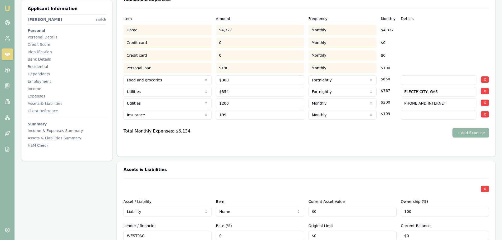
type input "$199"
click at [422, 116] on input at bounding box center [438, 114] width 76 height 9
type input "HOME & CONTENTS"
click at [479, 132] on button "+ Add Expense" at bounding box center [470, 132] width 37 height 9
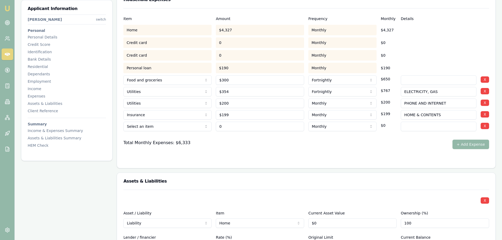
type input "$0"
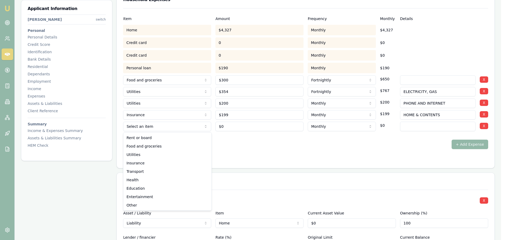
select select "INSURANCE"
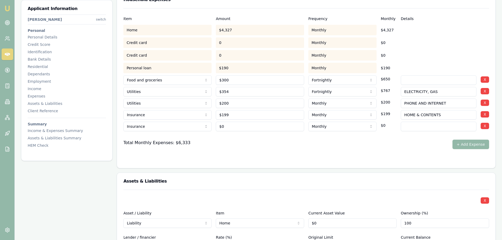
type input "0"
type input "$190"
type input "LANDLORD INSURANCE"
click at [466, 144] on button "+ Add Expense" at bounding box center [470, 144] width 37 height 9
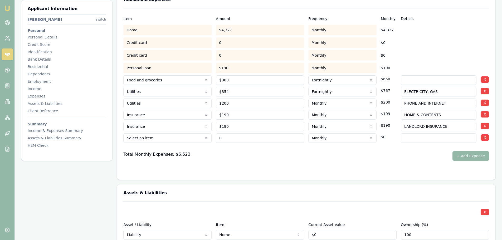
type input "$0"
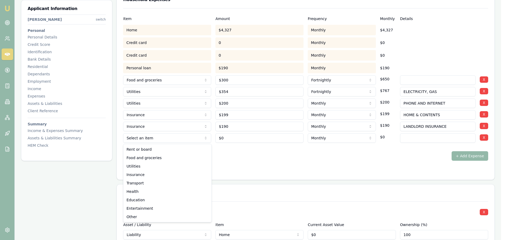
select select "TRANSPORT"
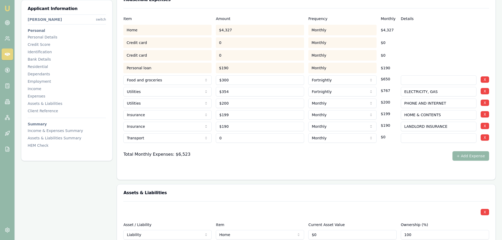
drag, startPoint x: 233, startPoint y: 141, endPoint x: 174, endPoint y: 140, distance: 59.2
click at [205, 139] on div "Transport Rent or board Food and groceries Utilities Insurance Transport Health…" at bounding box center [305, 137] width 365 height 12
type input "$350"
click at [475, 157] on button "+ Add Expense" at bounding box center [470, 155] width 37 height 9
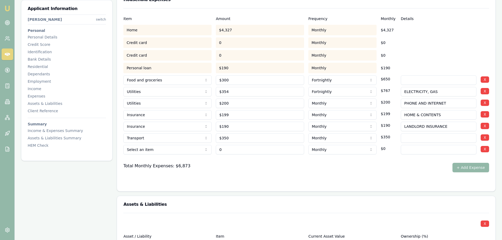
type input "$0"
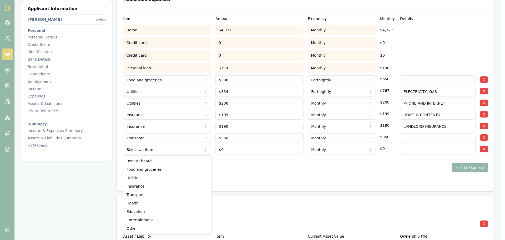
select select "INSURANCE"
drag, startPoint x: 131, startPoint y: 186, endPoint x: 202, endPoint y: 169, distance: 72.9
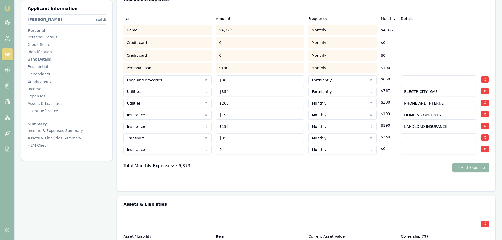
drag, startPoint x: 242, startPoint y: 150, endPoint x: 141, endPoint y: 151, distance: 101.6
click at [141, 151] on div "Insurance Rent or board Food and groceries Utilities Insurance Transport Health…" at bounding box center [305, 149] width 365 height 12
type input "$120"
type input "CAR INSURANCE"
click at [471, 165] on button "+ Add Expense" at bounding box center [470, 167] width 37 height 9
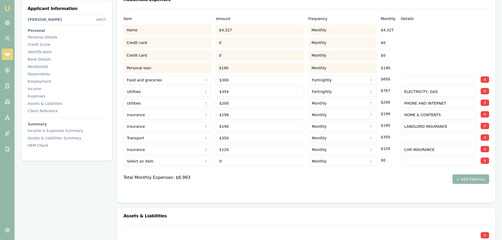
type input "$0"
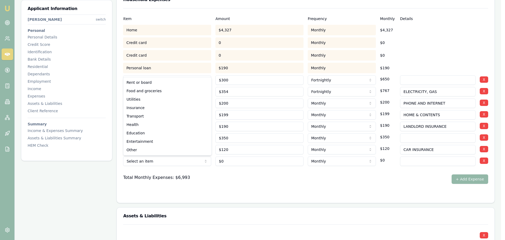
select select "HEALTH"
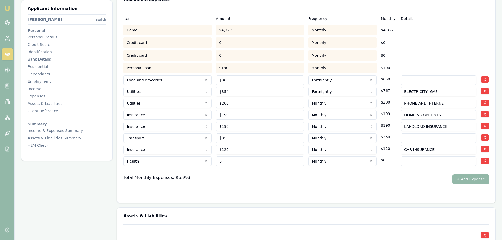
drag, startPoint x: 187, startPoint y: 161, endPoint x: 98, endPoint y: 152, distance: 89.1
click at [117, 158] on div "Item Amount Frequency Monthly Details Home $4,327 Monthly $4,327 Credit card 0 …" at bounding box center [306, 105] width 378 height 195
type input "$154"
type input "PRIVATE HEALTH"
click at [483, 180] on button "+ Add Expense" at bounding box center [470, 178] width 37 height 9
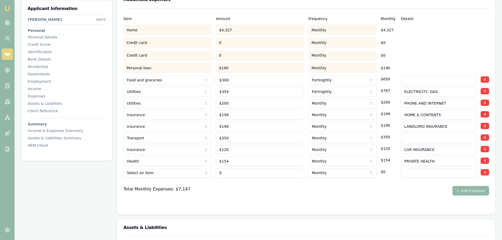
type input "$0"
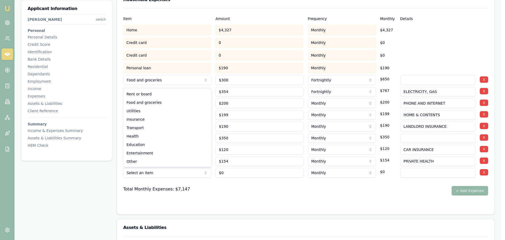
select select "ENTERTAINMENT"
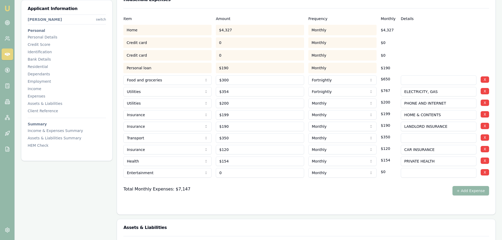
drag, startPoint x: 244, startPoint y: 175, endPoint x: 155, endPoint y: 171, distance: 88.5
click at [160, 171] on div "Entertainment Rent or board Food and groceries Utilities Insurance Transport He…" at bounding box center [305, 172] width 365 height 12
type input "$50"
click at [269, 194] on div "Total Monthly Expenses: $7,147 + Add Expense" at bounding box center [305, 190] width 365 height 9
click at [275, 190] on div "Total Monthly Expenses: $7,197 + Add Expense" at bounding box center [305, 190] width 365 height 9
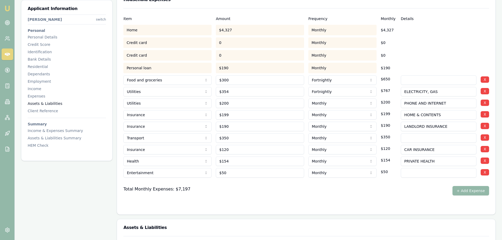
click at [43, 103] on div "Assets & Liabilities" at bounding box center [67, 103] width 78 height 5
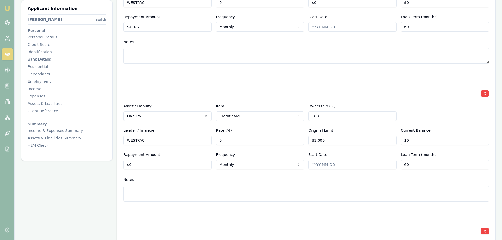
scroll to position [1377, 0]
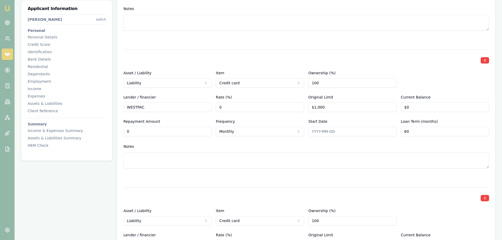
drag, startPoint x: 156, startPoint y: 132, endPoint x: 6, endPoint y: 145, distance: 150.9
type input "$40"
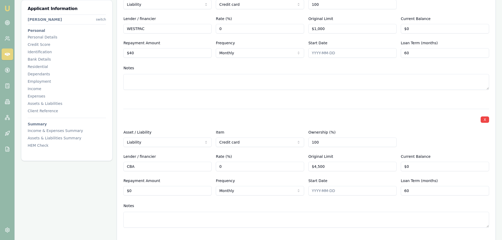
scroll to position [1456, 0]
drag, startPoint x: 145, startPoint y: 193, endPoint x: -73, endPoint y: 192, distance: 218.0
type input "$180"
click at [161, 98] on div at bounding box center [305, 99] width 365 height 6
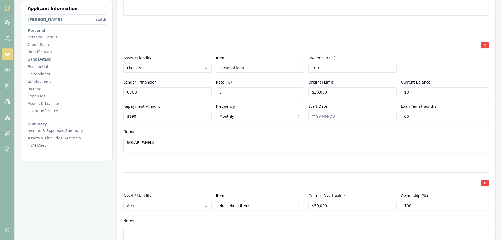
scroll to position [1746, 0]
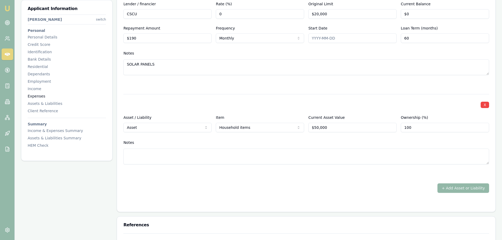
click at [41, 96] on div "Expenses" at bounding box center [67, 95] width 78 height 5
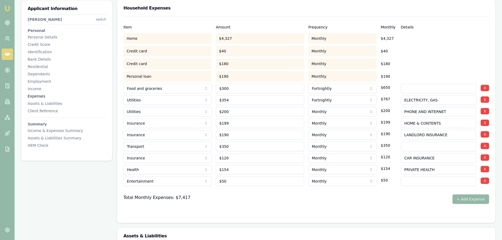
scroll to position [1044, 0]
click at [303, 197] on div "Total Monthly Expenses: $7,417 + Add Expense" at bounding box center [305, 199] width 365 height 9
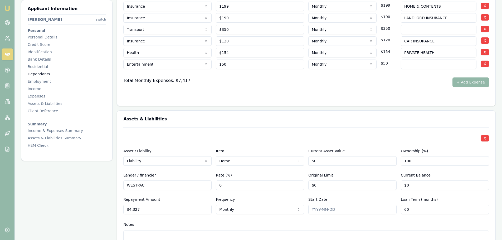
scroll to position [1149, 0]
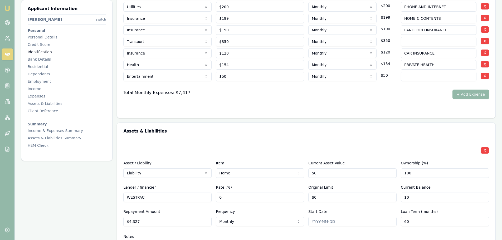
click at [42, 54] on div "Identification" at bounding box center [67, 51] width 78 height 5
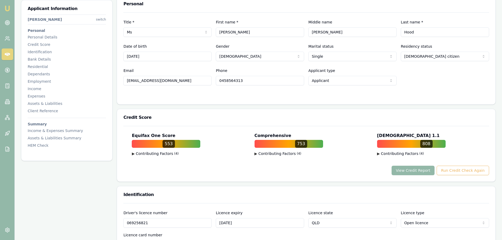
scroll to position [0, 0]
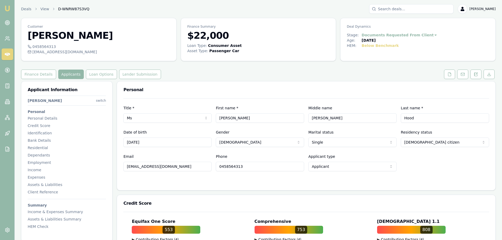
click at [298, 79] on div "Finance Details Applicants Loan Options Lender Submission" at bounding box center [258, 74] width 474 height 9
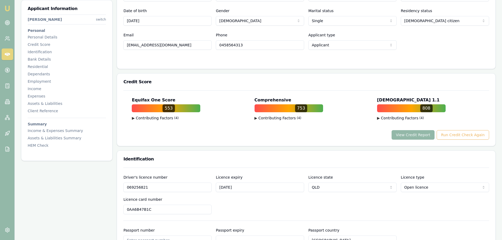
scroll to position [132, 0]
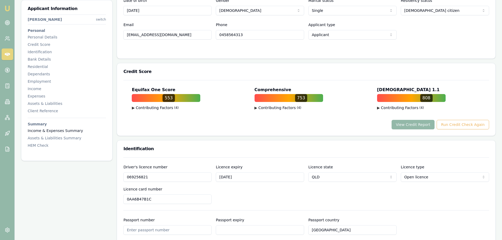
click at [34, 130] on div "Income & Expenses Summary" at bounding box center [67, 130] width 78 height 5
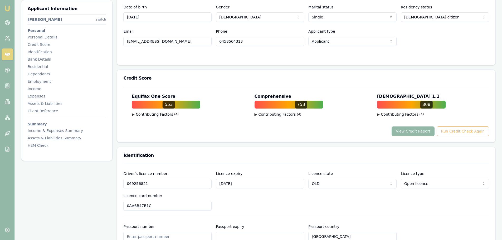
scroll to position [0, 0]
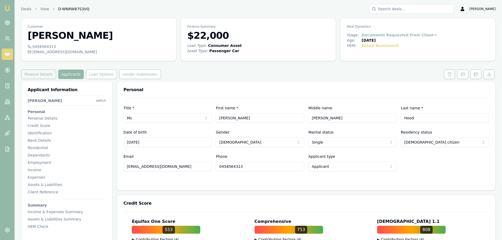
click at [44, 73] on button "Finance Details" at bounding box center [38, 74] width 35 height 9
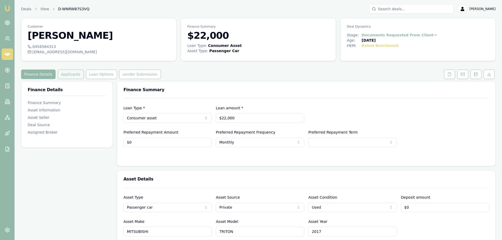
click at [63, 74] on button "Applicants" at bounding box center [71, 74] width 26 height 9
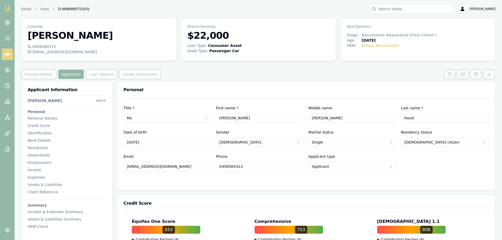
drag, startPoint x: 186, startPoint y: 167, endPoint x: 137, endPoint y: 165, distance: 49.0
click at [453, 72] on button at bounding box center [449, 74] width 11 height 9
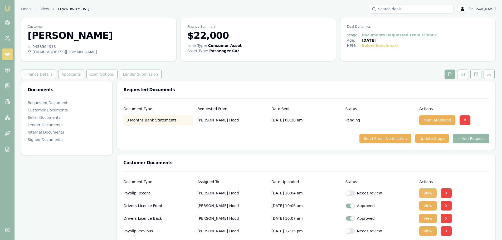
click at [435, 193] on button "View" at bounding box center [427, 192] width 17 height 9
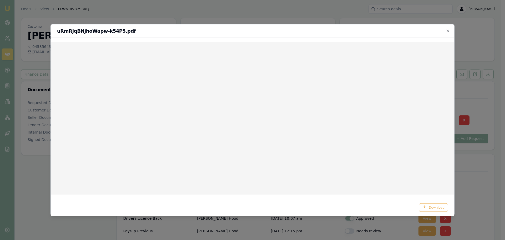
click at [447, 31] on icon "button" at bounding box center [448, 30] width 4 height 4
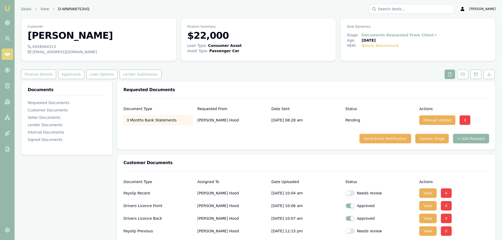
click at [303, 130] on div at bounding box center [305, 129] width 365 height 8
click at [70, 77] on button "Applicants" at bounding box center [71, 74] width 26 height 9
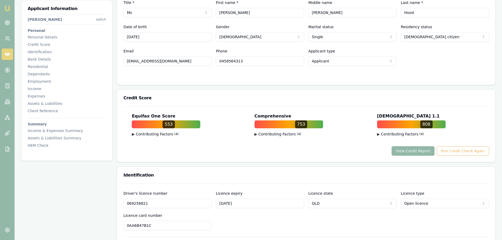
scroll to position [263, 0]
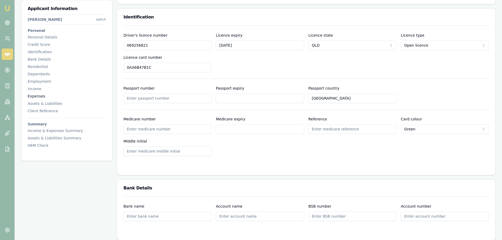
click at [44, 94] on div "Expenses" at bounding box center [67, 95] width 78 height 5
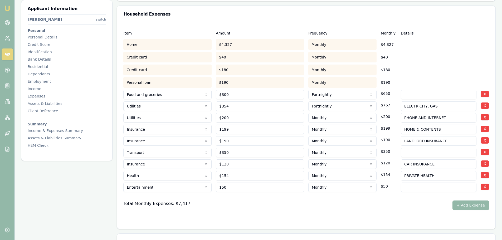
scroll to position [1044, 0]
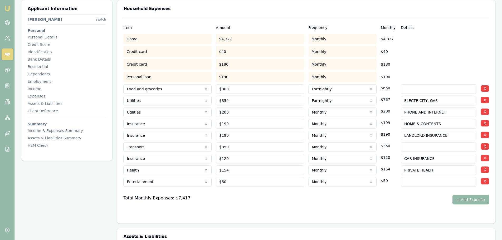
click at [210, 190] on div at bounding box center [305, 190] width 365 height 8
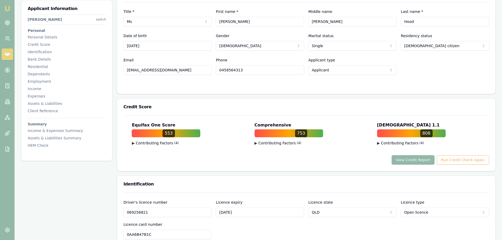
scroll to position [0, 0]
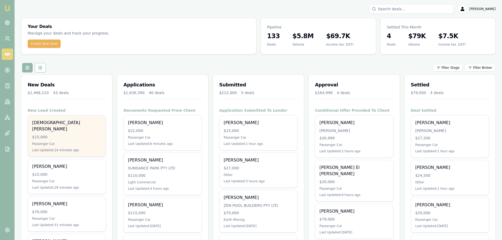
click at [83, 134] on div "$15,000" at bounding box center [66, 136] width 69 height 5
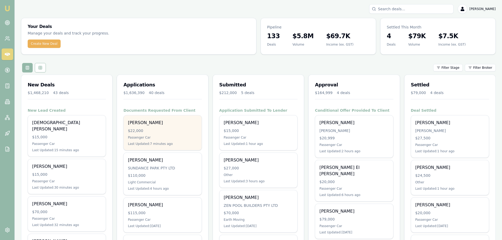
click at [145, 125] on div "[PERSON_NAME]" at bounding box center [162, 123] width 69 height 6
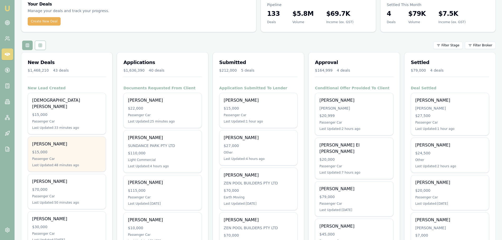
scroll to position [53, 0]
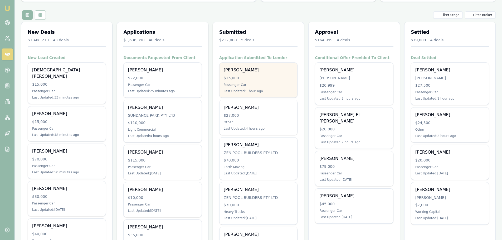
click at [249, 78] on div "$15,000" at bounding box center [258, 77] width 69 height 5
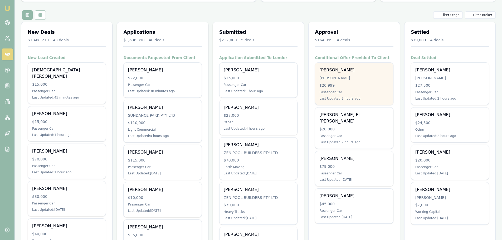
click at [352, 81] on div "[PERSON_NAME] [PERSON_NAME] $20,999 Passenger Car Last Updated: 2 hours ago" at bounding box center [354, 84] width 78 height 42
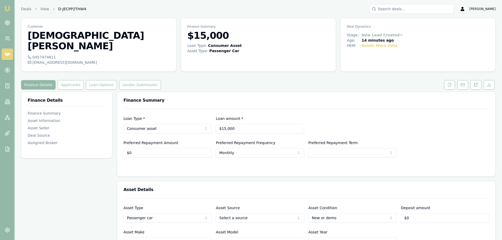
drag, startPoint x: 478, startPoint y: 76, endPoint x: 480, endPoint y: 87, distance: 11.6
click at [478, 80] on button at bounding box center [475, 84] width 11 height 9
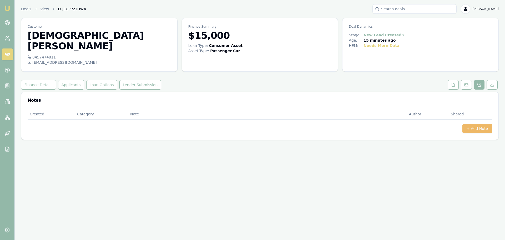
click at [480, 124] on button "+ Add Note" at bounding box center [478, 128] width 30 height 9
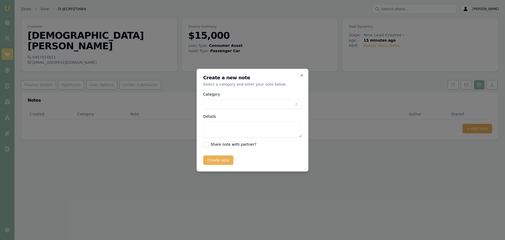
click at [239, 103] on body "Emu Broker Deals View D-JECPP2THW4 [PERSON_NAME] Toggle Menu Customer [PERSON_N…" at bounding box center [252, 120] width 505 height 240
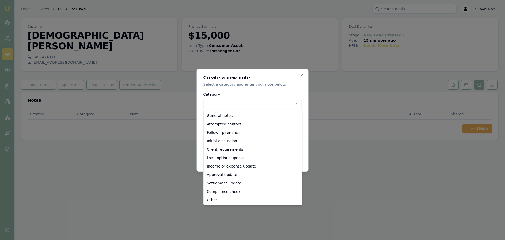
select select "ATTEMPTED_CONTACT"
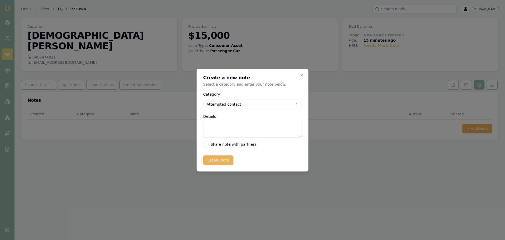
click at [240, 132] on textarea "Details" at bounding box center [253, 130] width 99 height 16
type textarea "sent intro text"
click at [216, 164] on button "Create note" at bounding box center [219, 159] width 30 height 9
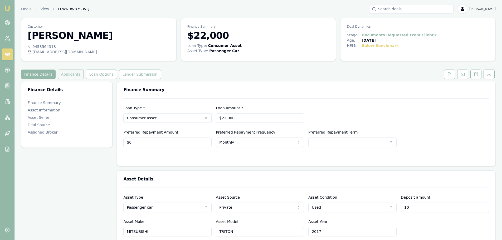
click at [60, 75] on button "Applicants" at bounding box center [71, 74] width 26 height 9
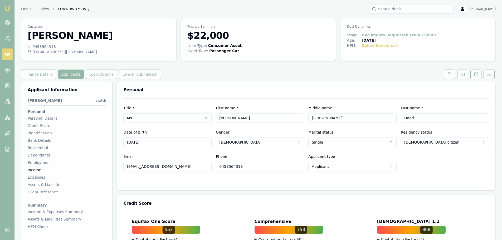
drag, startPoint x: 190, startPoint y: 169, endPoint x: 92, endPoint y: 169, distance: 97.7
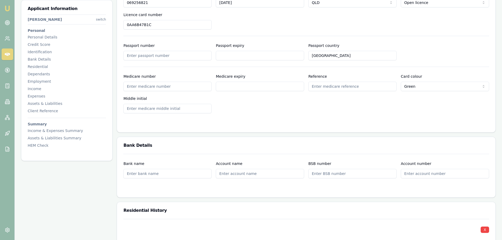
scroll to position [290, 0]
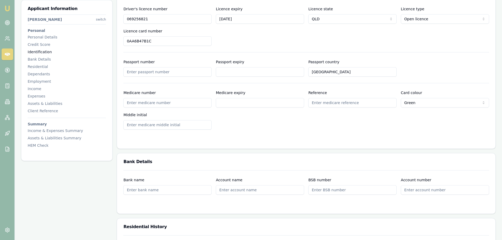
click at [37, 51] on div "Identification" at bounding box center [67, 51] width 78 height 5
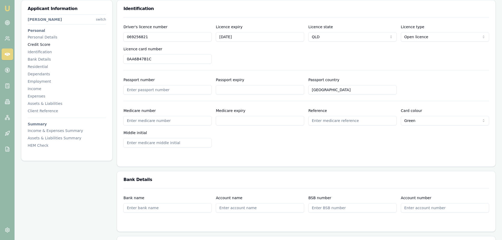
click at [42, 44] on div "Credit Score" at bounding box center [67, 44] width 78 height 5
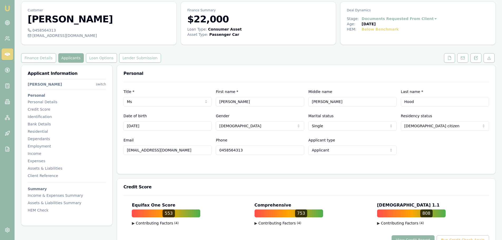
scroll to position [0, 0]
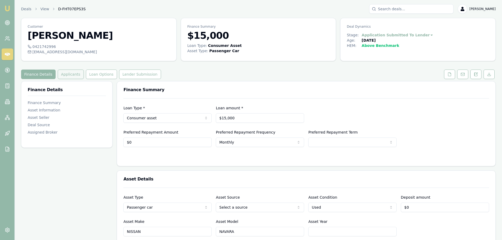
click at [70, 75] on button "Applicants" at bounding box center [71, 74] width 26 height 9
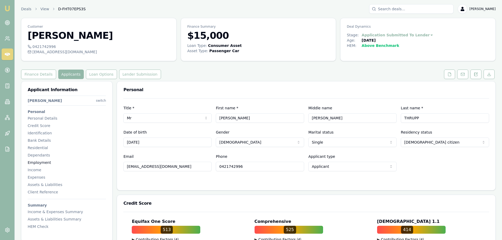
drag, startPoint x: 186, startPoint y: 167, endPoint x: 79, endPoint y: 165, distance: 107.2
click at [445, 76] on button at bounding box center [449, 74] width 11 height 9
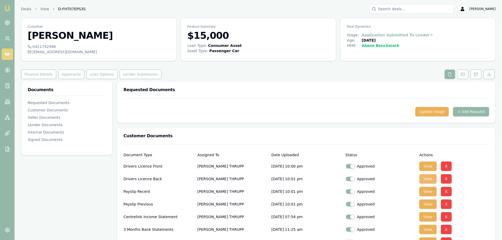
click at [425, 178] on button "View" at bounding box center [427, 178] width 17 height 9
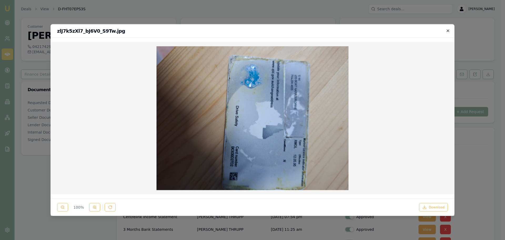
click at [450, 29] on icon "button" at bounding box center [448, 30] width 4 height 4
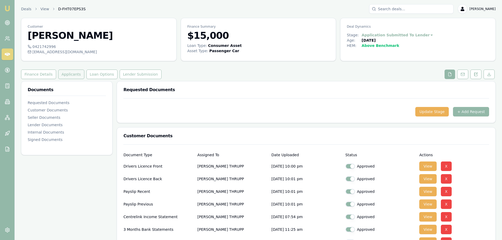
click at [61, 73] on button "Applicants" at bounding box center [71, 74] width 26 height 9
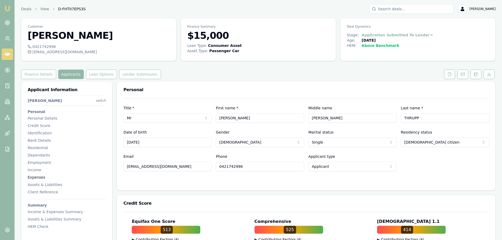
click at [38, 177] on div "Expenses" at bounding box center [67, 177] width 78 height 5
click at [445, 75] on button at bounding box center [449, 74] width 11 height 9
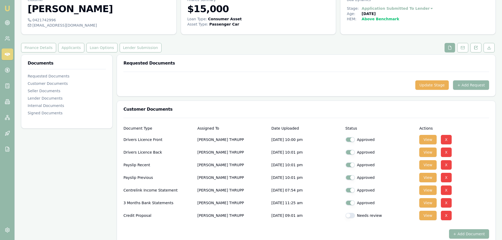
scroll to position [26, 0]
click at [69, 47] on button "Applicants" at bounding box center [71, 47] width 26 height 9
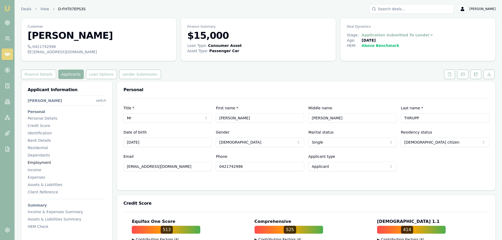
click at [37, 164] on div "Employment" at bounding box center [67, 162] width 78 height 5
click at [451, 73] on icon at bounding box center [449, 74] width 4 height 4
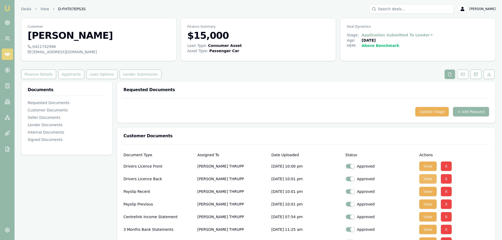
click at [427, 178] on button "View" at bounding box center [427, 178] width 17 height 9
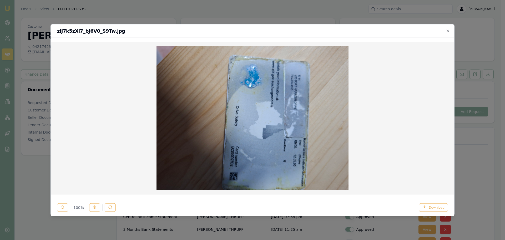
click at [448, 29] on icon "button" at bounding box center [448, 30] width 4 height 4
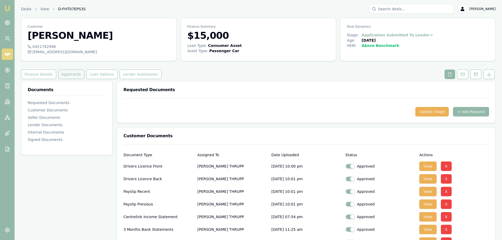
click at [64, 75] on button "Applicants" at bounding box center [71, 74] width 26 height 9
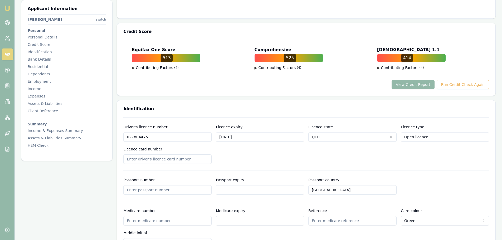
scroll to position [132, 0]
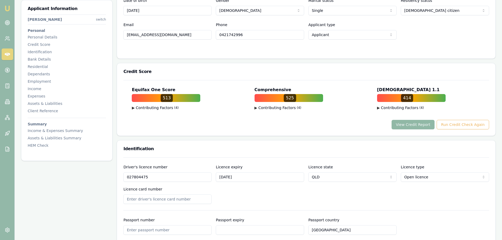
click at [408, 124] on button "View Credit Report" at bounding box center [412, 124] width 43 height 9
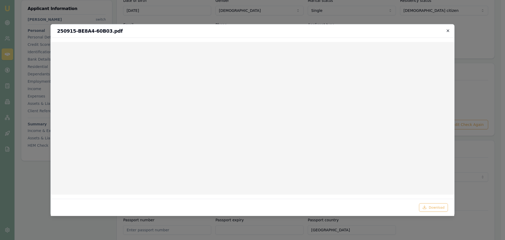
click at [448, 31] on icon "button" at bounding box center [448, 30] width 4 height 4
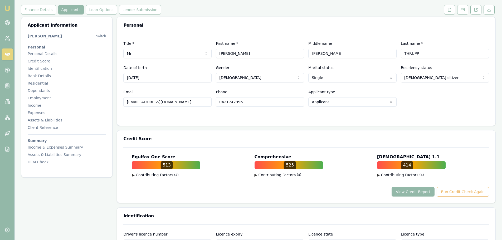
scroll to position [0, 0]
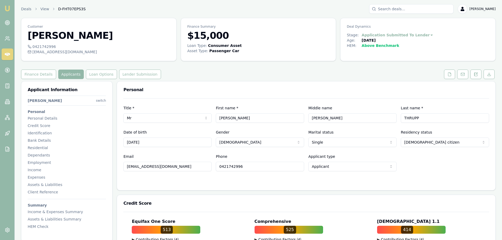
click at [38, 76] on button "Finance Details" at bounding box center [38, 74] width 35 height 9
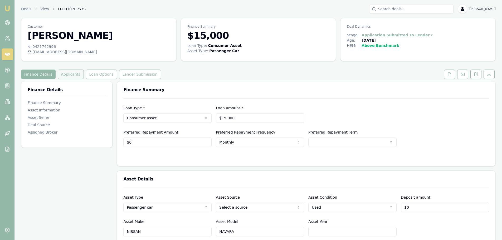
click at [69, 76] on button "Applicants" at bounding box center [71, 74] width 26 height 9
click at [449, 75] on icon at bounding box center [449, 74] width 4 height 4
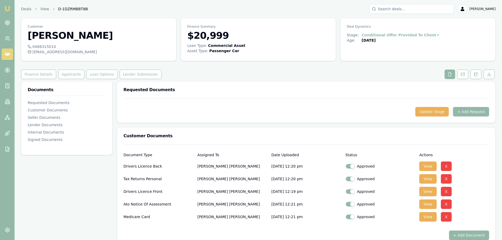
click at [425, 180] on button "View" at bounding box center [427, 178] width 17 height 9
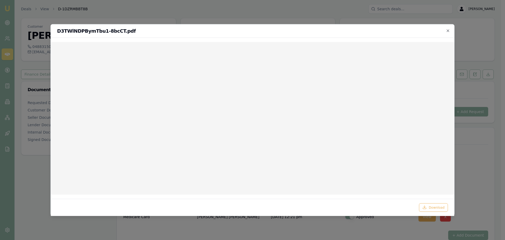
drag, startPoint x: 447, startPoint y: 31, endPoint x: 445, endPoint y: 38, distance: 7.6
click at [447, 31] on icon "button" at bounding box center [448, 30] width 4 height 4
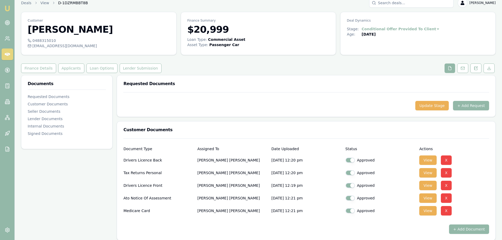
scroll to position [158, 0]
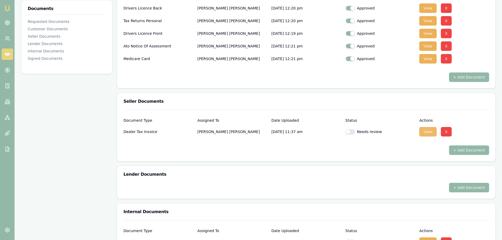
click at [428, 132] on button "View" at bounding box center [427, 131] width 17 height 9
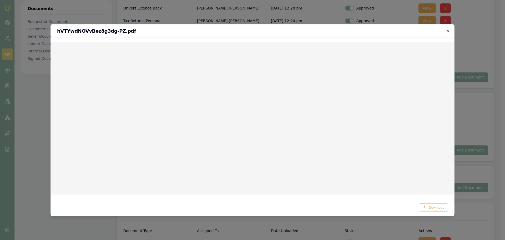
click at [449, 31] on icon "button" at bounding box center [448, 30] width 4 height 4
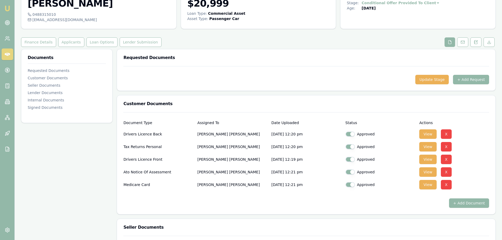
scroll to position [0, 0]
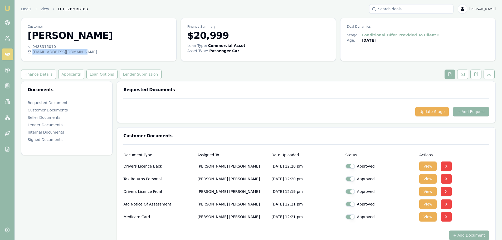
drag, startPoint x: 81, startPoint y: 52, endPoint x: 75, endPoint y: 52, distance: 6.1
click at [75, 52] on div "[EMAIL_ADDRESS][DOMAIN_NAME]" at bounding box center [99, 51] width 142 height 5
copy div "[EMAIL_ADDRESS][DOMAIN_NAME]"
